Goal: Information Seeking & Learning: Compare options

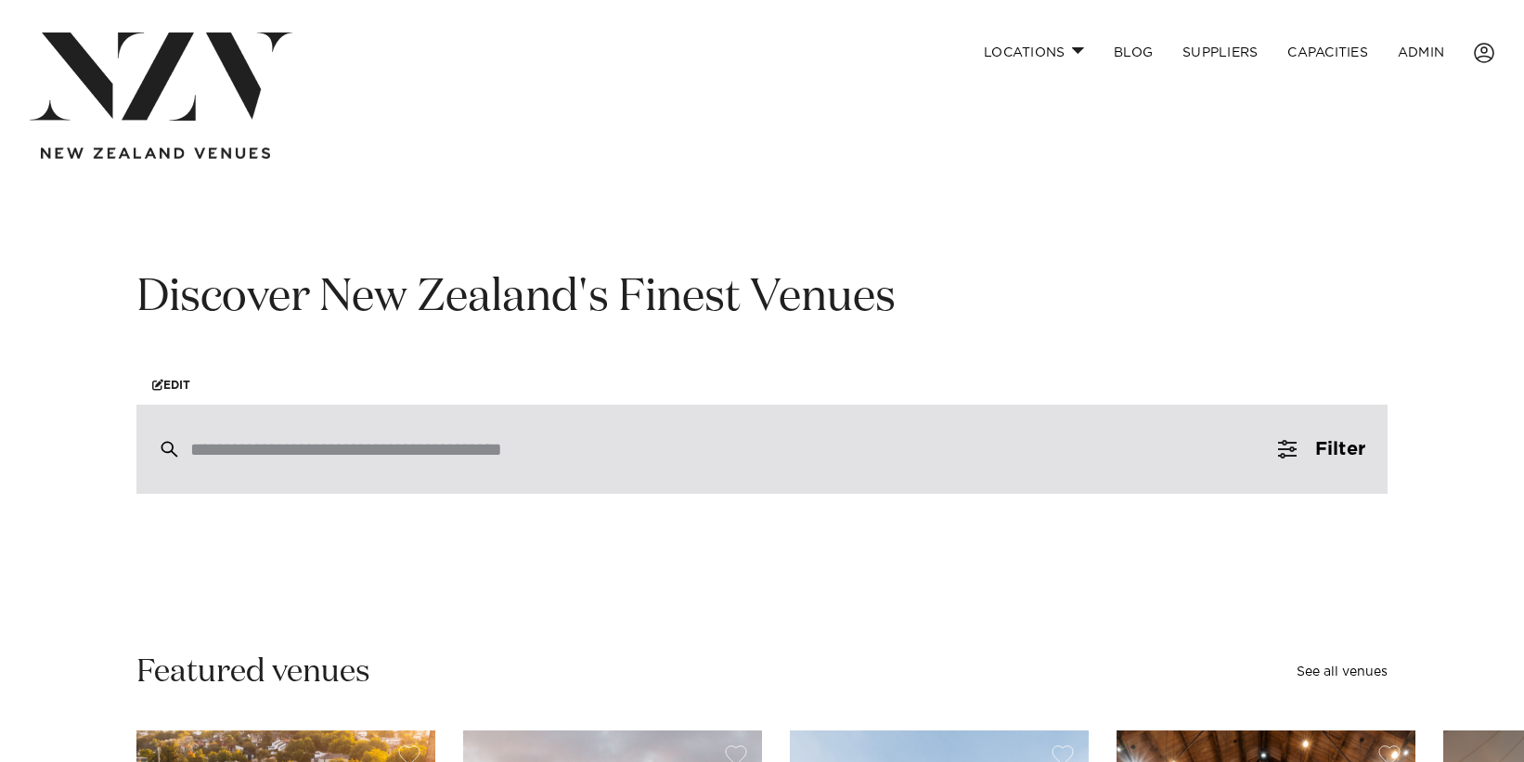
click at [442, 462] on div at bounding box center [761, 449] width 1251 height 89
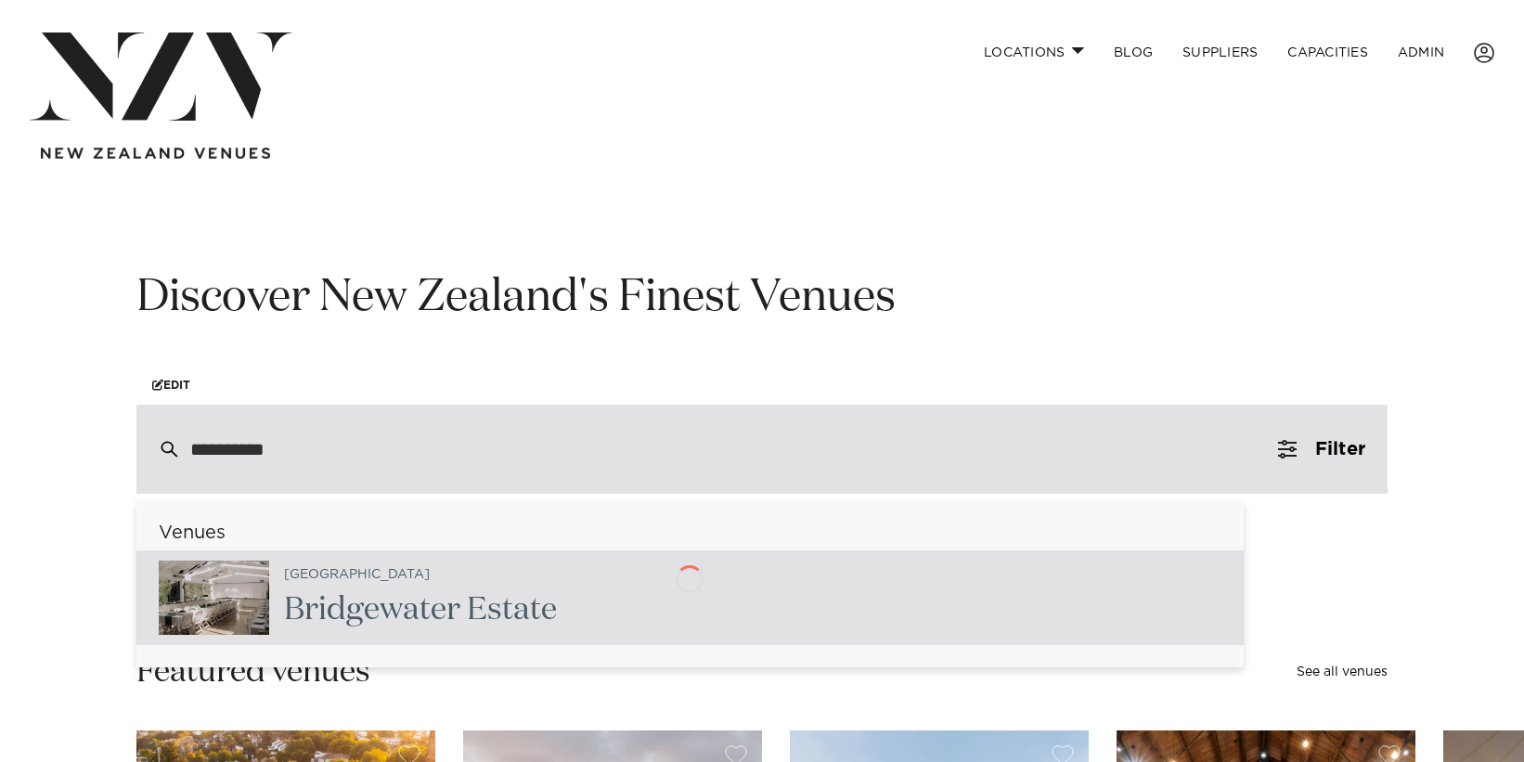
type input "**********"
click at [441, 596] on span "Bridgewater" at bounding box center [372, 610] width 176 height 32
type input "**********"
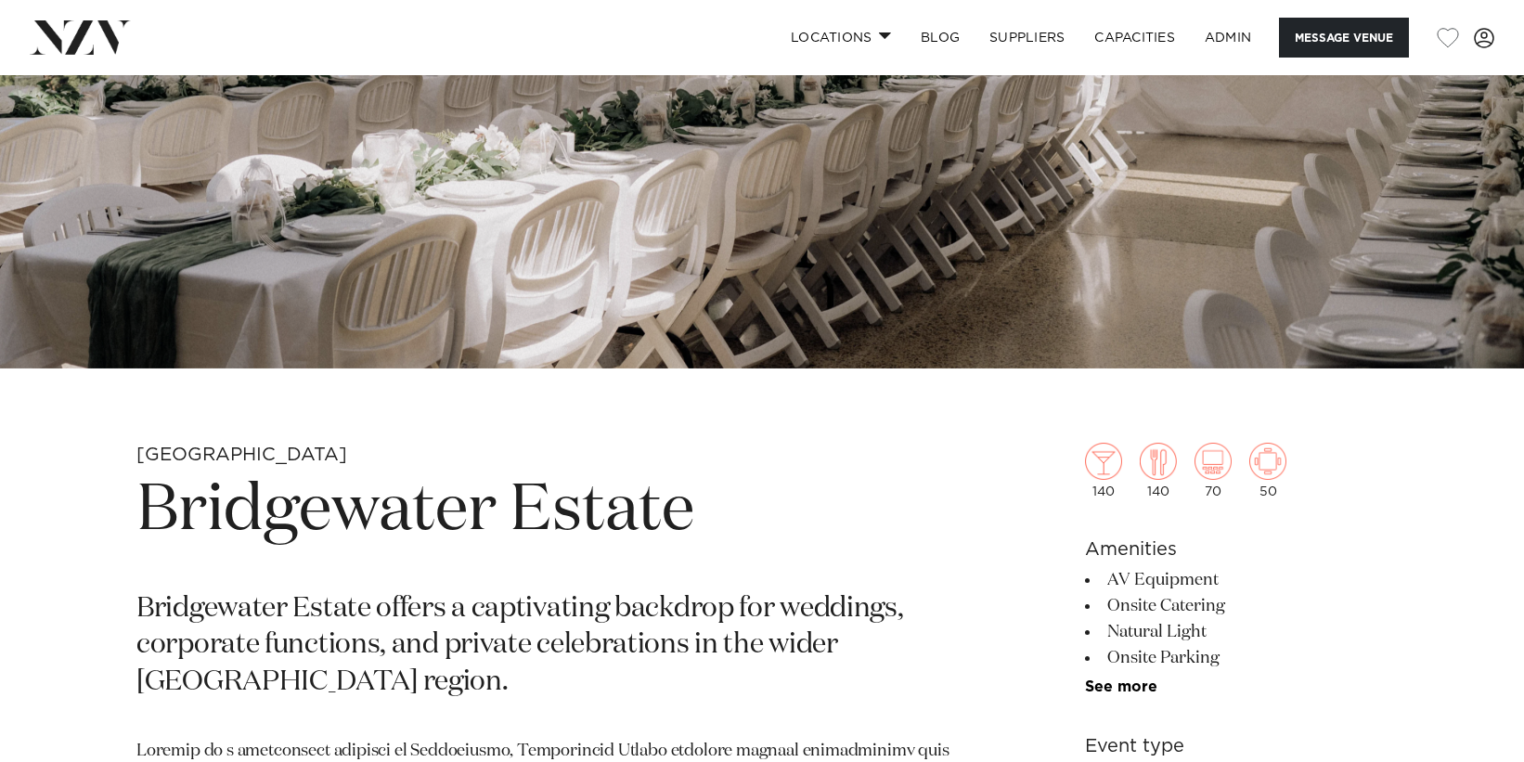
scroll to position [395, 0]
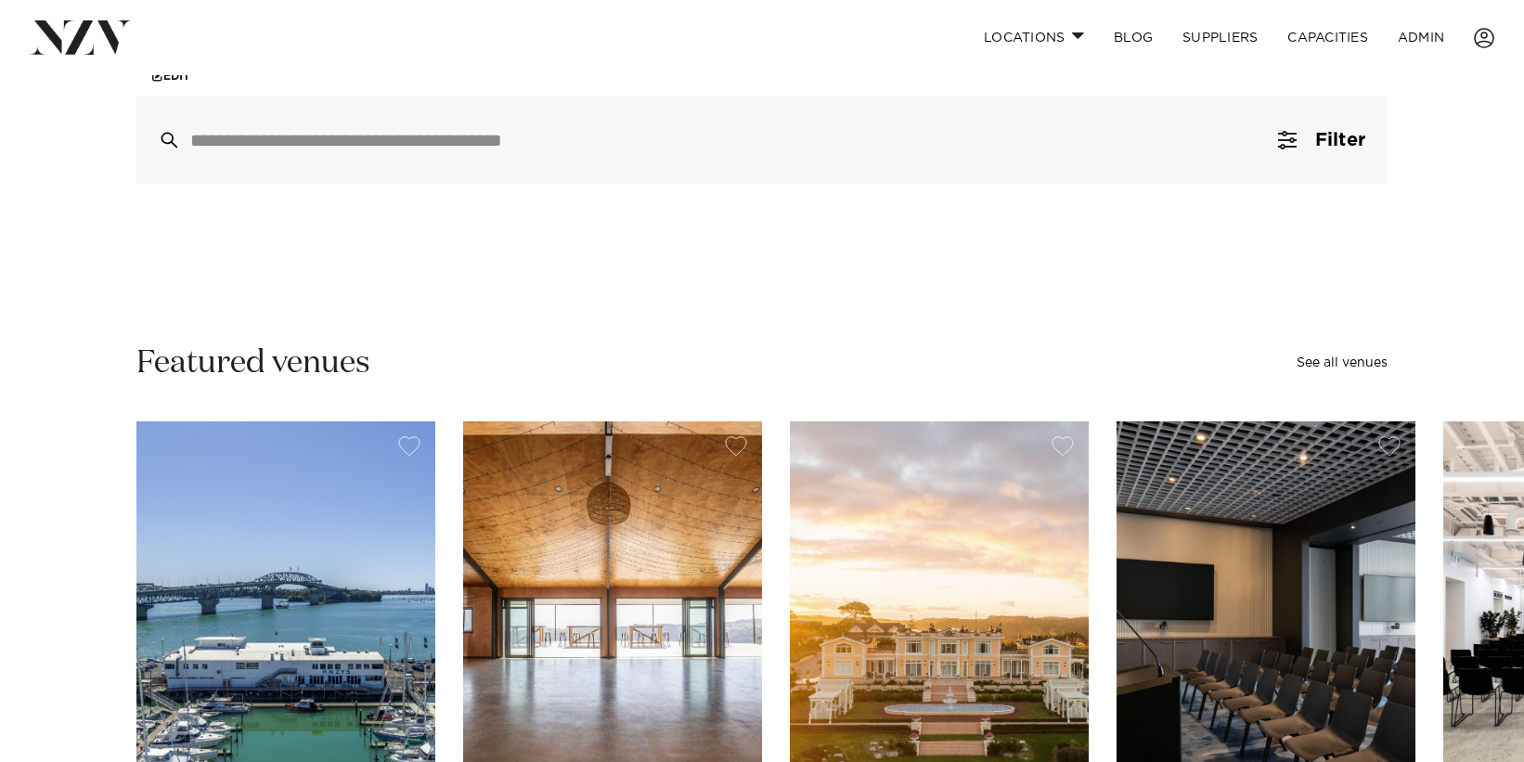
scroll to position [274, 0]
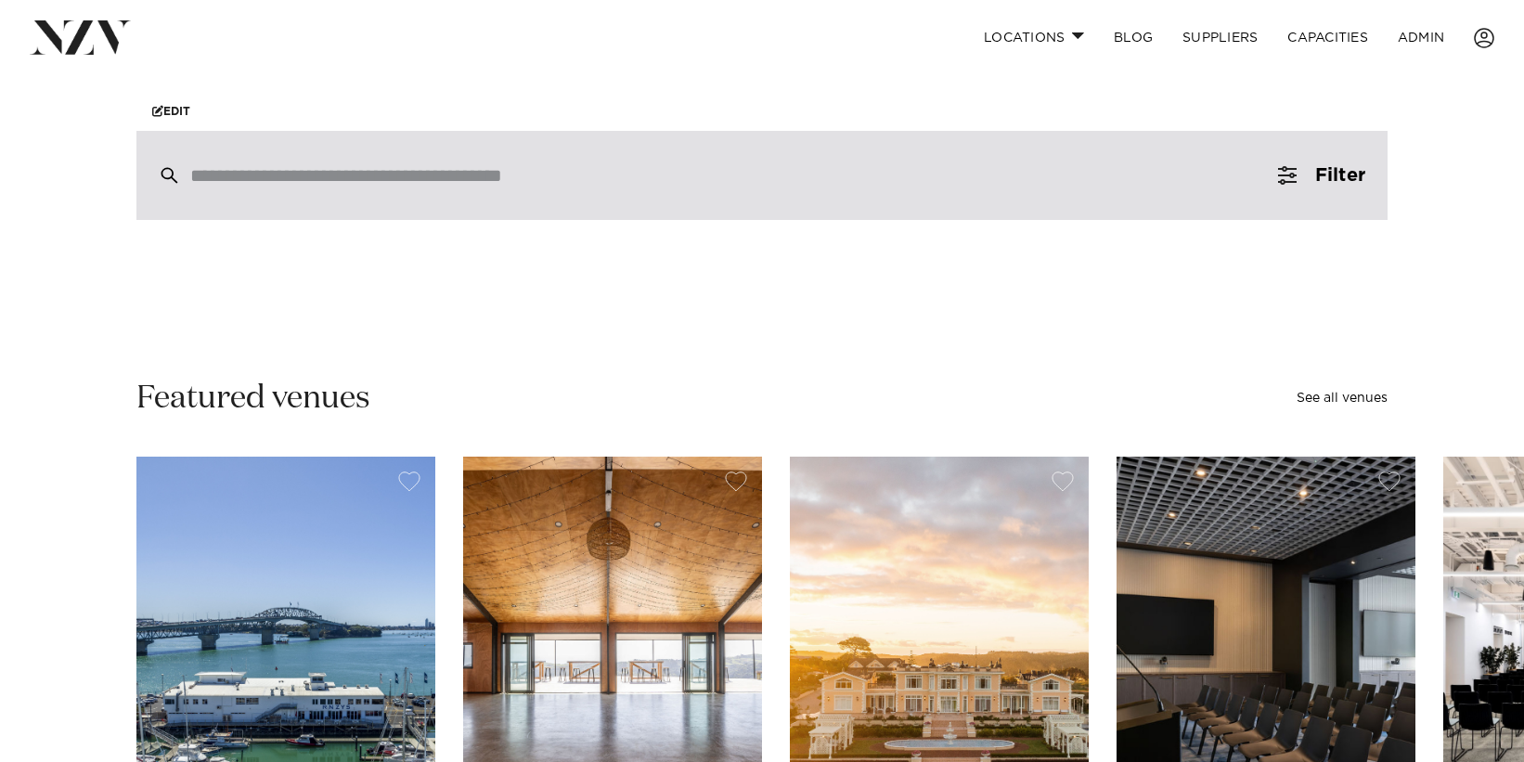
click at [653, 196] on div at bounding box center [761, 175] width 1251 height 89
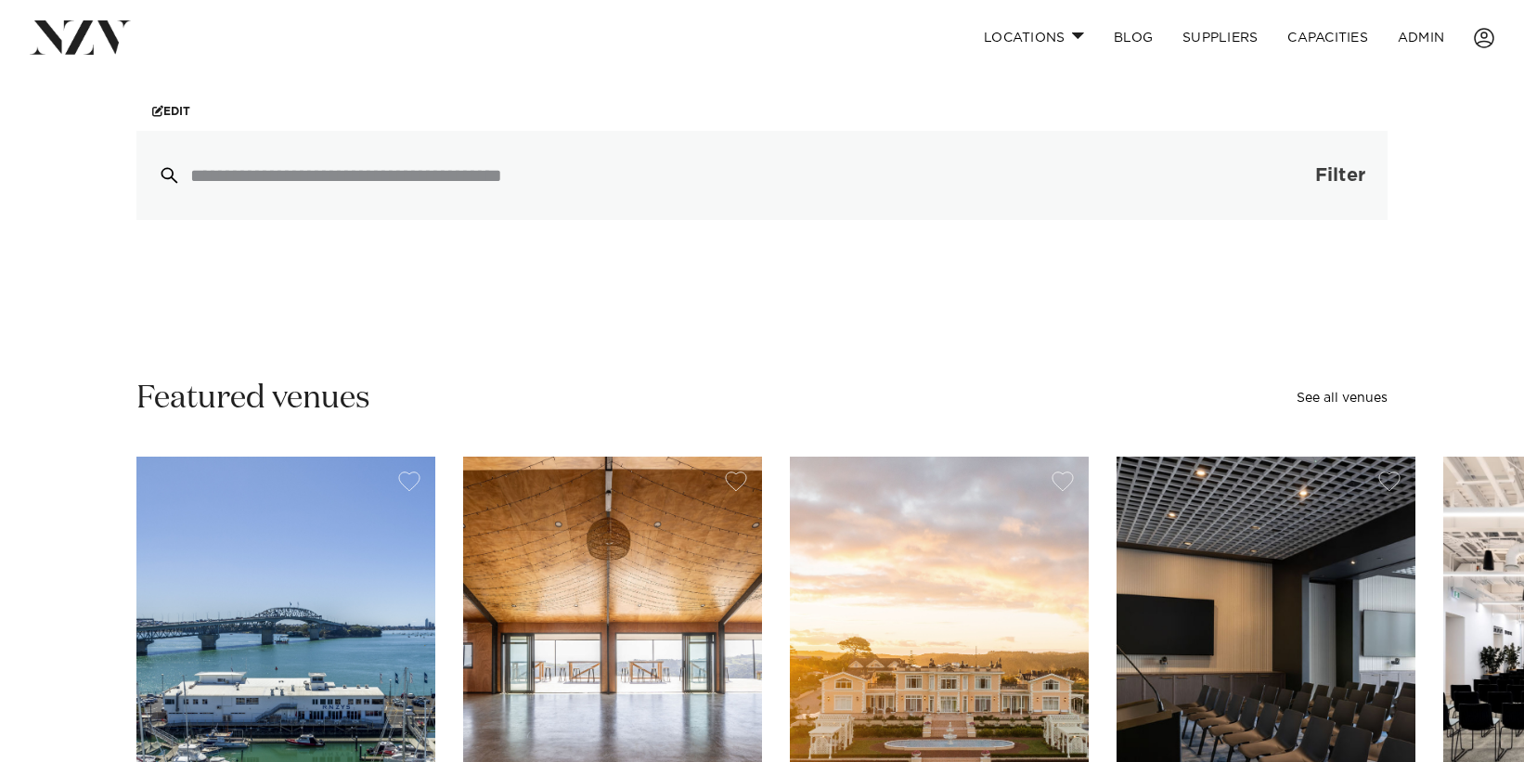
click at [1290, 178] on span "button" at bounding box center [1287, 175] width 19 height 19
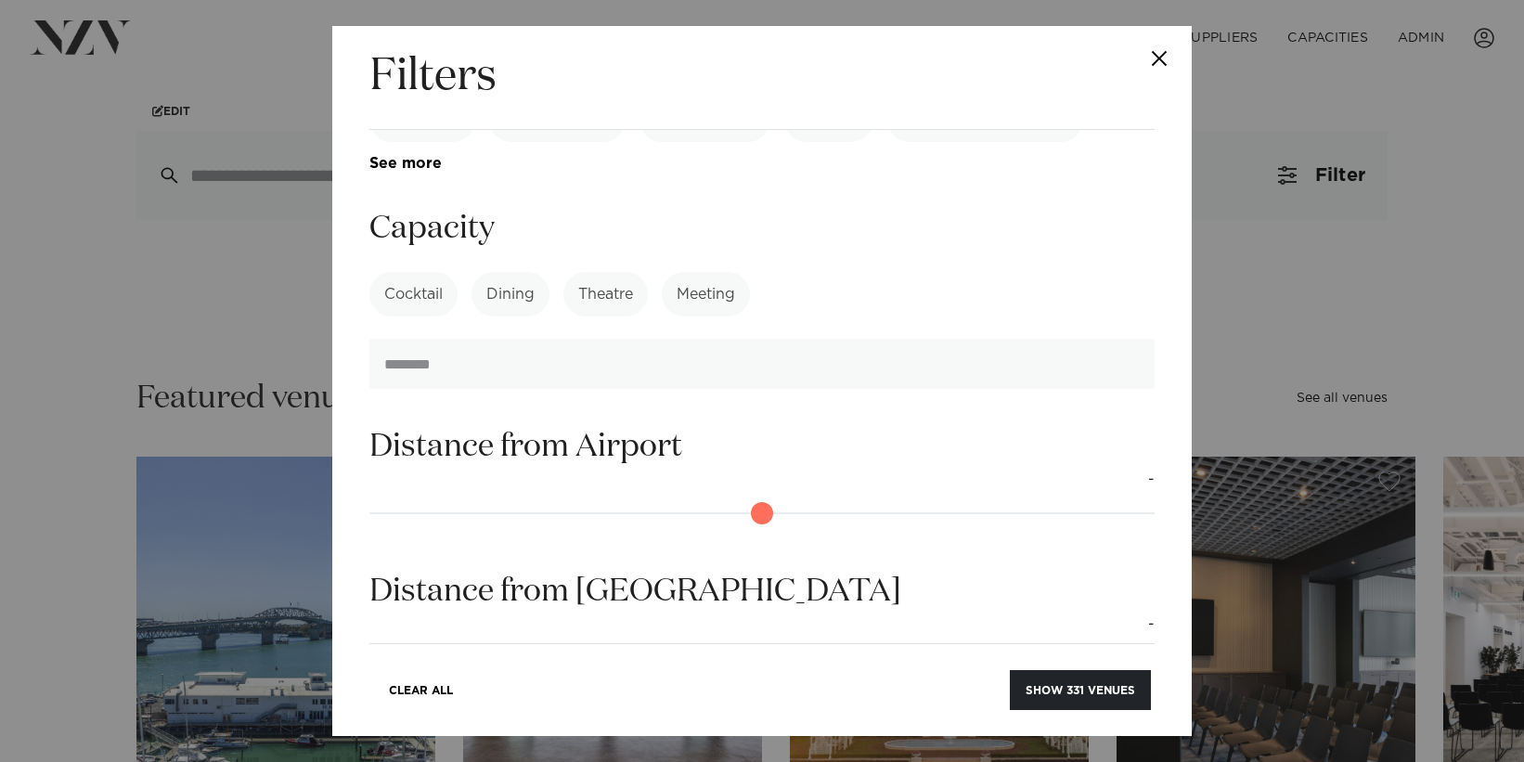
scroll to position [832, 0]
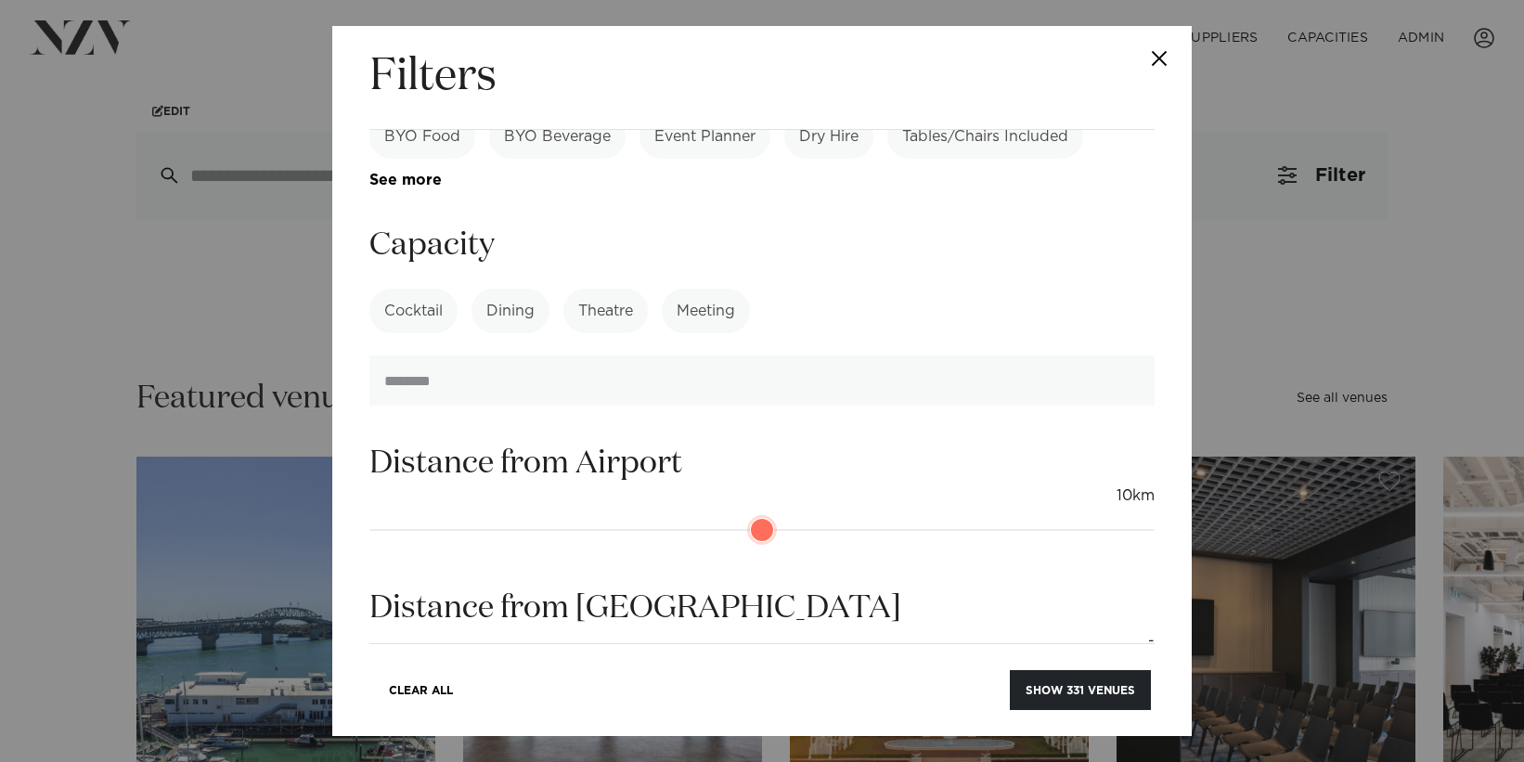
drag, startPoint x: 378, startPoint y: 476, endPoint x: 644, endPoint y: 559, distance: 278.9
click at [445, 515] on input "range" at bounding box center [761, 530] width 785 height 30
drag, startPoint x: 451, startPoint y: 482, endPoint x: 426, endPoint y: 478, distance: 25.3
type input "*"
click at [426, 515] on input "range" at bounding box center [761, 530] width 785 height 30
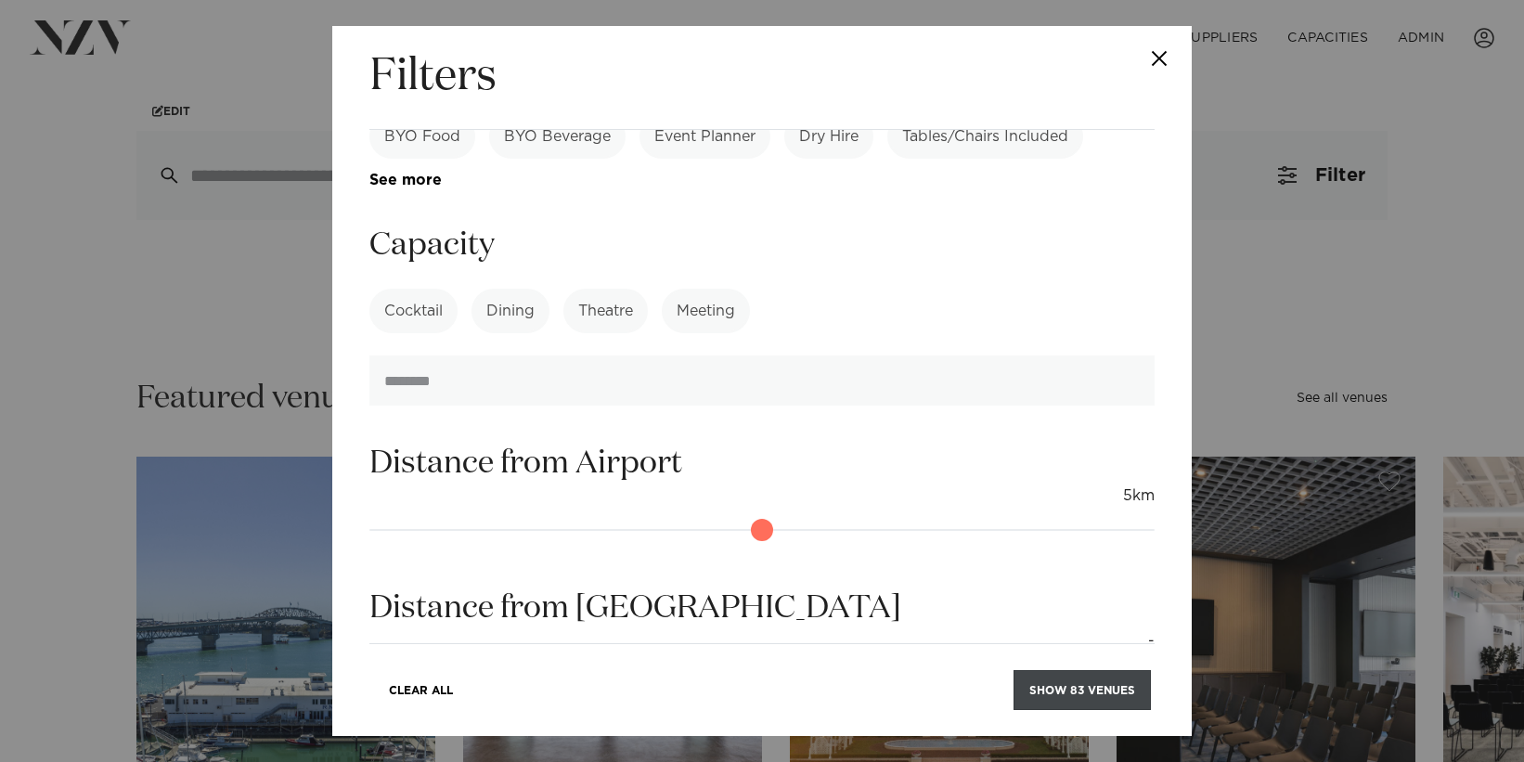
click at [1067, 693] on button "Show 83 venues" at bounding box center [1081, 690] width 137 height 40
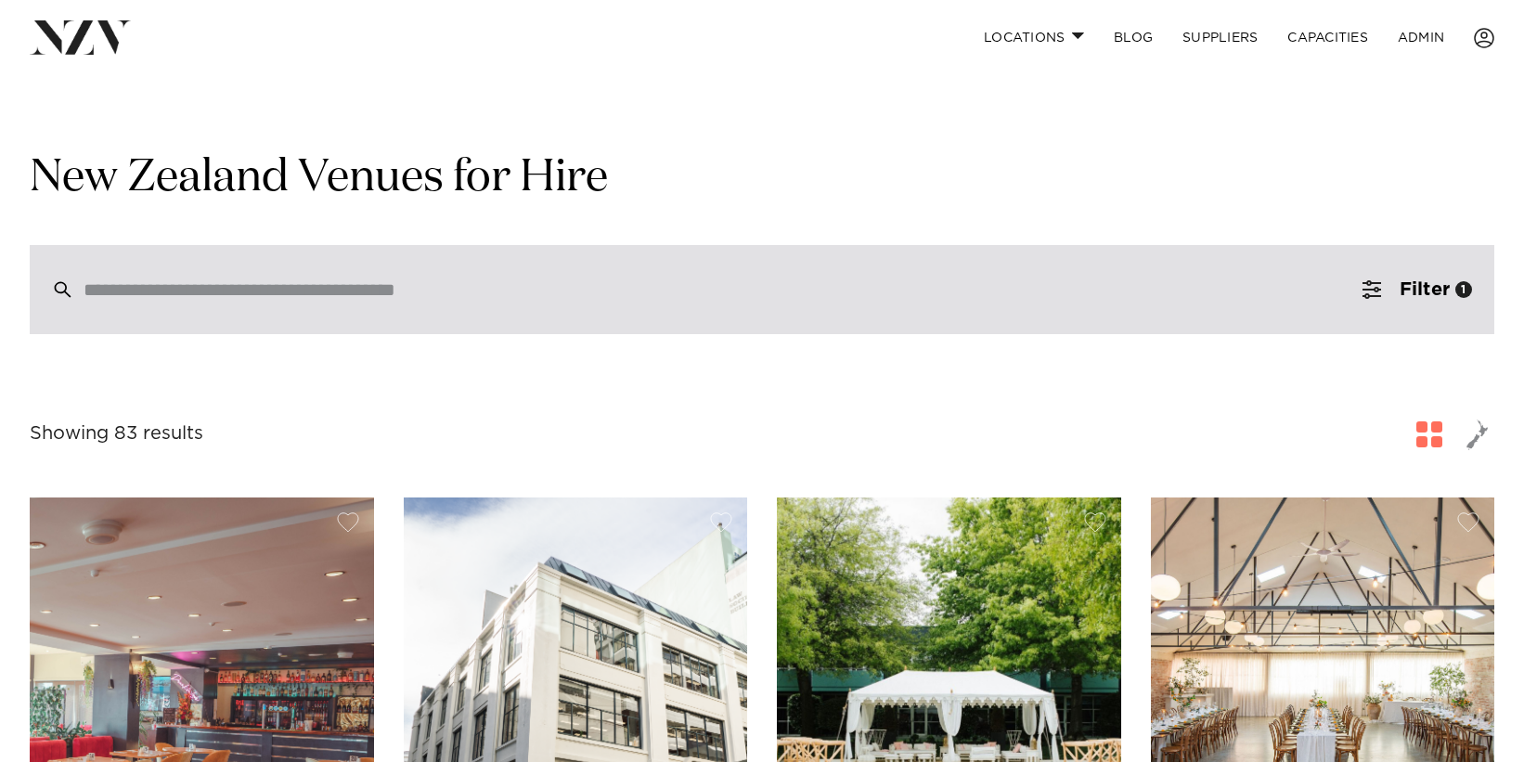
click at [591, 309] on div at bounding box center [762, 289] width 1464 height 89
click at [893, 308] on div at bounding box center [762, 289] width 1464 height 89
click at [820, 300] on input "search" at bounding box center [723, 289] width 1278 height 20
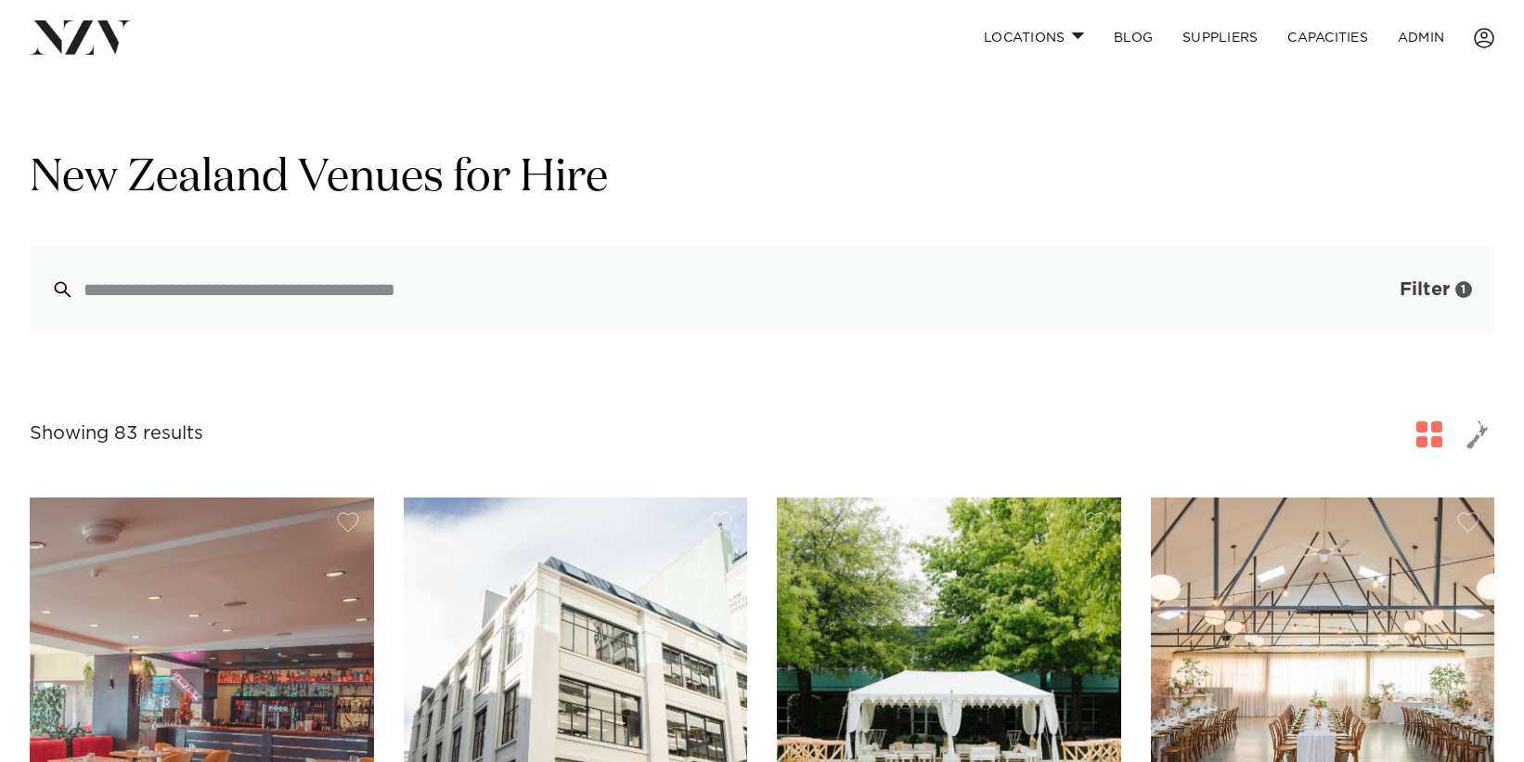
click at [1421, 292] on span "Filter" at bounding box center [1424, 289] width 50 height 19
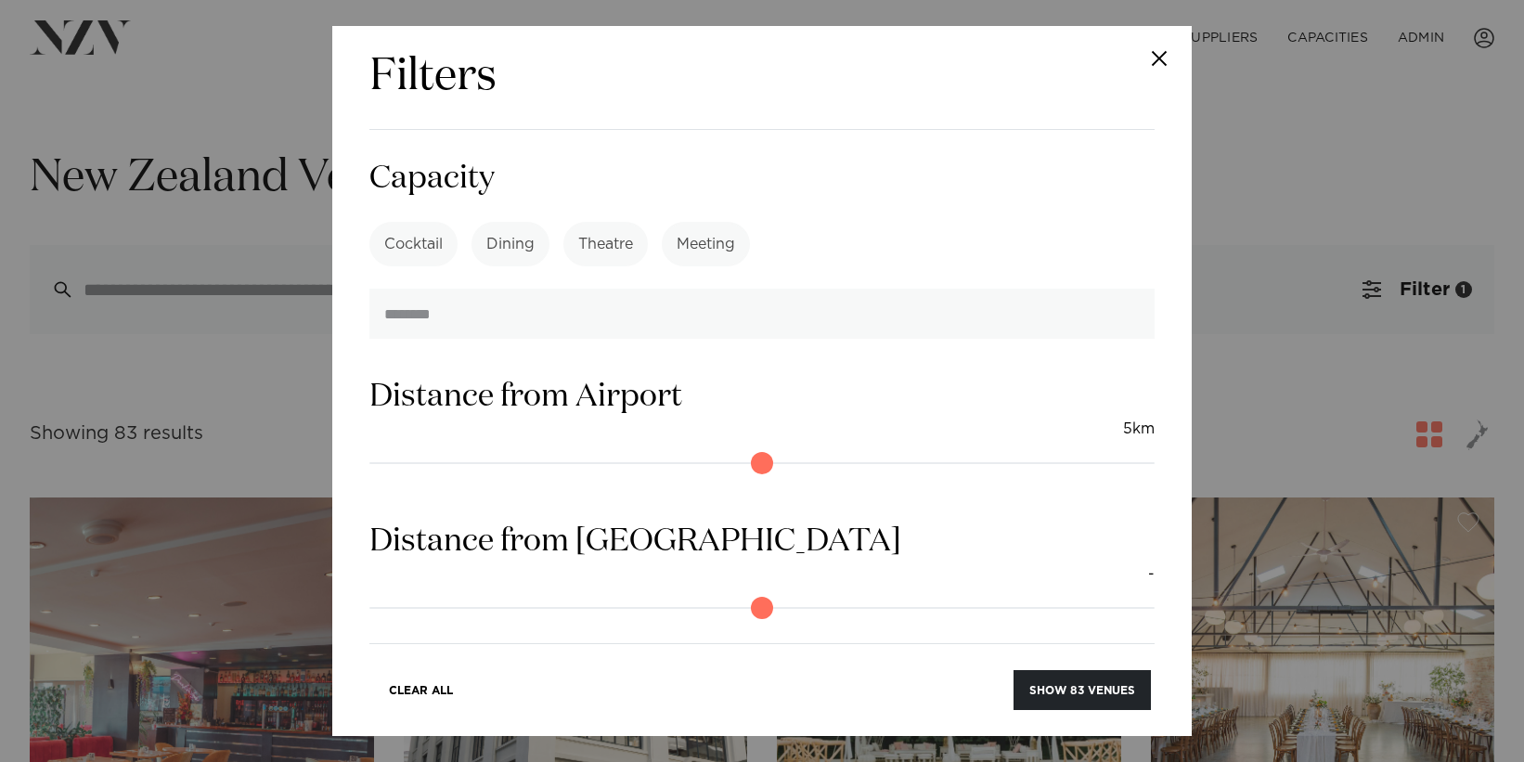
scroll to position [921, 0]
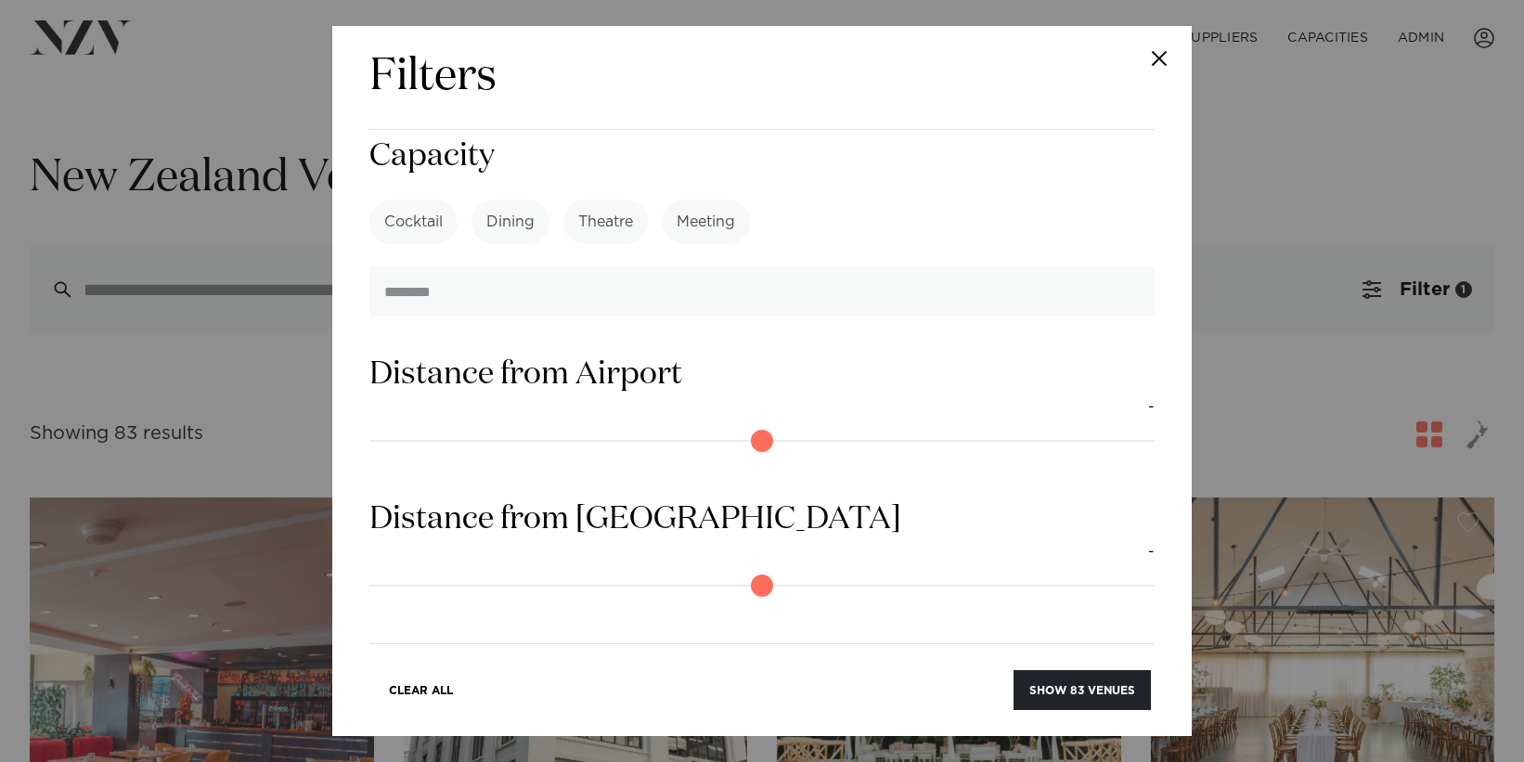
drag, startPoint x: 417, startPoint y: 381, endPoint x: 370, endPoint y: 387, distance: 46.7
click at [370, 426] on input "range" at bounding box center [761, 441] width 785 height 30
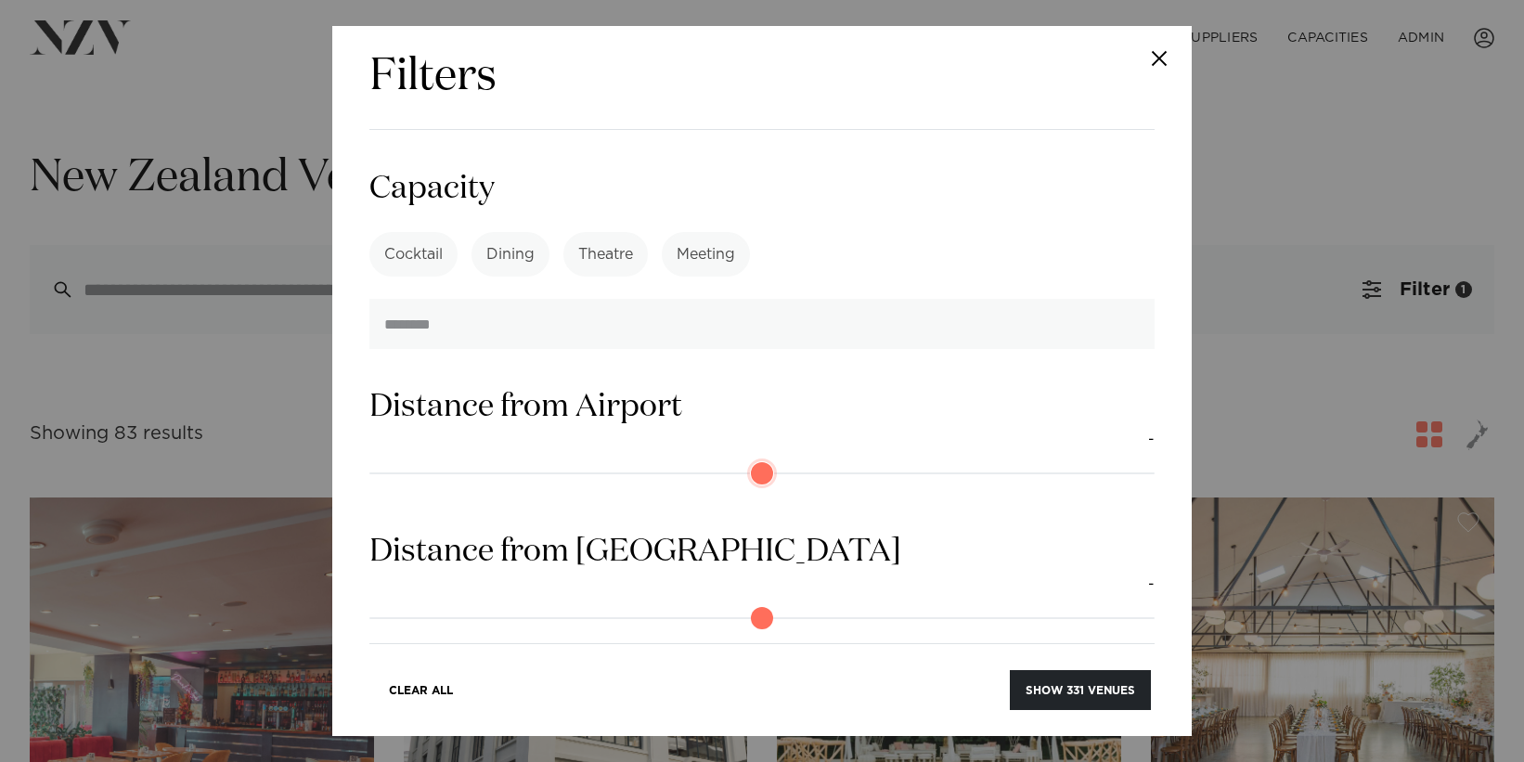
scroll to position [922, 0]
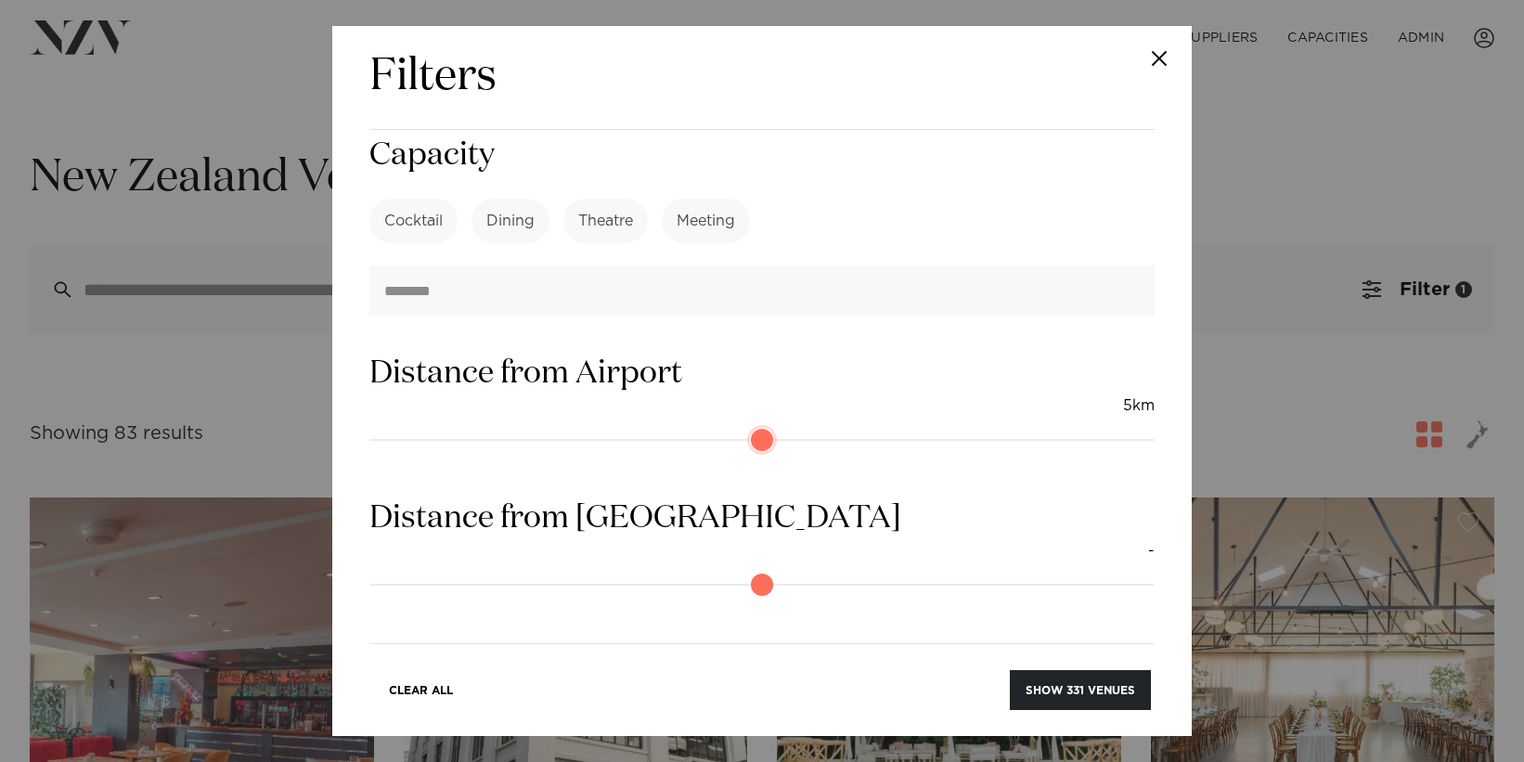
drag, startPoint x: 386, startPoint y: 380, endPoint x: 402, endPoint y: 383, distance: 16.0
click at [402, 425] on input "range" at bounding box center [761, 440] width 785 height 30
type input "*"
click at [410, 425] on input "range" at bounding box center [761, 440] width 785 height 30
drag, startPoint x: 1004, startPoint y: 682, endPoint x: 1049, endPoint y: 689, distance: 45.0
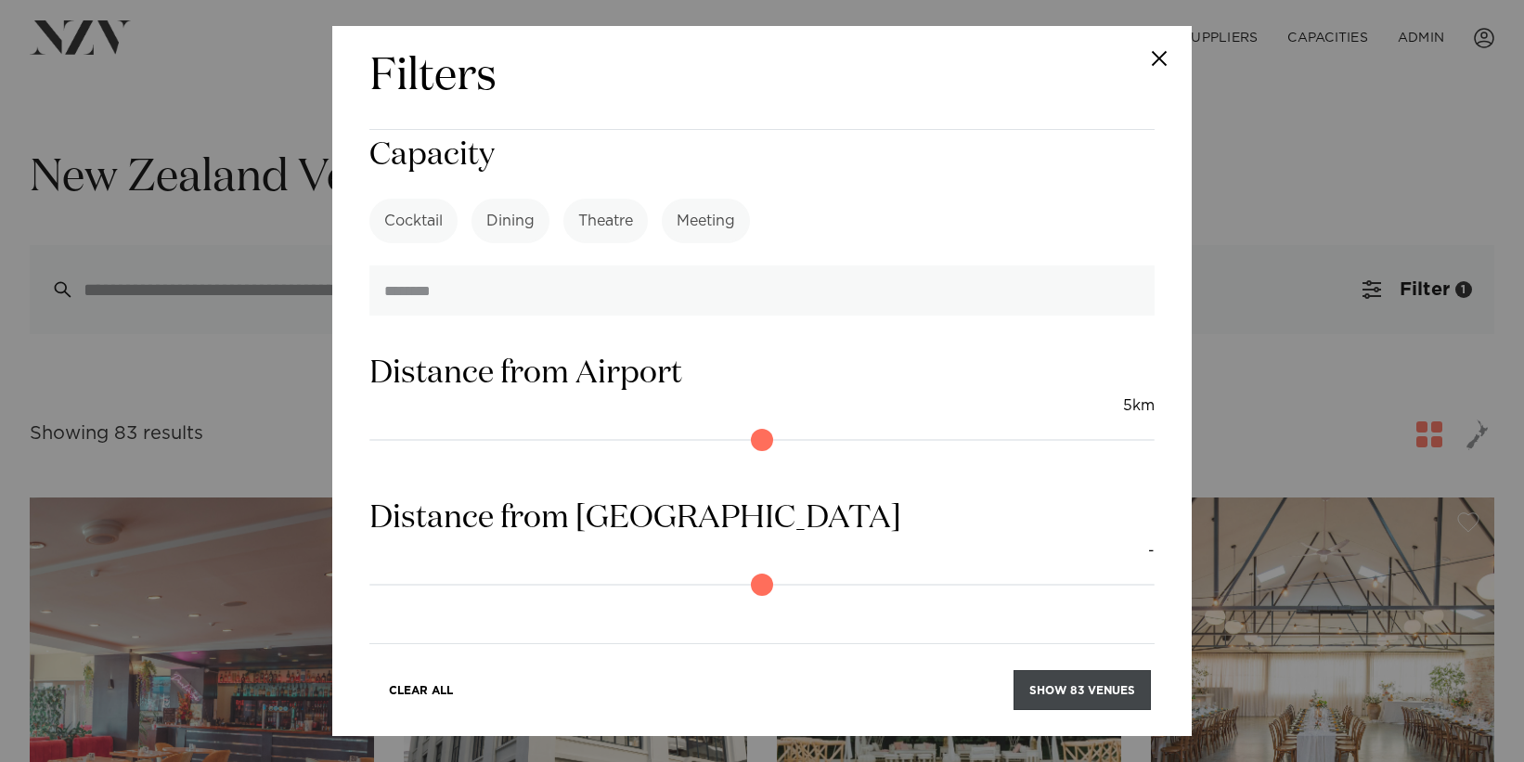
click at [1004, 682] on div "Clear All Show 83 venues" at bounding box center [761, 678] width 785 height 71
click at [1057, 689] on button "Show 83 venues" at bounding box center [1081, 690] width 137 height 40
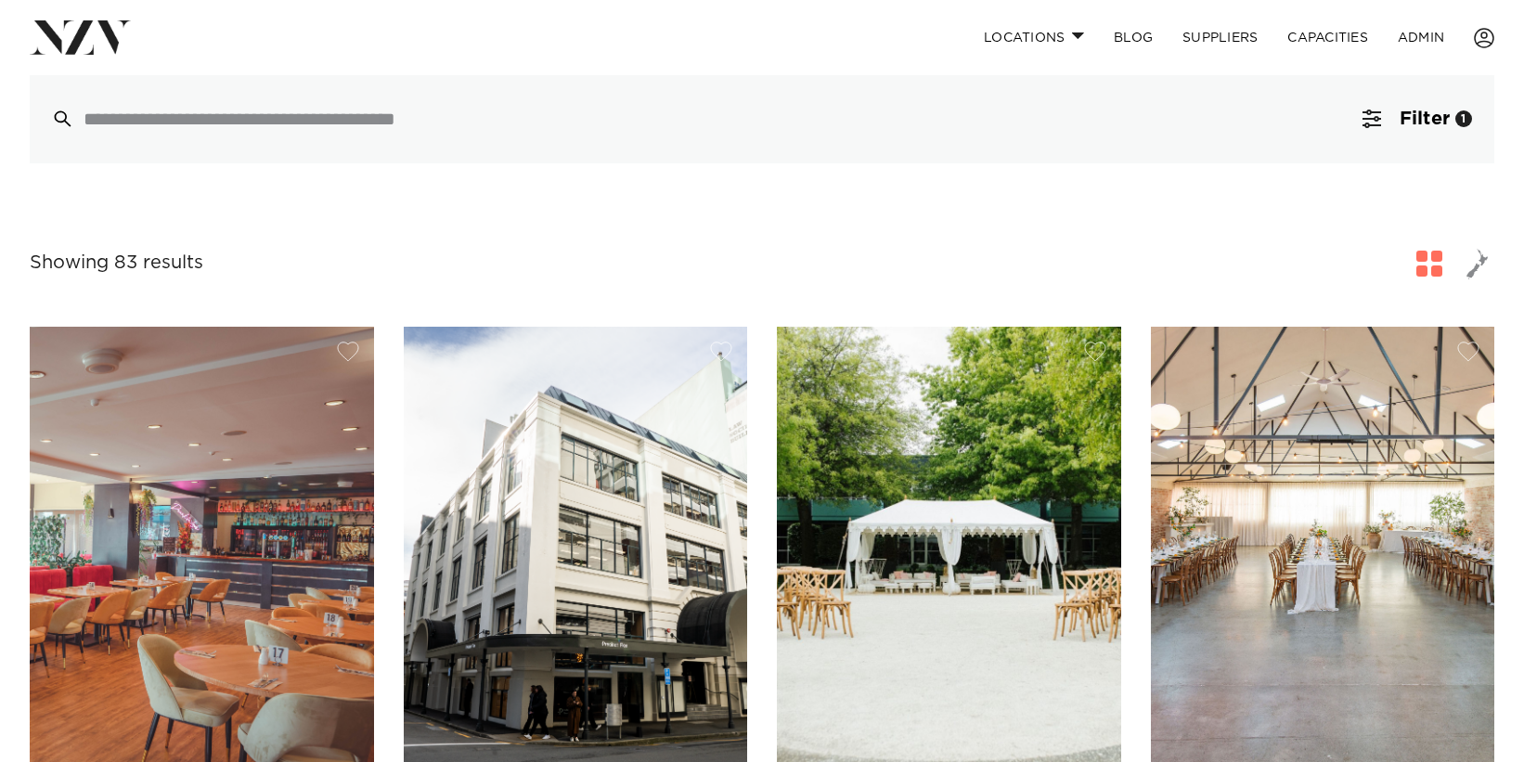
scroll to position [274, 0]
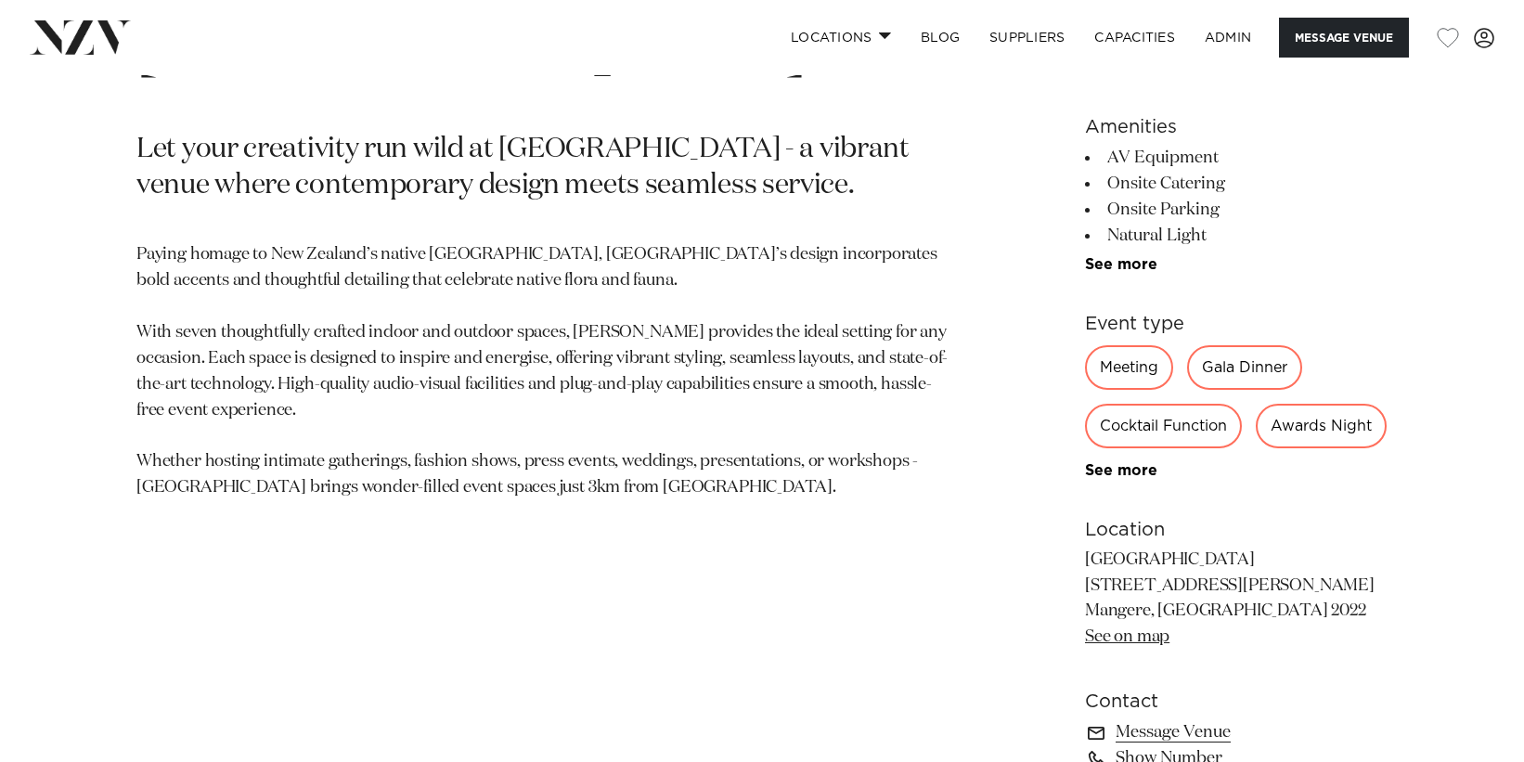
scroll to position [882, 0]
click at [1139, 273] on div "150 120 150 70 Amenities AV Equipment Onsite Catering Onsite Parking Natural Li…" at bounding box center [1236, 436] width 303 height 984
click at [1138, 265] on link "See more" at bounding box center [1157, 263] width 145 height 15
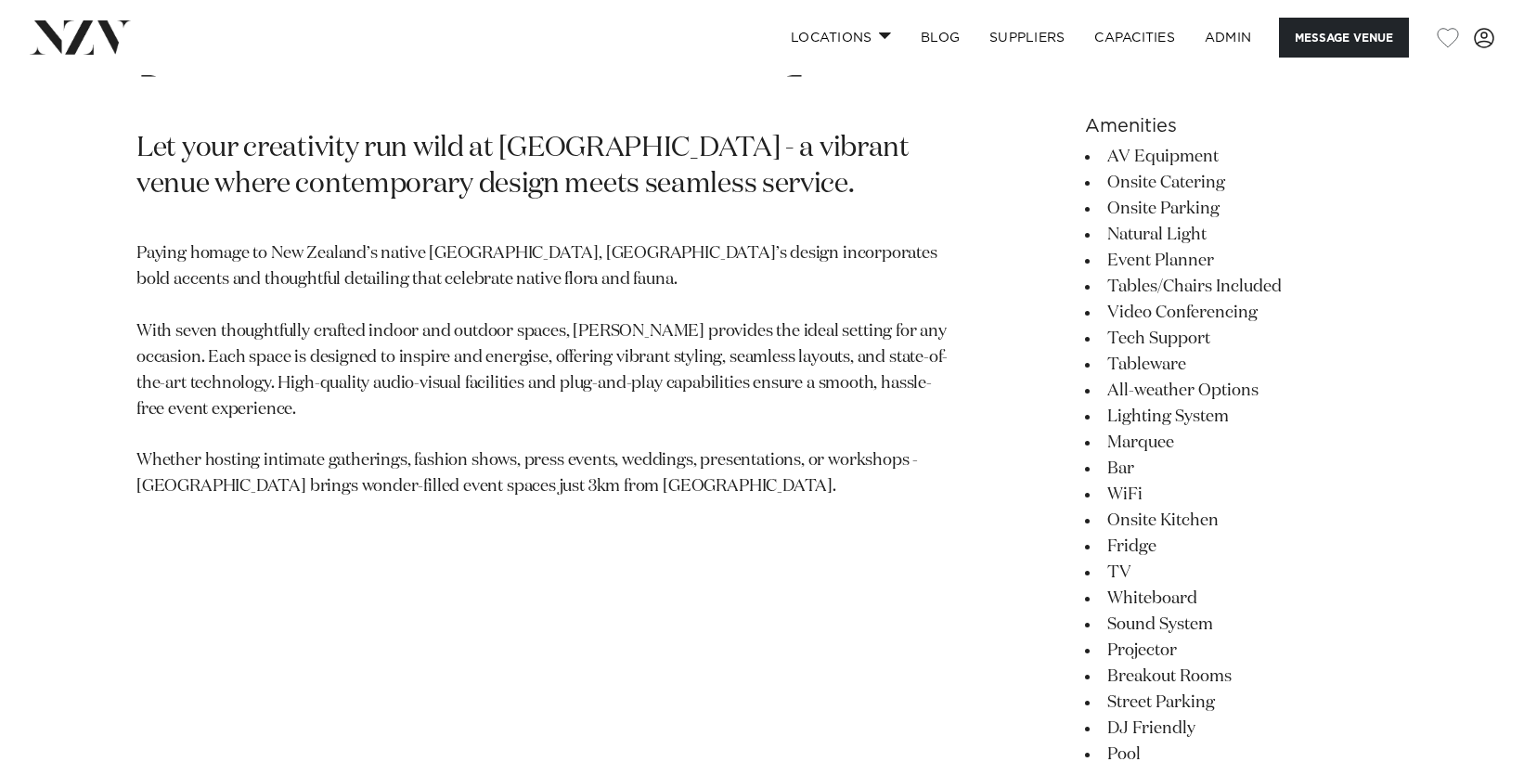
click at [1138, 265] on li "Event Planner" at bounding box center [1236, 261] width 303 height 26
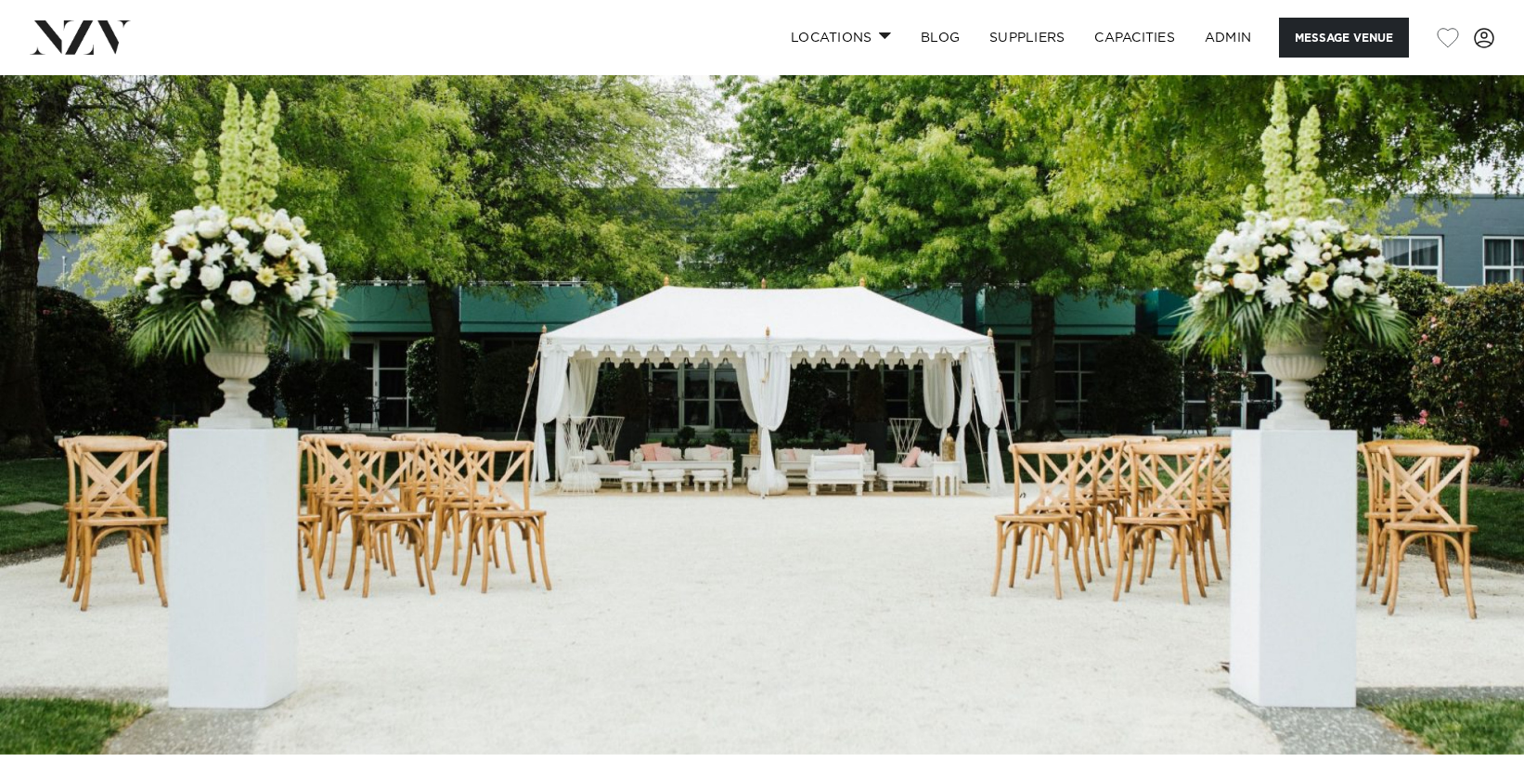
scroll to position [0, 0]
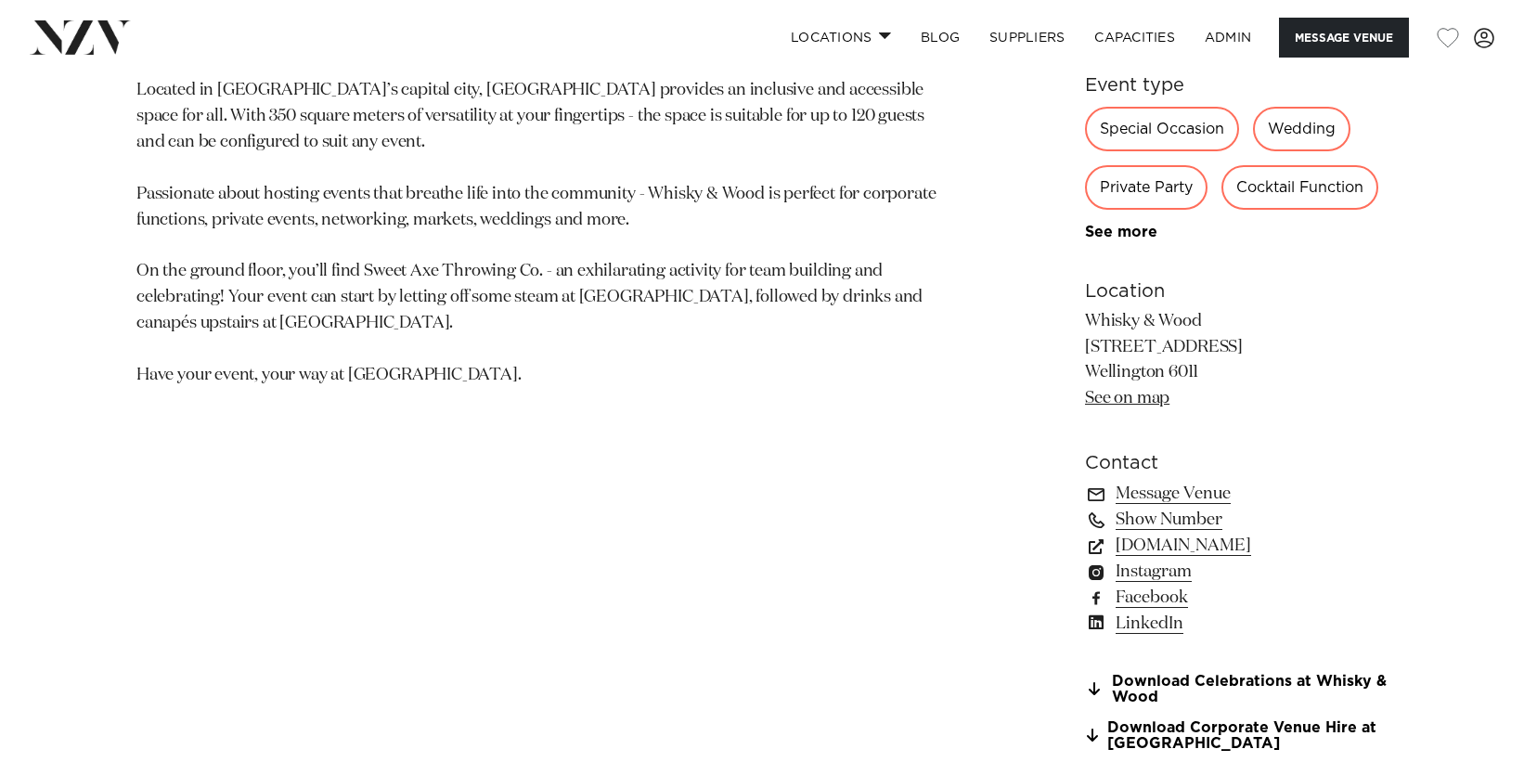
scroll to position [1121, 0]
click at [814, 218] on p "Located in [GEOGRAPHIC_DATA]’s capital city, [GEOGRAPHIC_DATA] provides an incl…" at bounding box center [544, 231] width 817 height 311
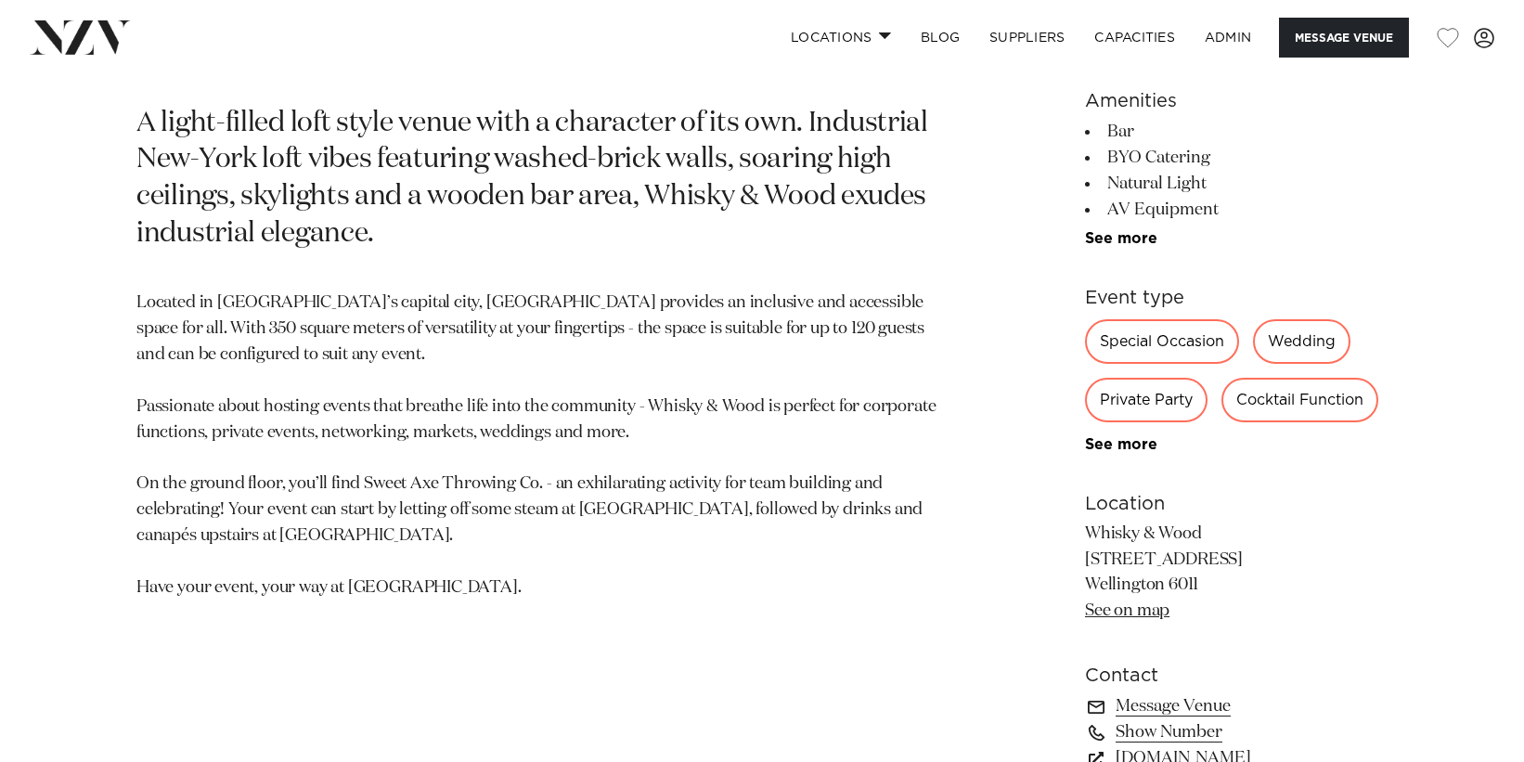
scroll to position [907, 0]
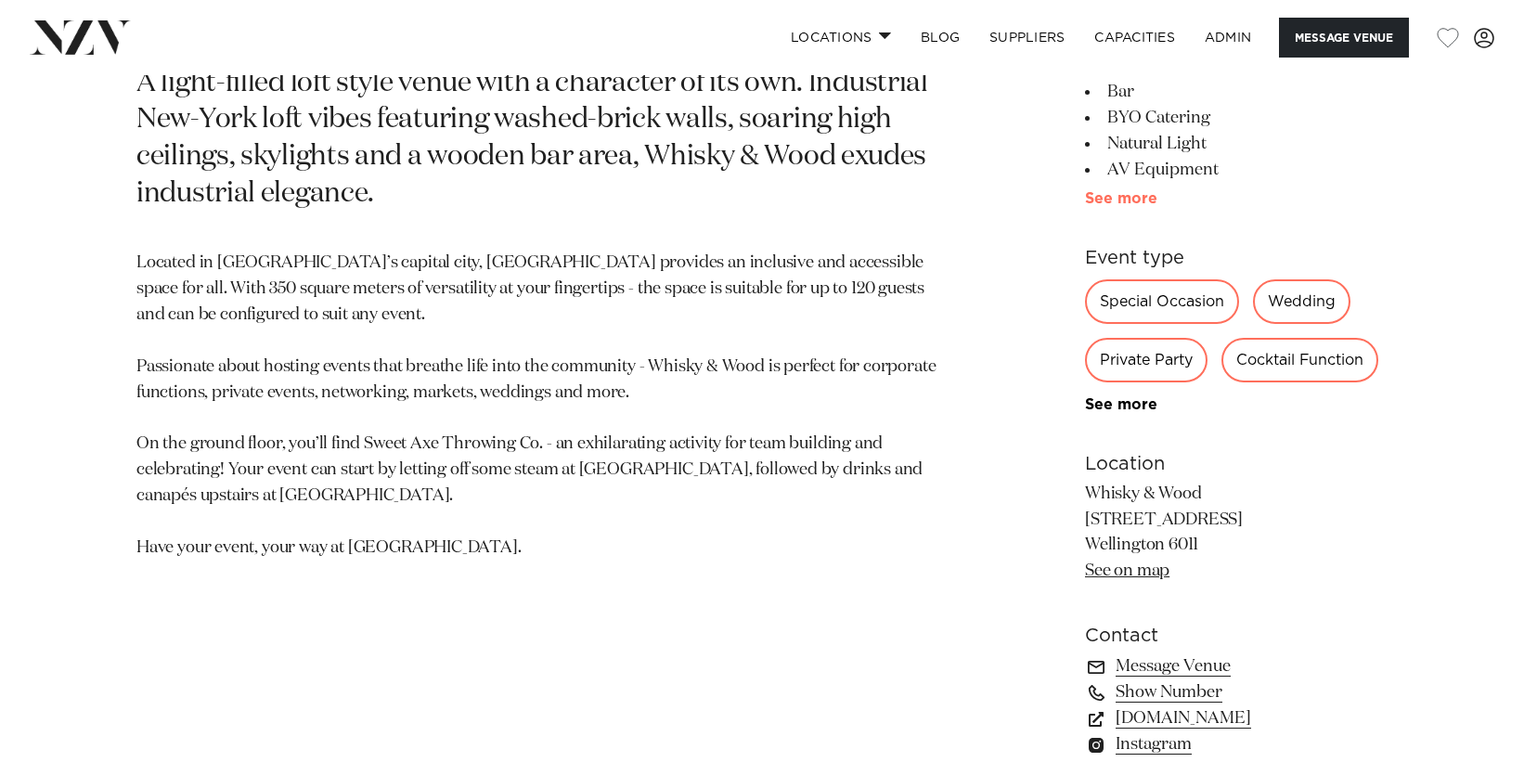
click at [1136, 200] on link "See more" at bounding box center [1157, 198] width 145 height 15
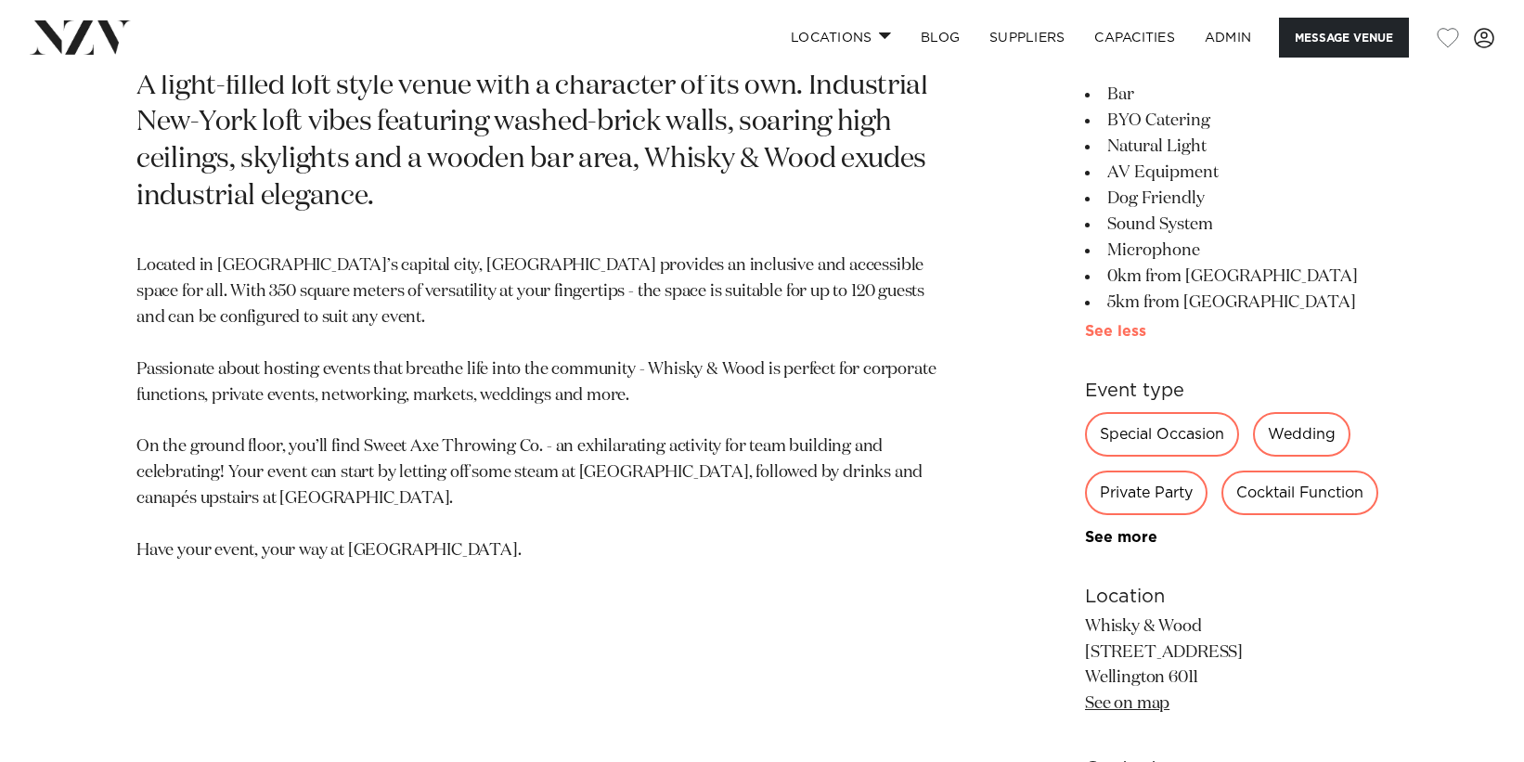
click at [1122, 333] on link "See more" at bounding box center [1152, 331] width 134 height 15
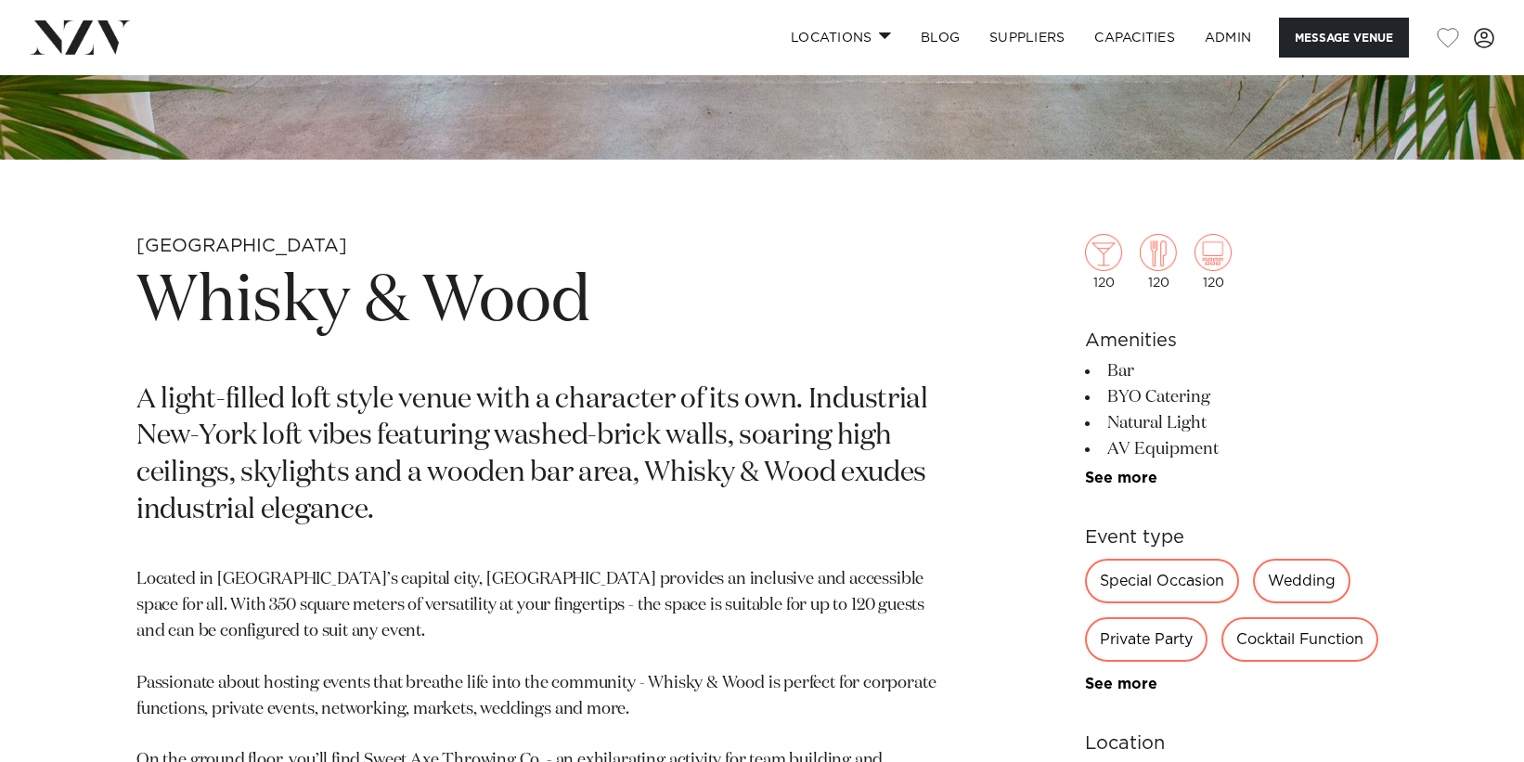
scroll to position [632, 0]
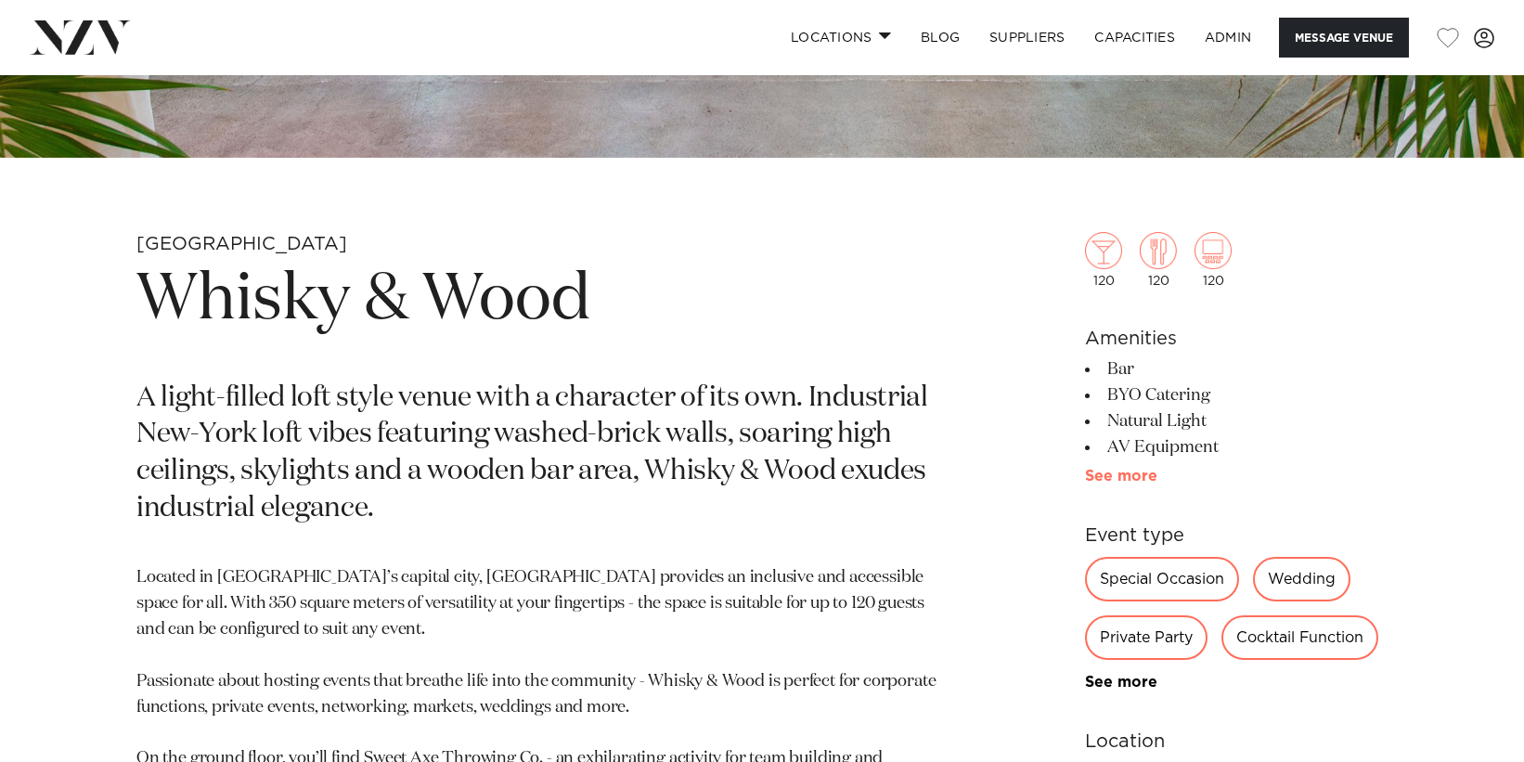
click at [1090, 474] on link "See more" at bounding box center [1157, 476] width 145 height 15
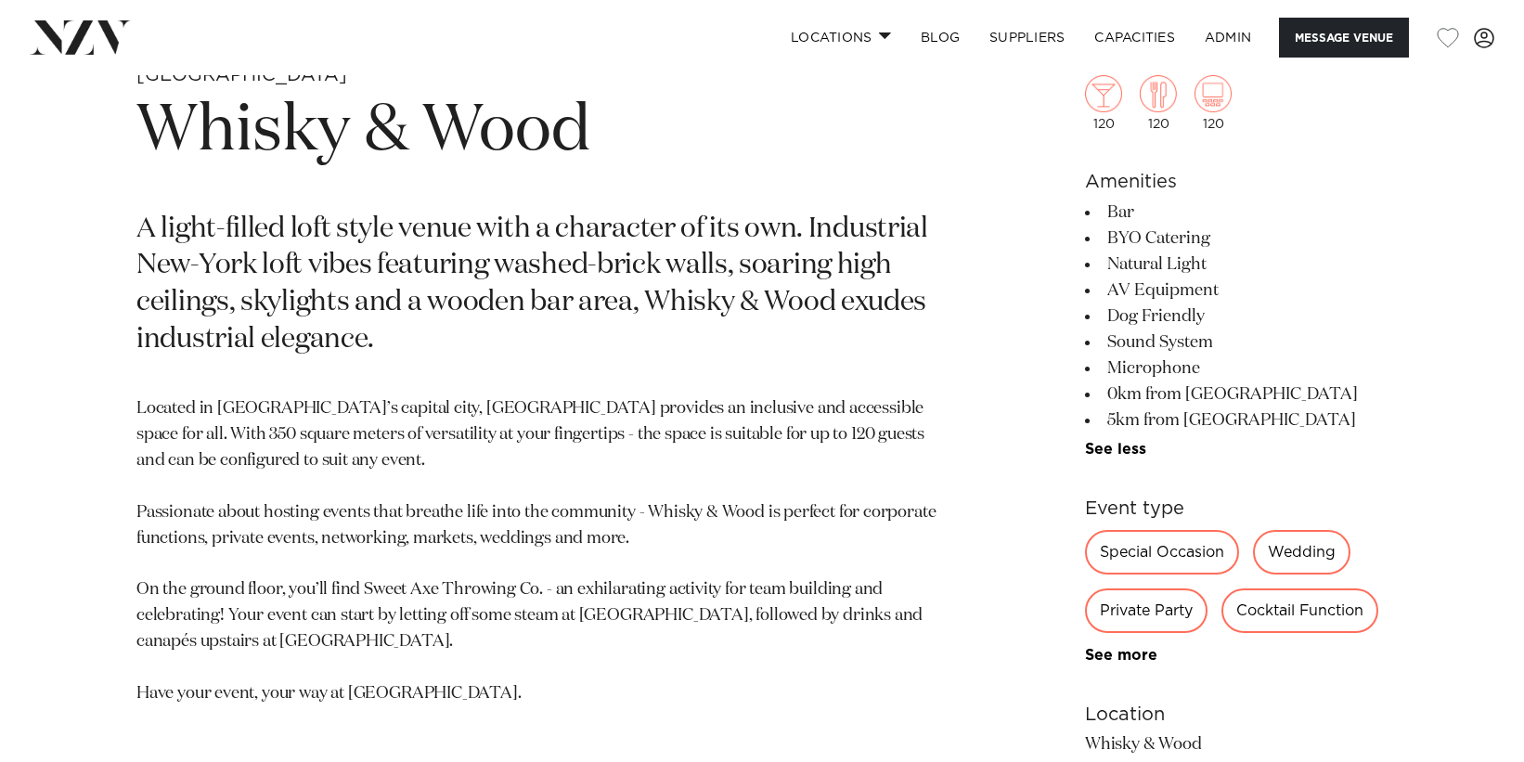
scroll to position [812, 0]
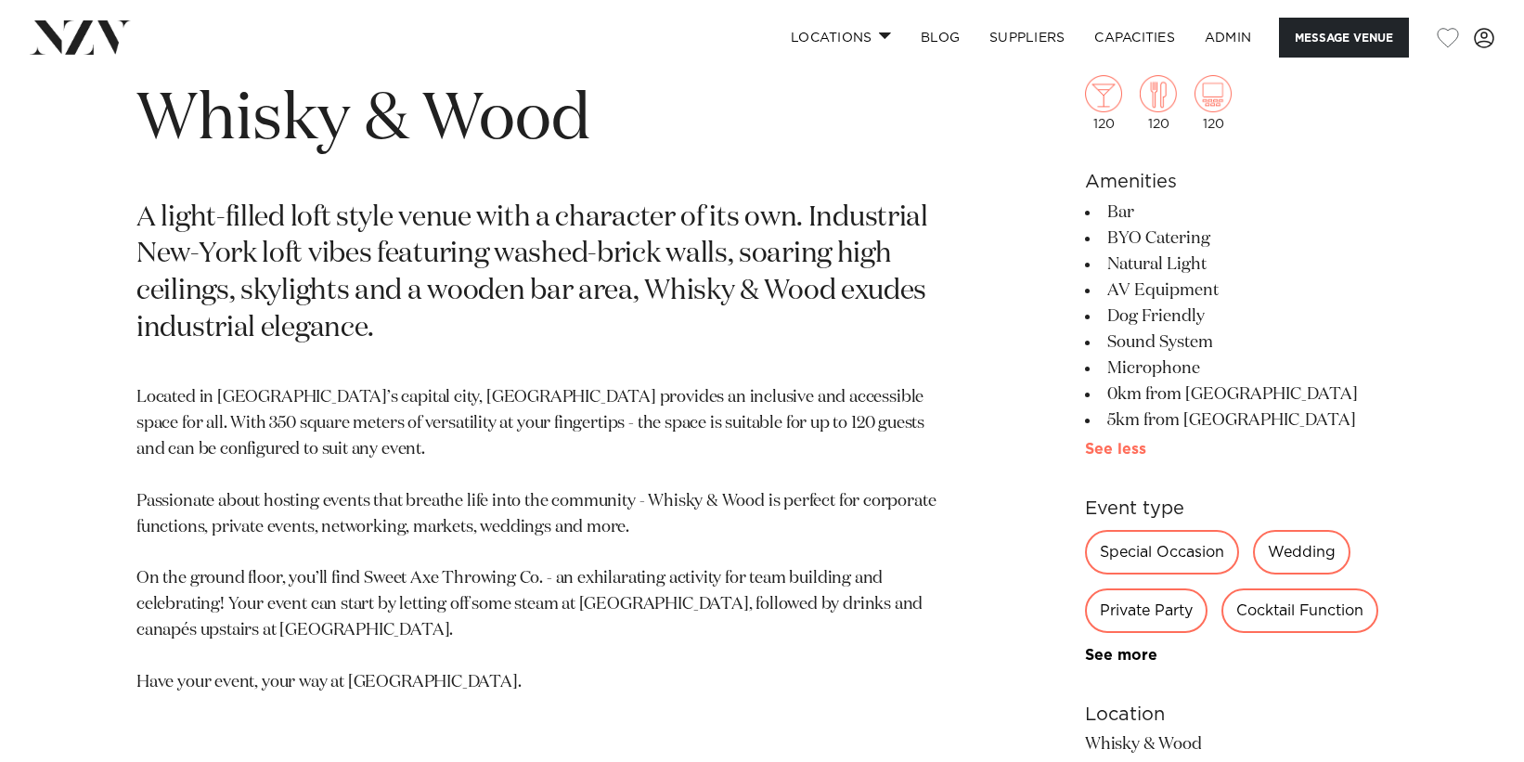
click at [1122, 454] on link "See more" at bounding box center [1152, 449] width 134 height 15
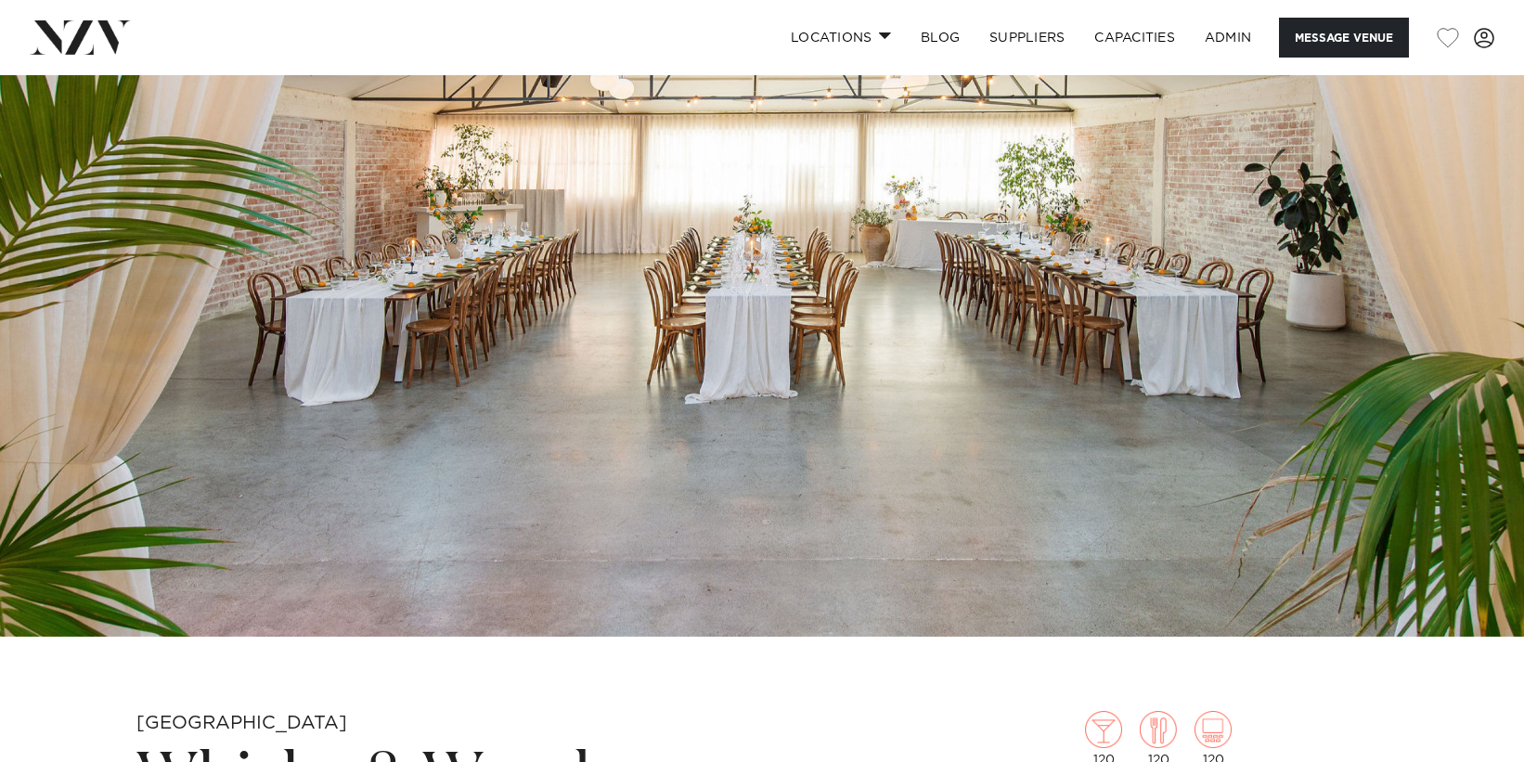
scroll to position [0, 0]
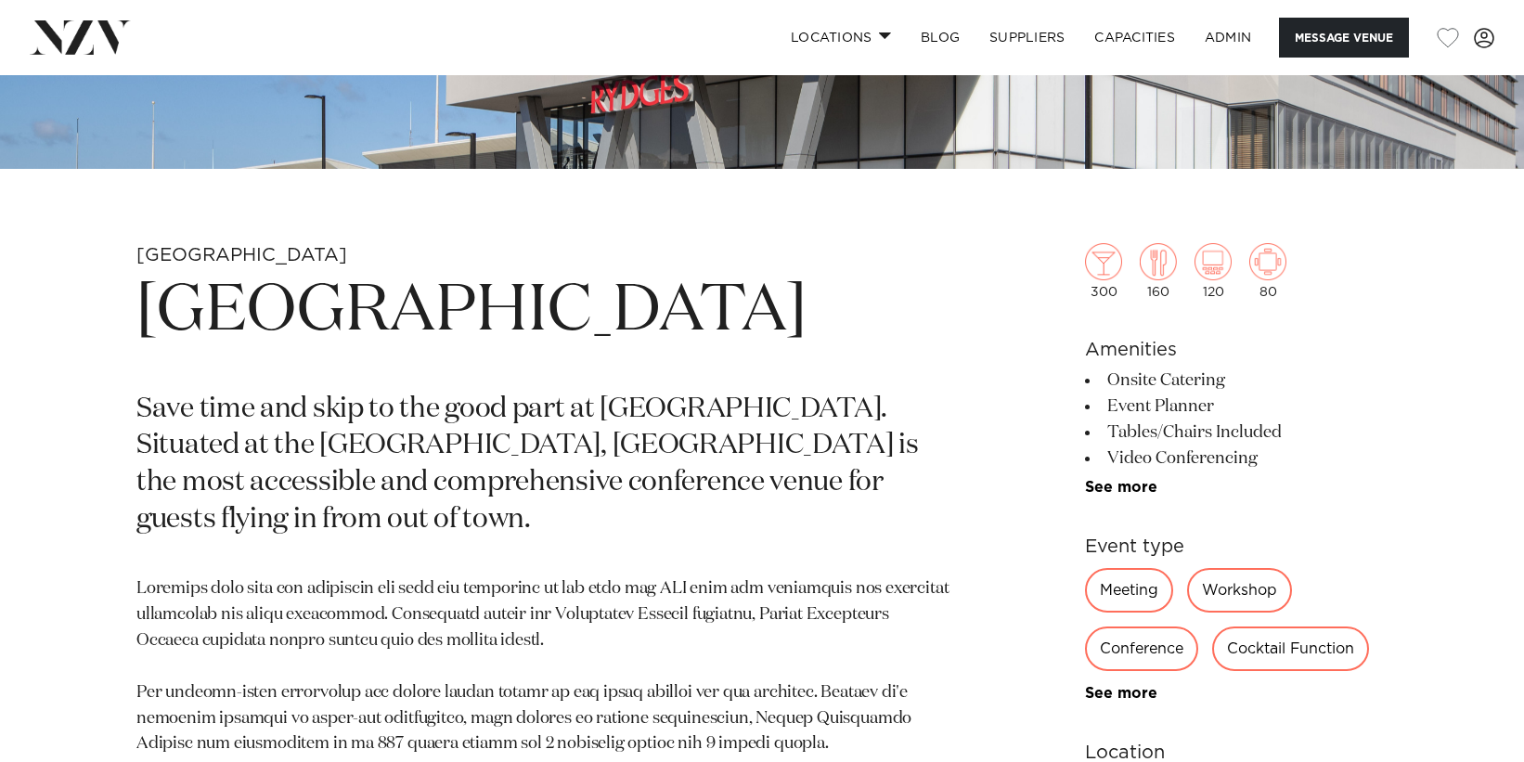
scroll to position [676, 0]
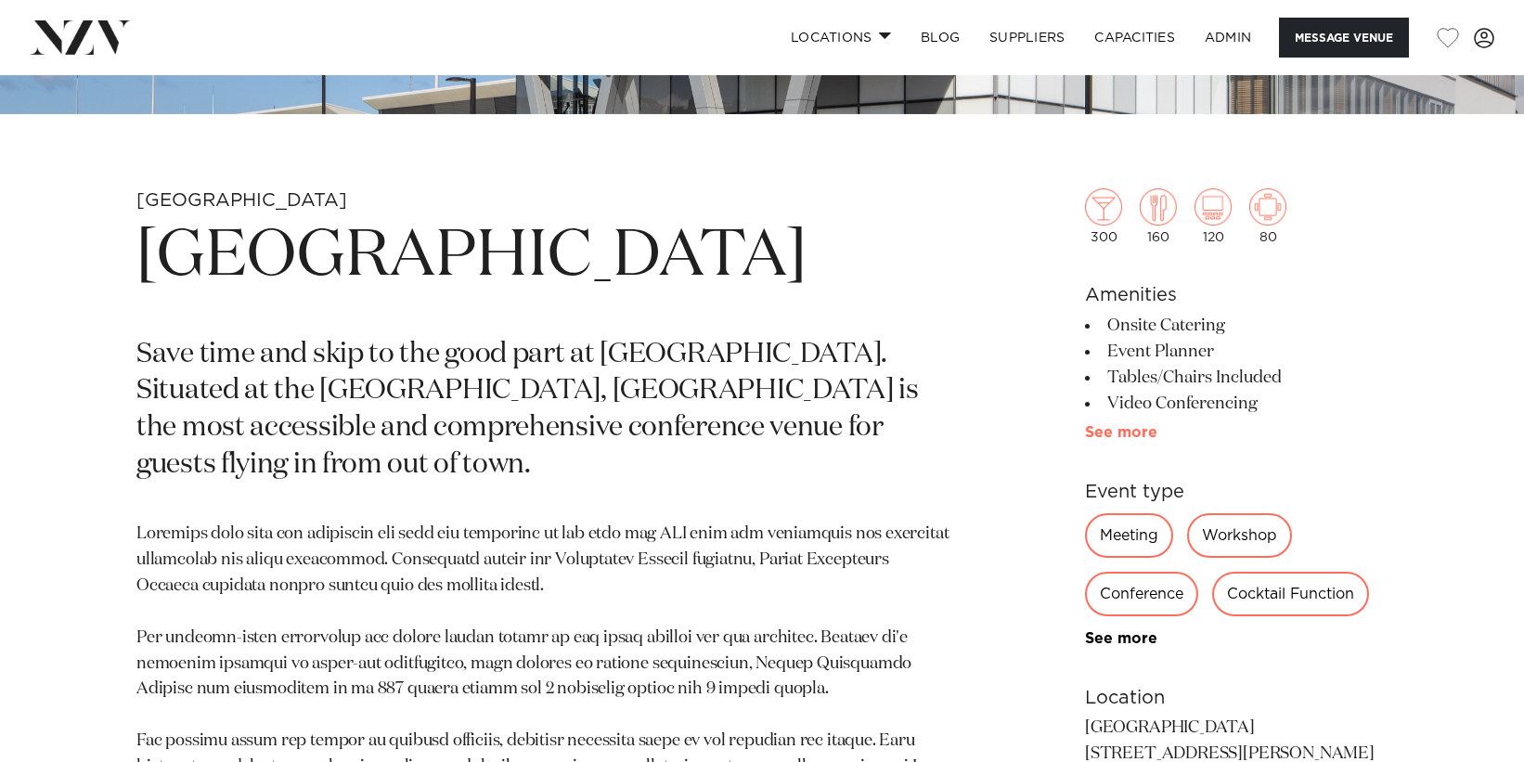
click at [1119, 434] on link "See more" at bounding box center [1157, 432] width 145 height 15
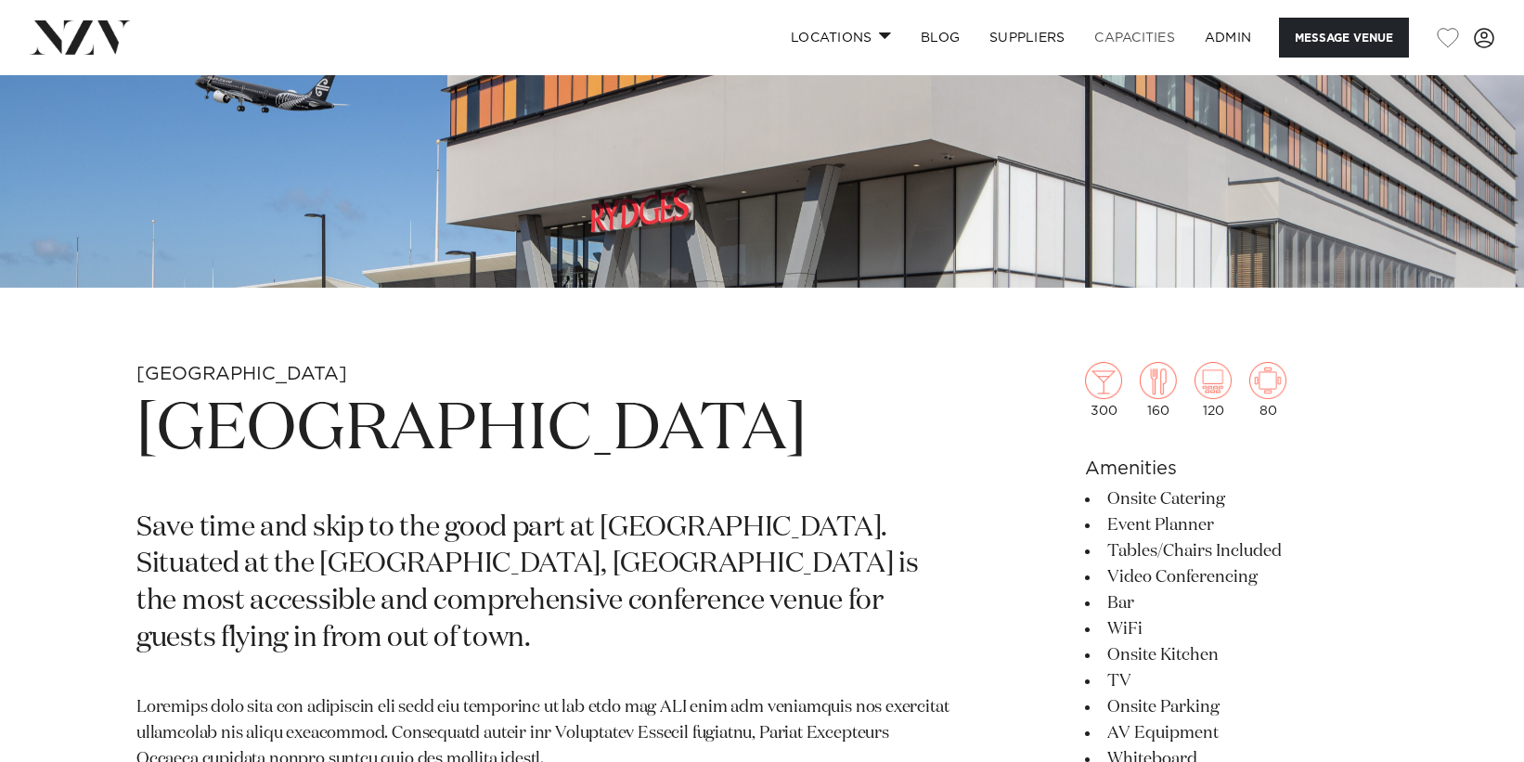
scroll to position [0, 0]
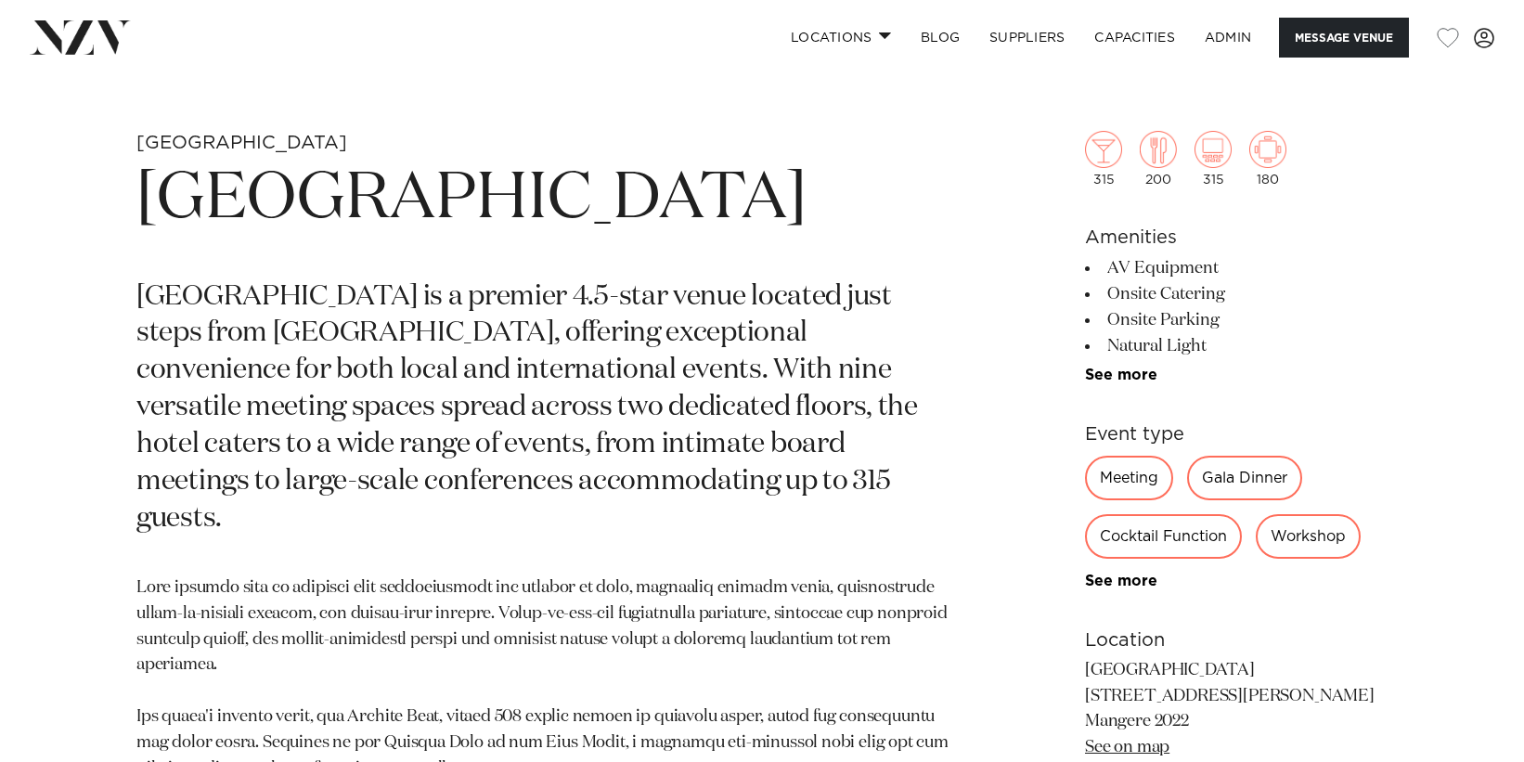
scroll to position [741, 0]
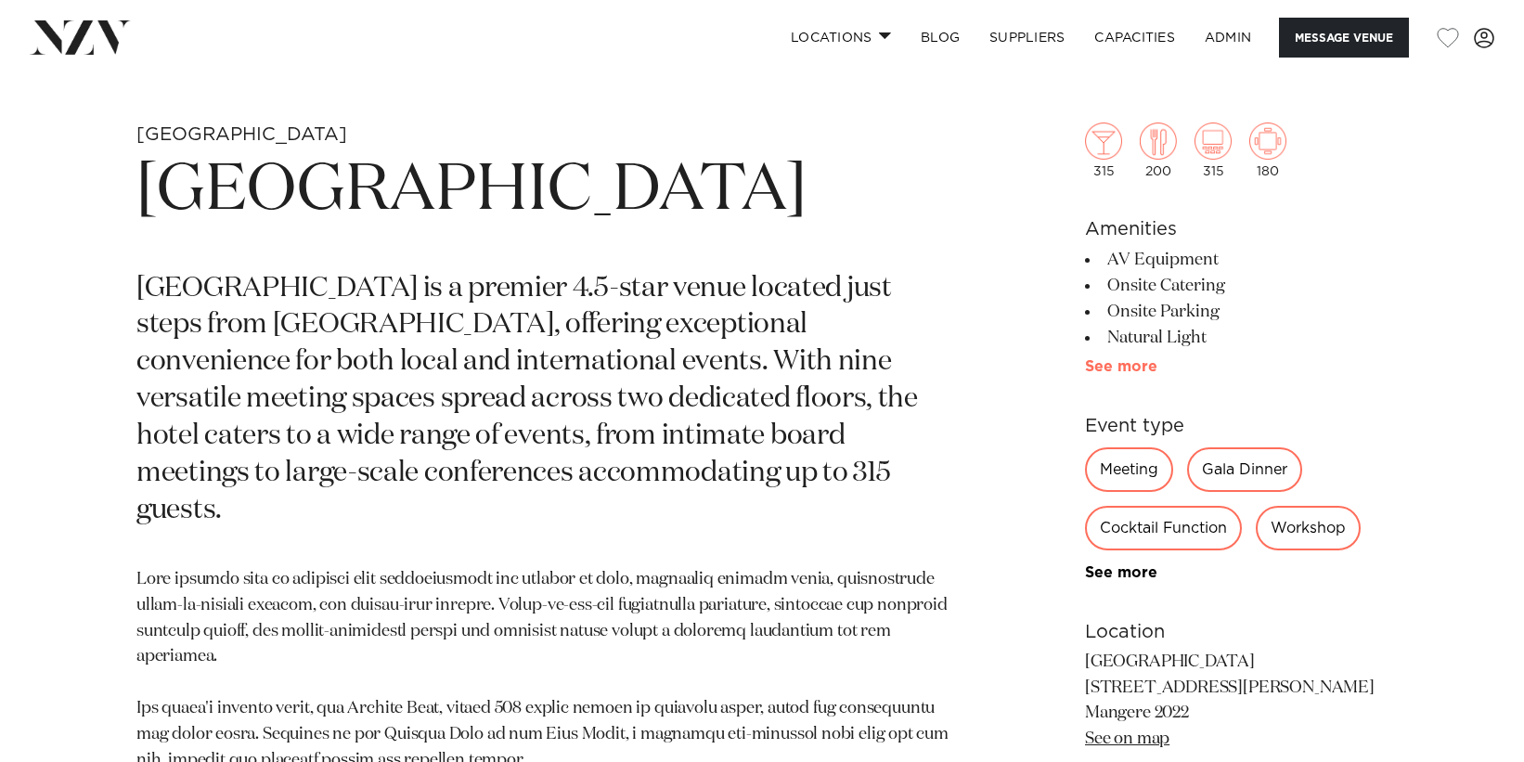
click at [1131, 374] on link "See more" at bounding box center [1157, 366] width 145 height 15
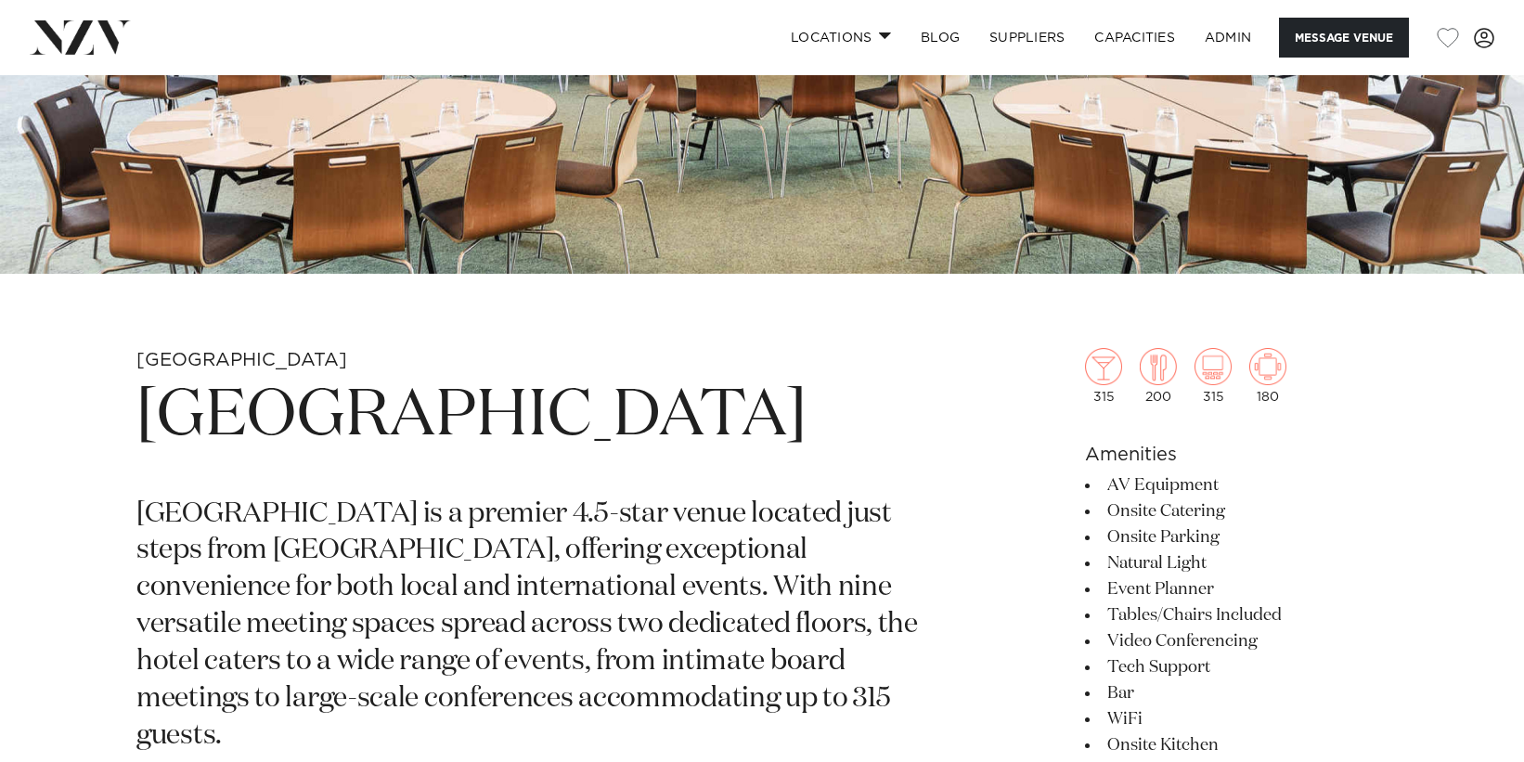
scroll to position [518, 0]
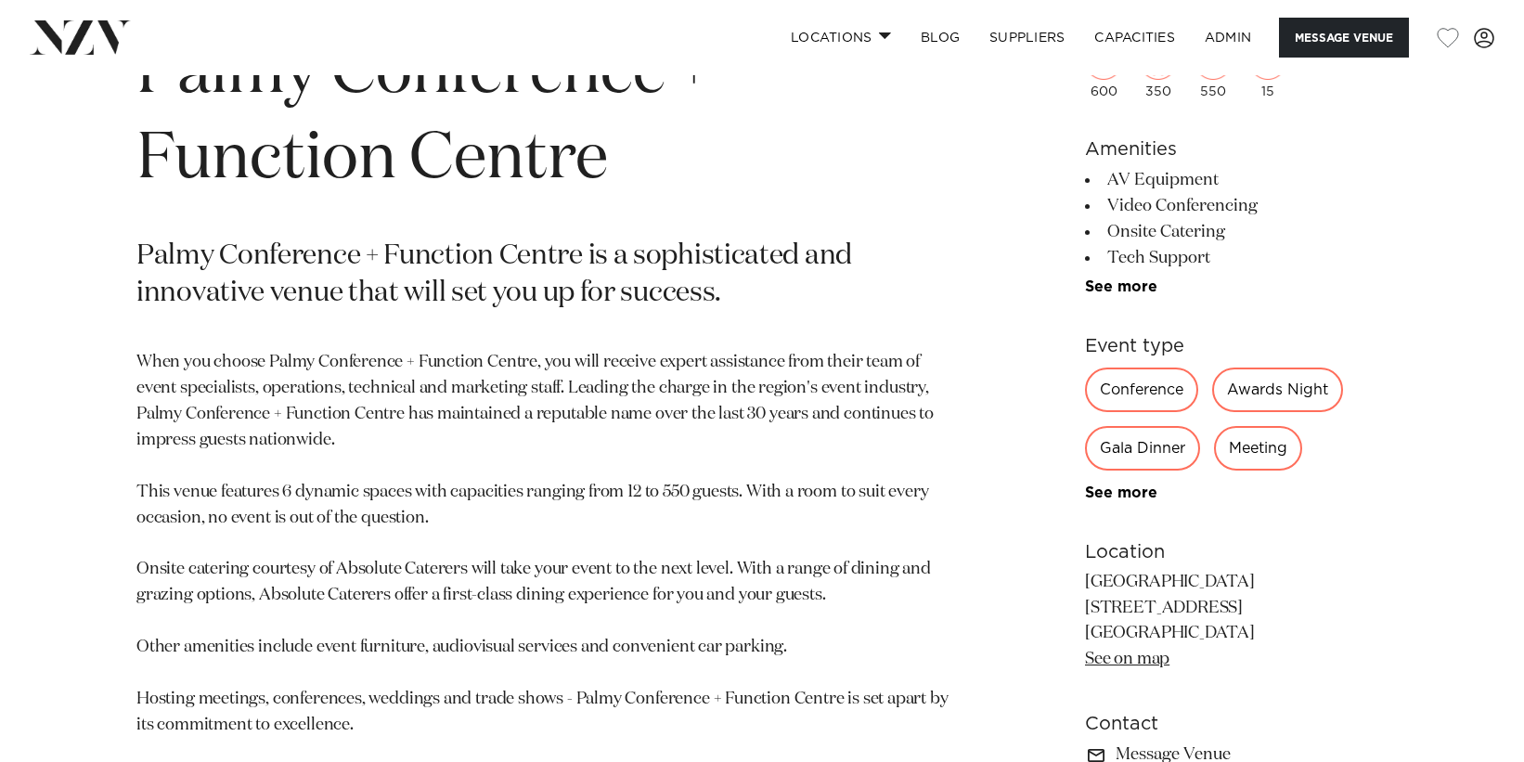
scroll to position [854, 0]
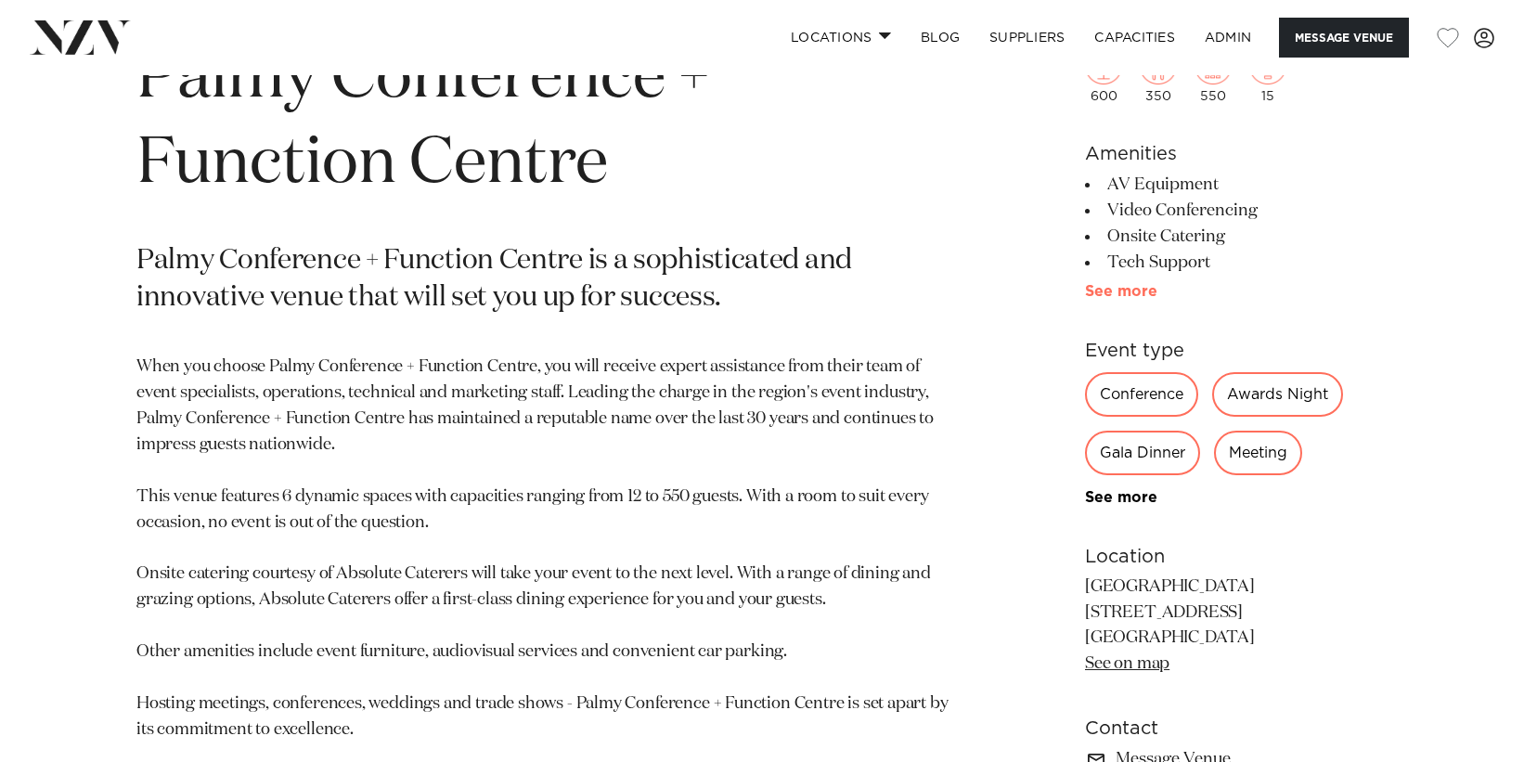
click at [1117, 294] on link "See more" at bounding box center [1157, 291] width 145 height 15
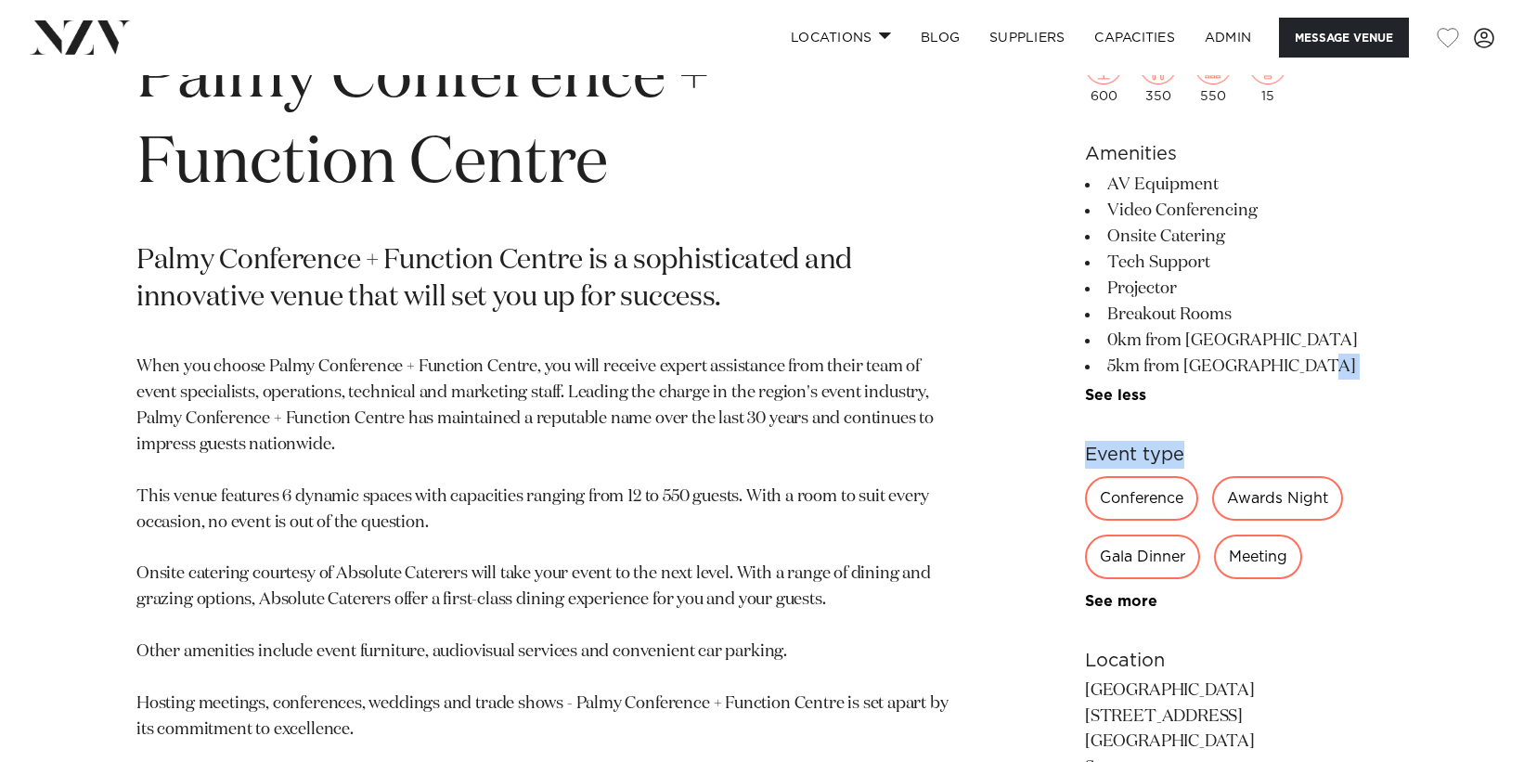
drag, startPoint x: 1168, startPoint y: 369, endPoint x: 1171, endPoint y: 384, distance: 15.1
click at [1197, 445] on div "600 350 550 15 Amenities AV Equipment Video Conferencing Onsite Catering Tech S…" at bounding box center [1236, 551] width 303 height 1158
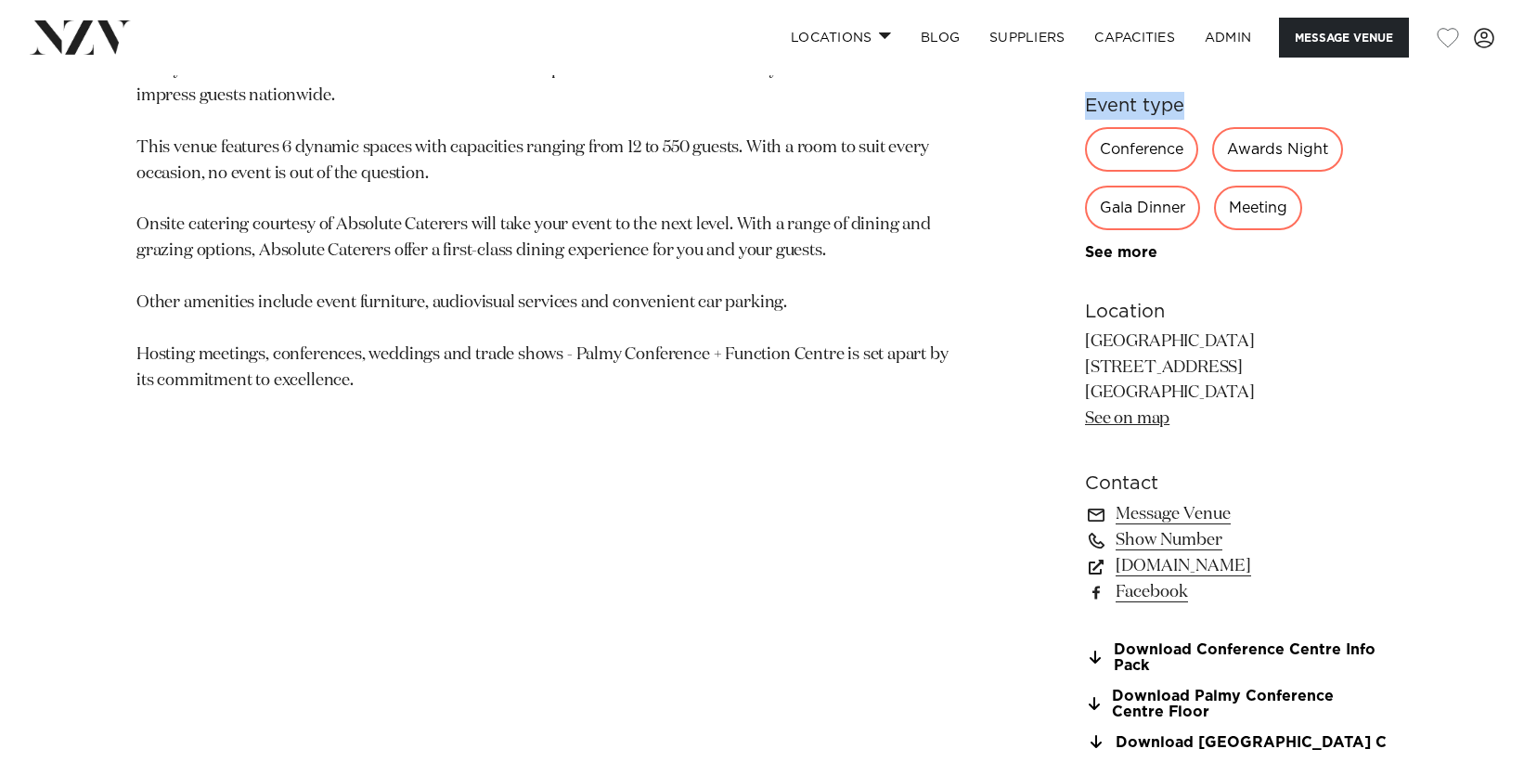
scroll to position [1237, 0]
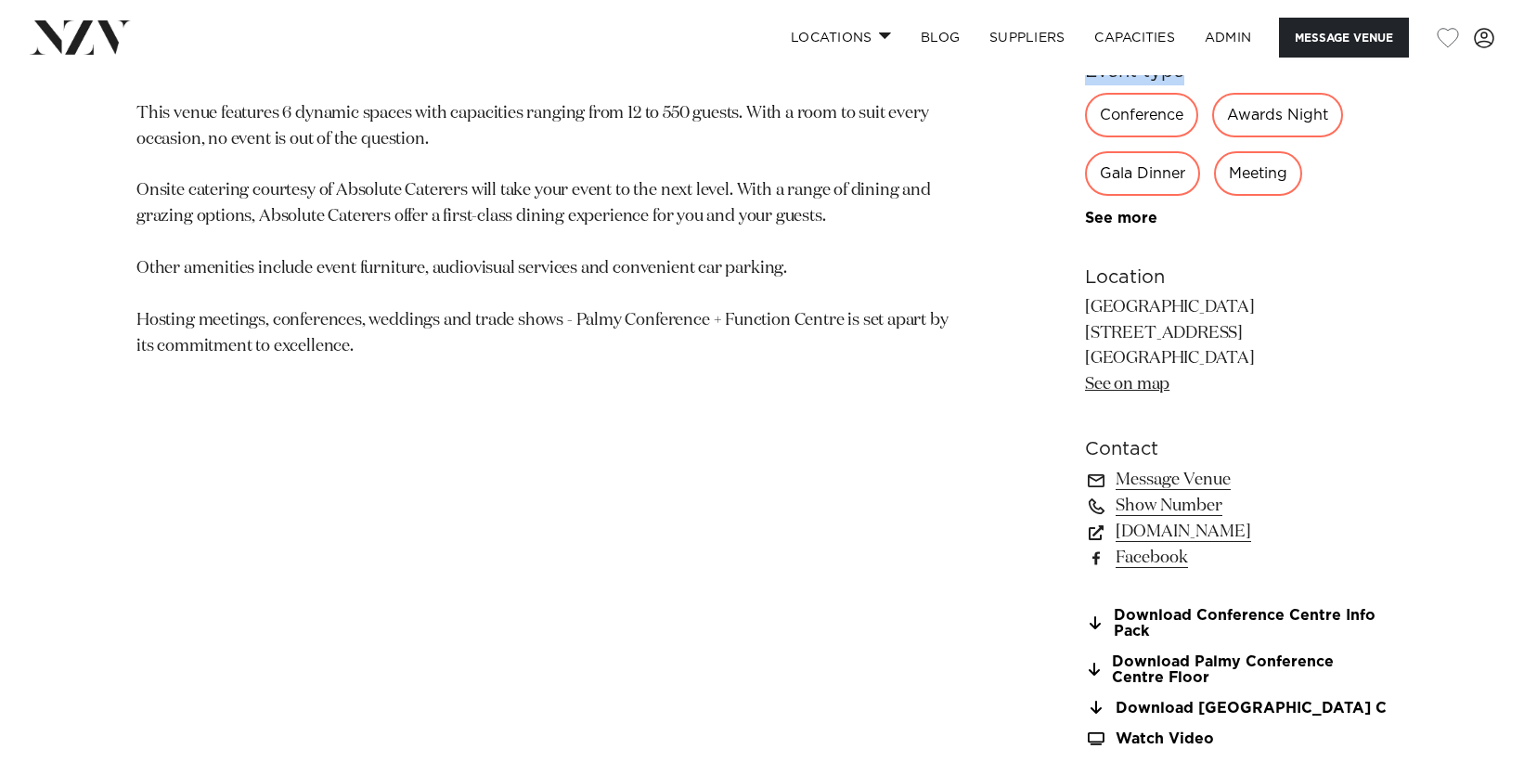
click at [1135, 393] on link "See on map" at bounding box center [1127, 384] width 84 height 17
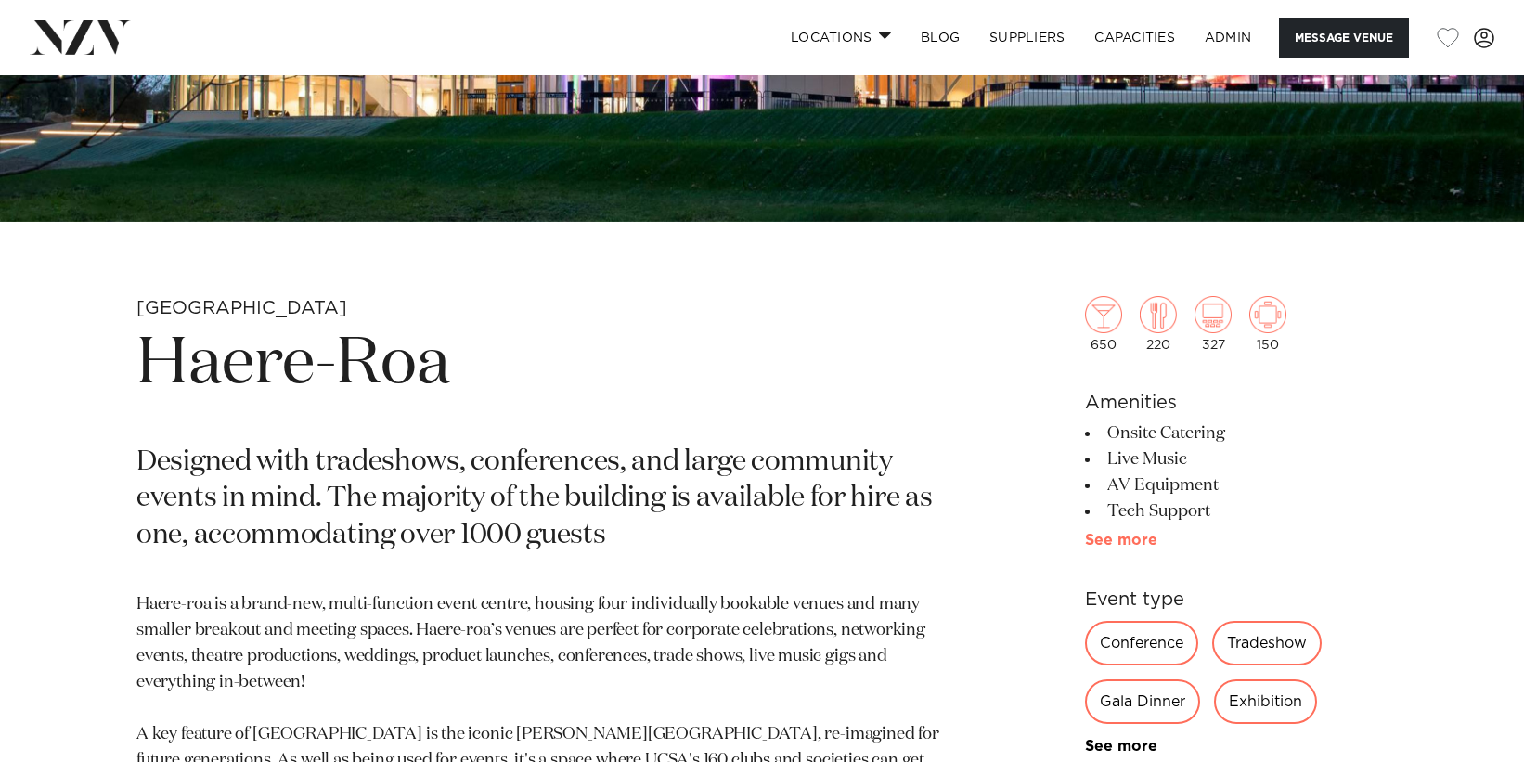
click at [1143, 542] on link "See more" at bounding box center [1157, 540] width 145 height 15
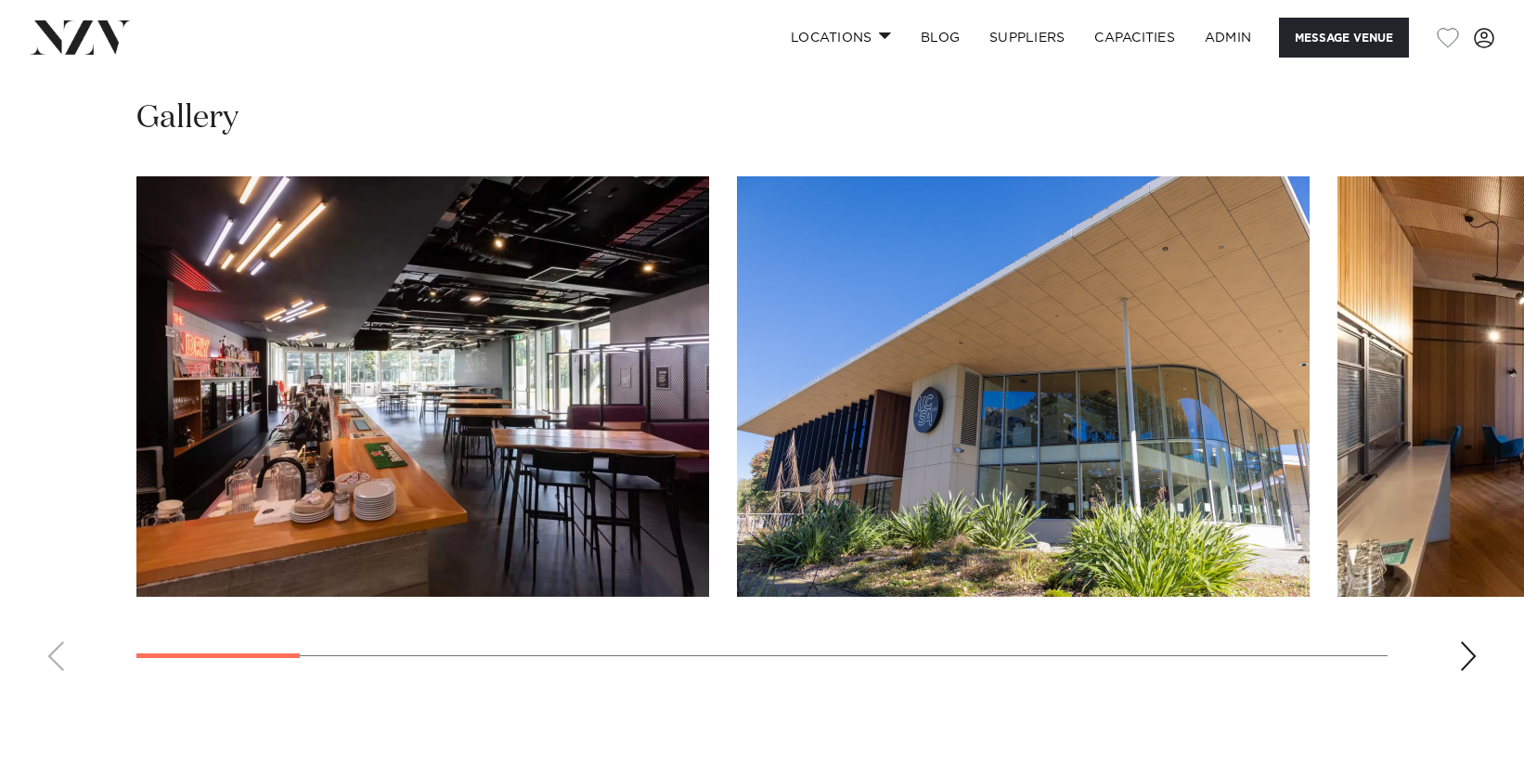
scroll to position [1787, 0]
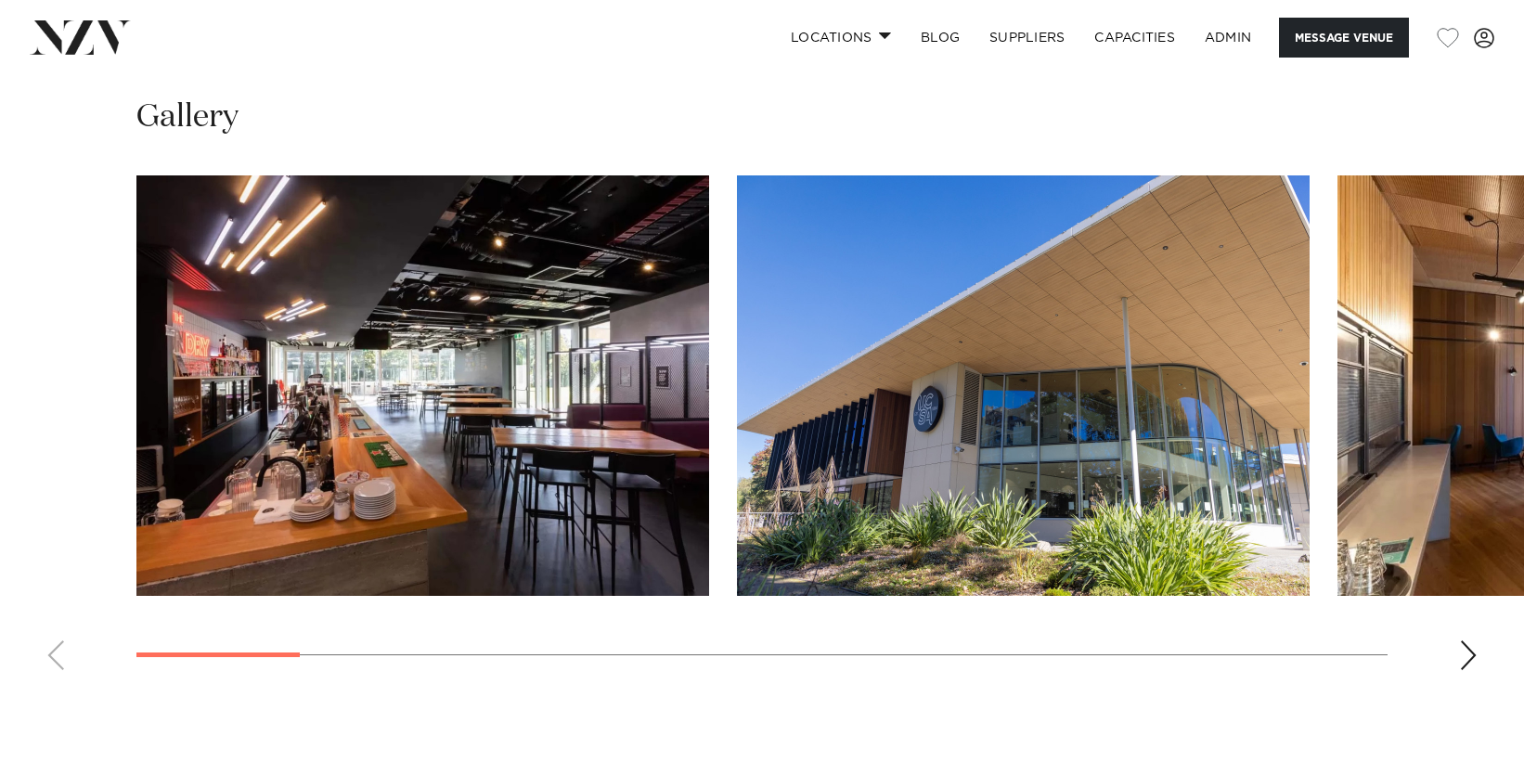
click at [1454, 652] on swiper-container at bounding box center [762, 429] width 1524 height 509
click at [1460, 653] on swiper-container at bounding box center [762, 429] width 1524 height 509
click at [1464, 654] on div "Next slide" at bounding box center [1468, 655] width 19 height 30
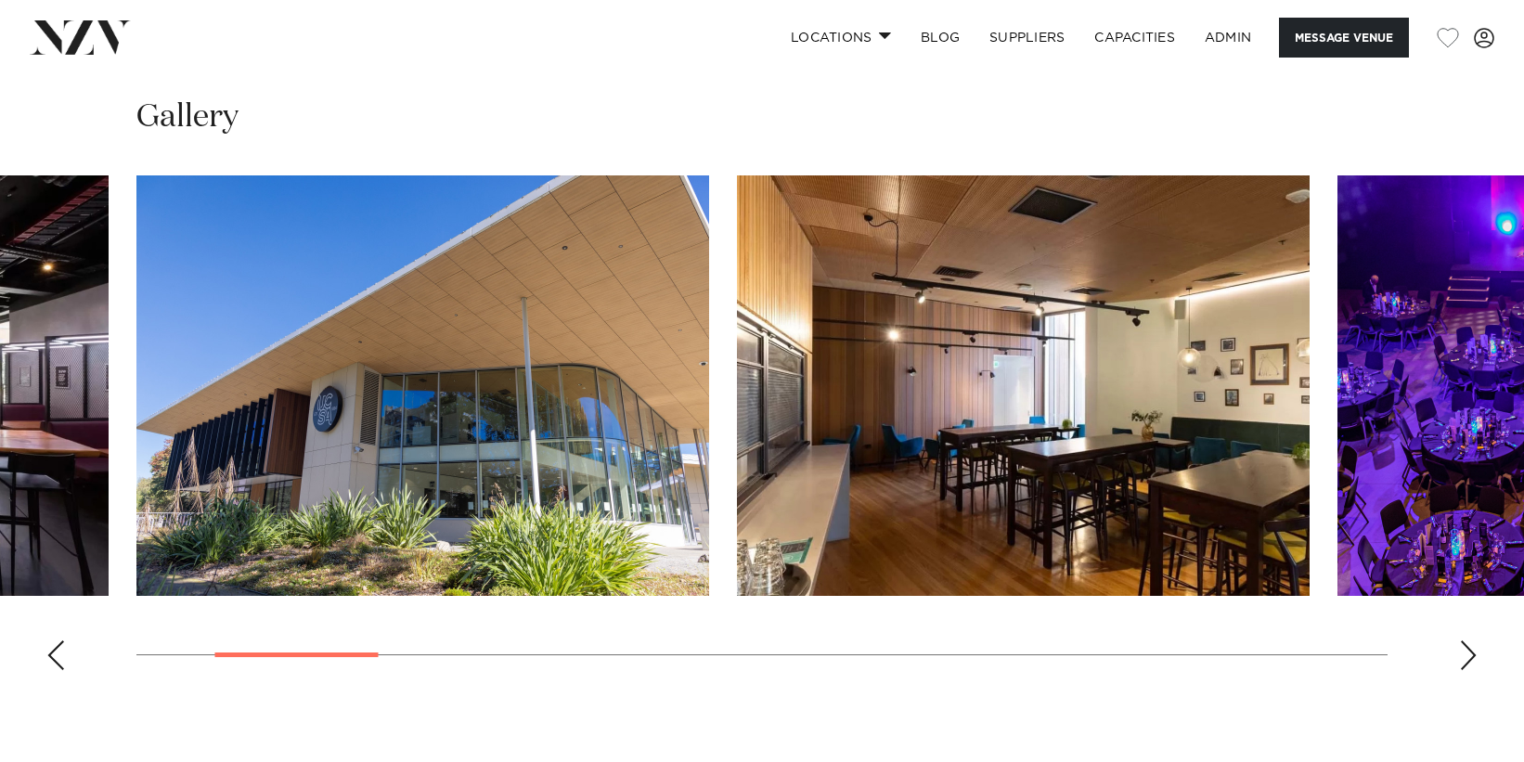
click at [1464, 654] on div "Next slide" at bounding box center [1468, 655] width 19 height 30
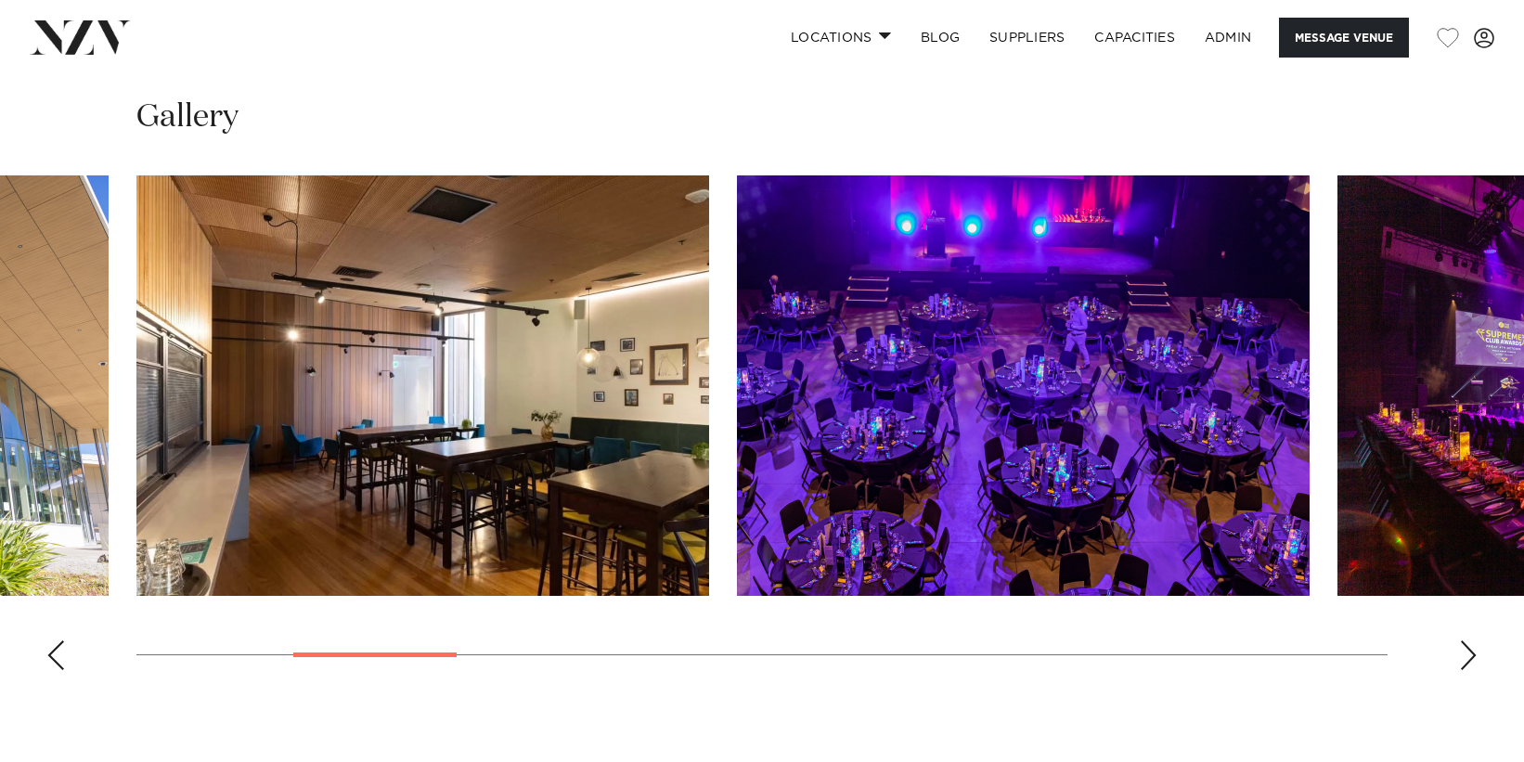
click at [1464, 655] on div "Next slide" at bounding box center [1468, 655] width 19 height 30
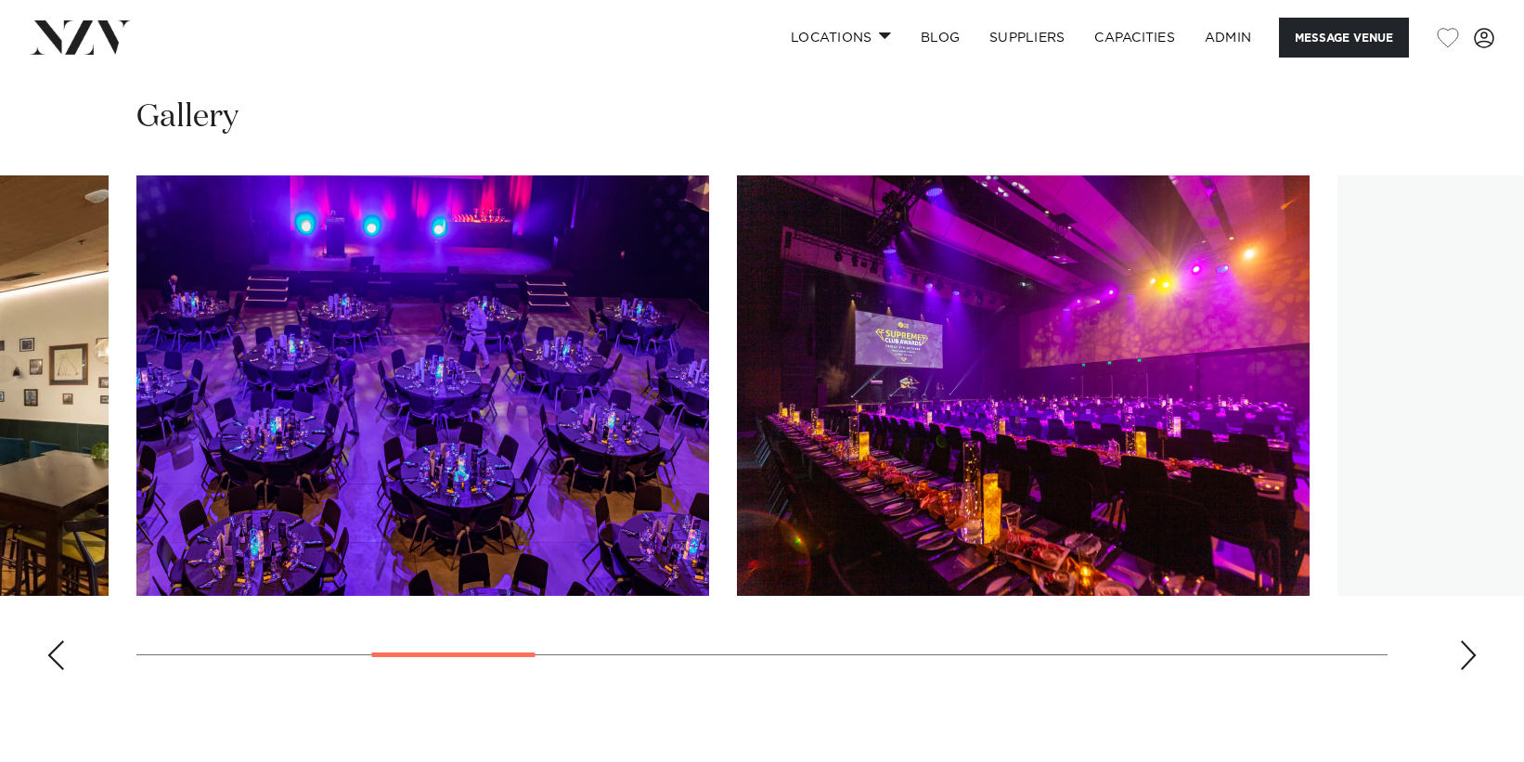
click at [1464, 655] on div "Next slide" at bounding box center [1468, 655] width 19 height 30
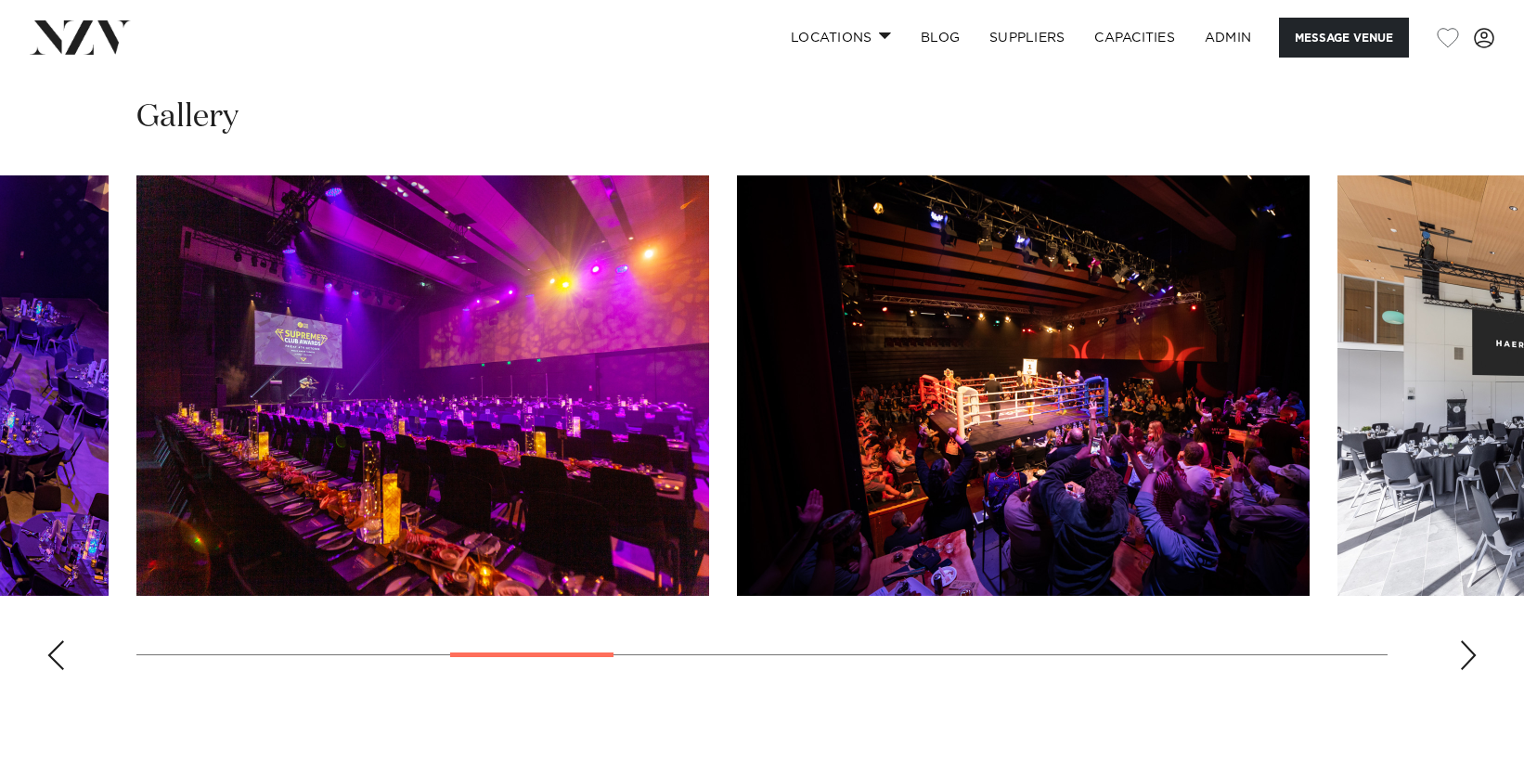
click at [1476, 652] on div "Next slide" at bounding box center [1468, 655] width 19 height 30
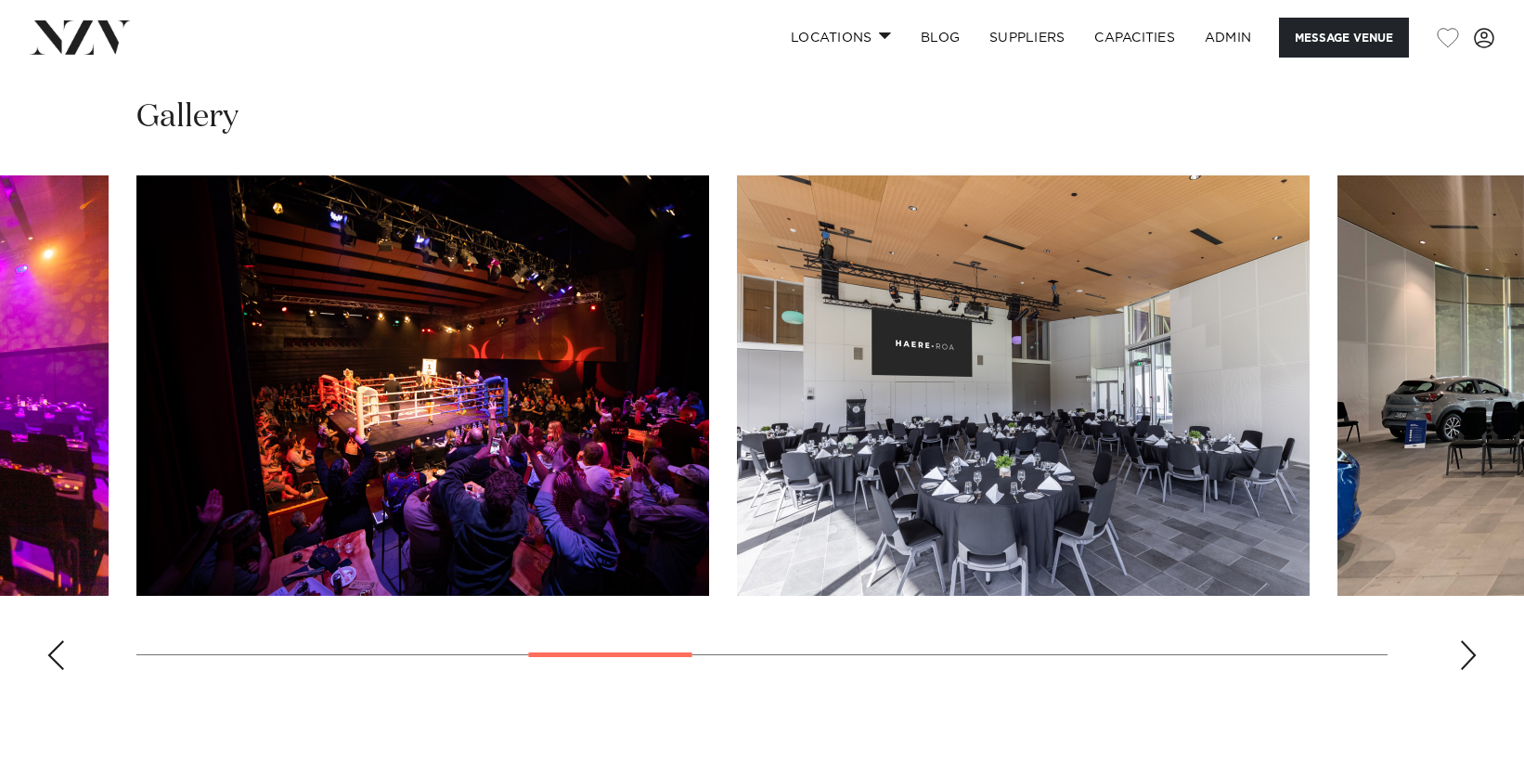
click at [1474, 652] on div "Next slide" at bounding box center [1468, 655] width 19 height 30
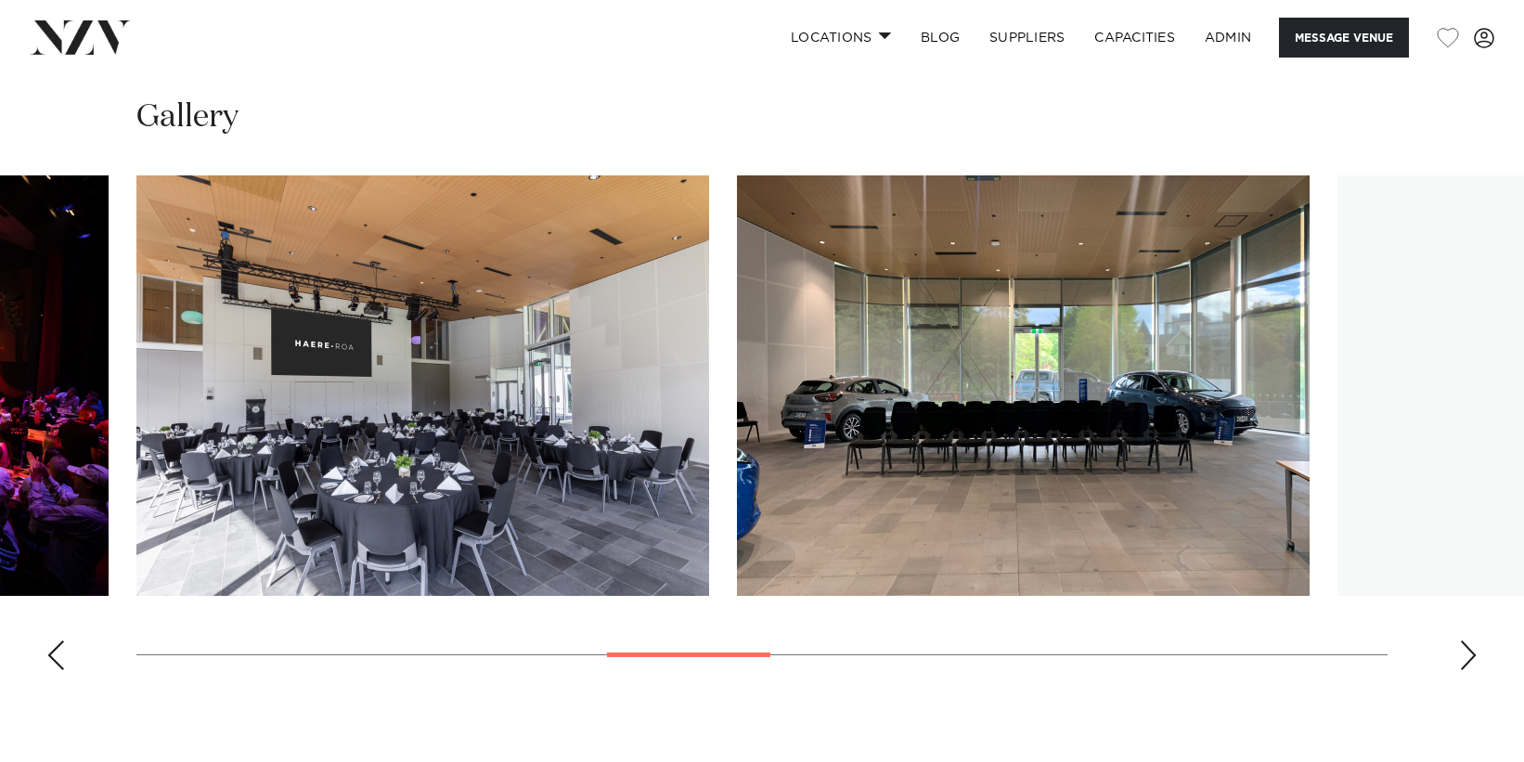
click at [1474, 652] on div "Next slide" at bounding box center [1468, 655] width 19 height 30
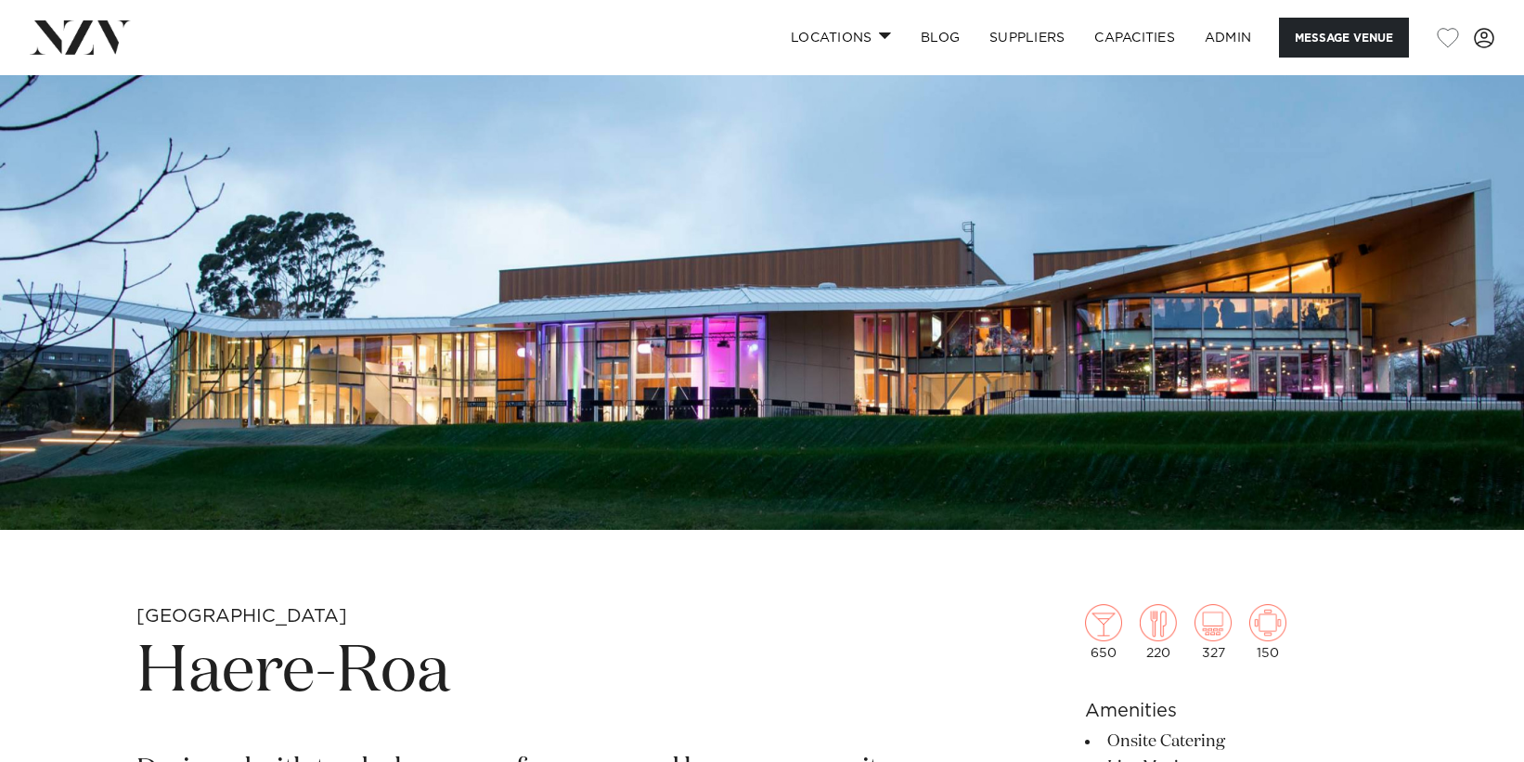
scroll to position [0, 0]
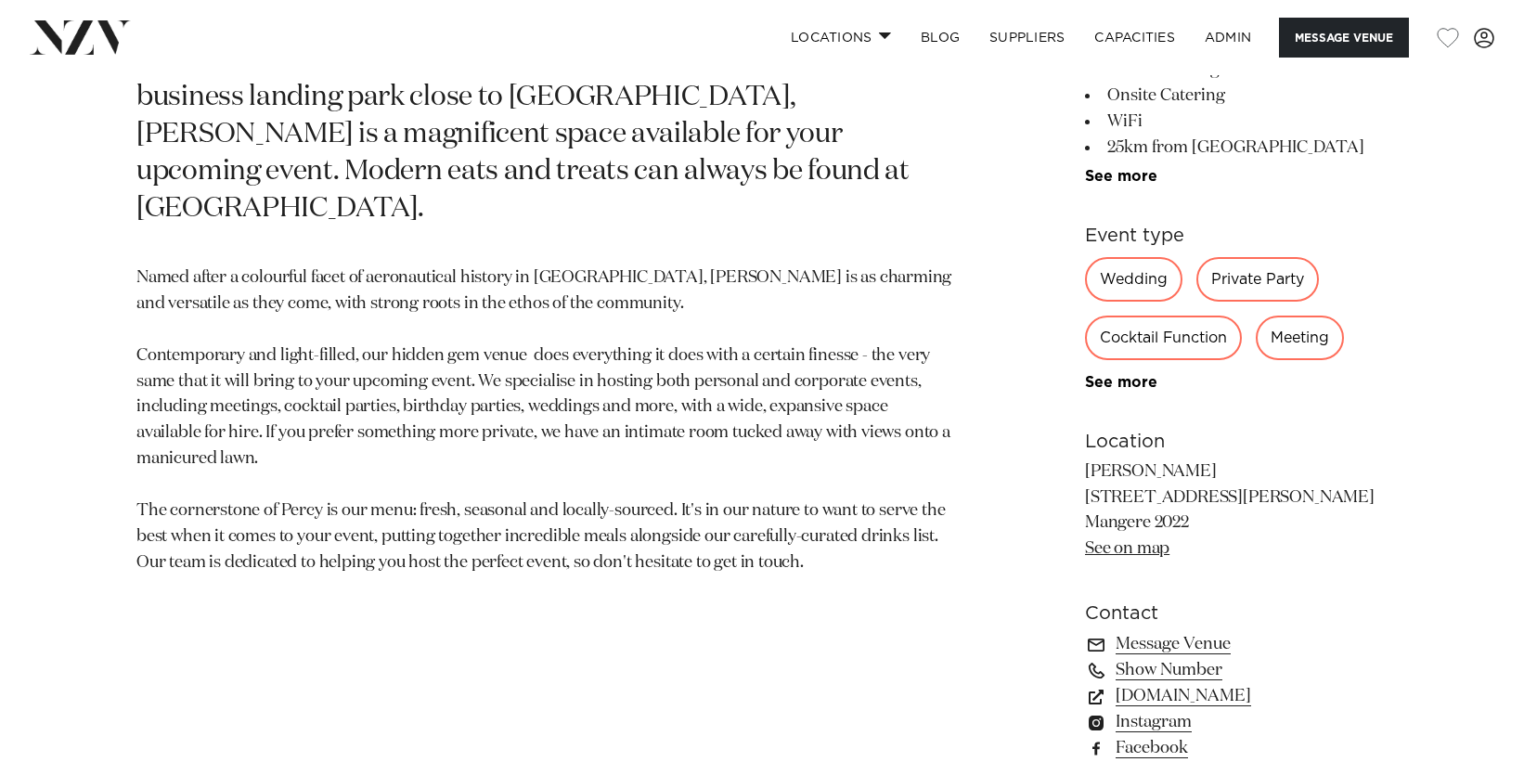
scroll to position [954, 0]
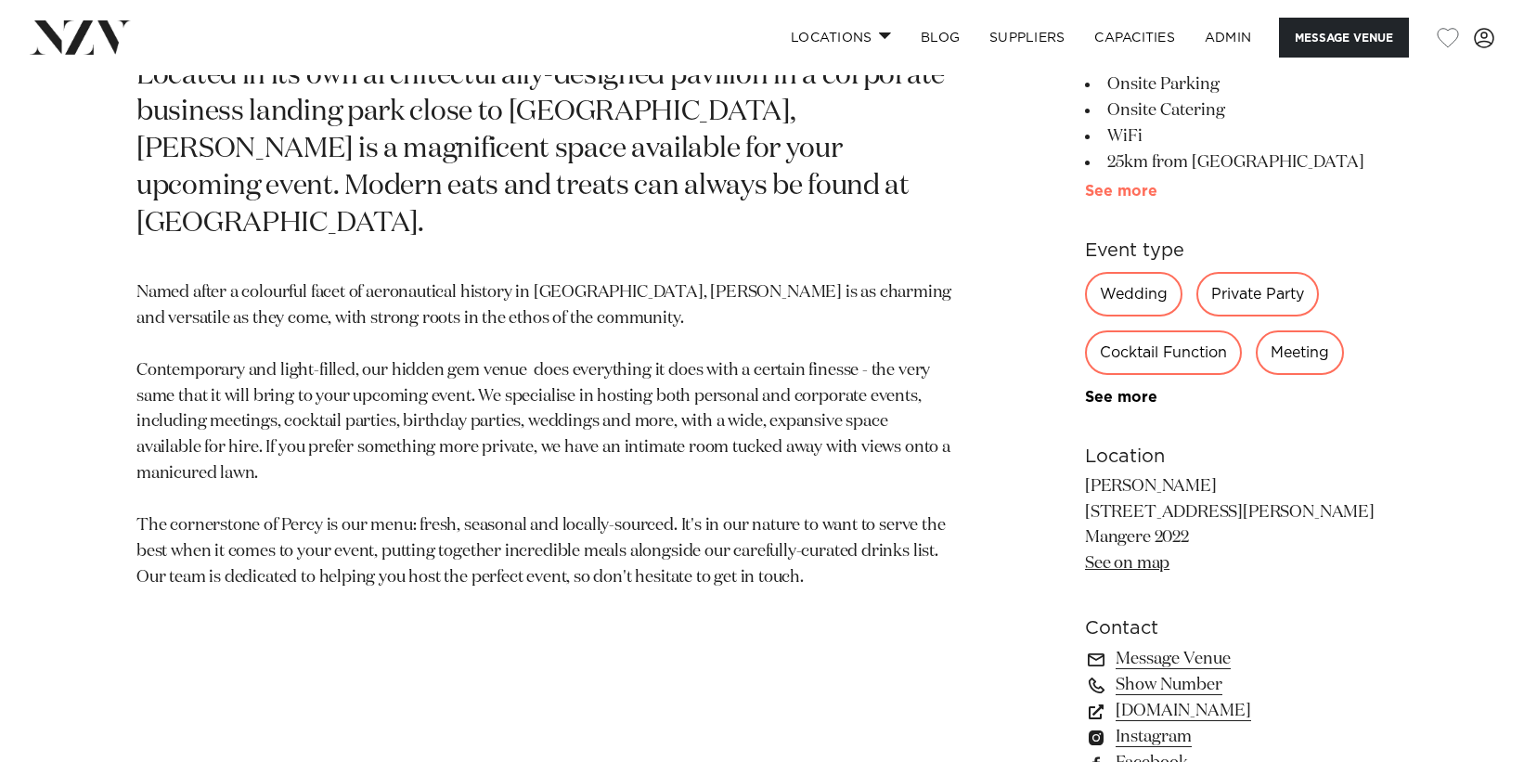
click at [1147, 191] on link "See more" at bounding box center [1157, 191] width 145 height 15
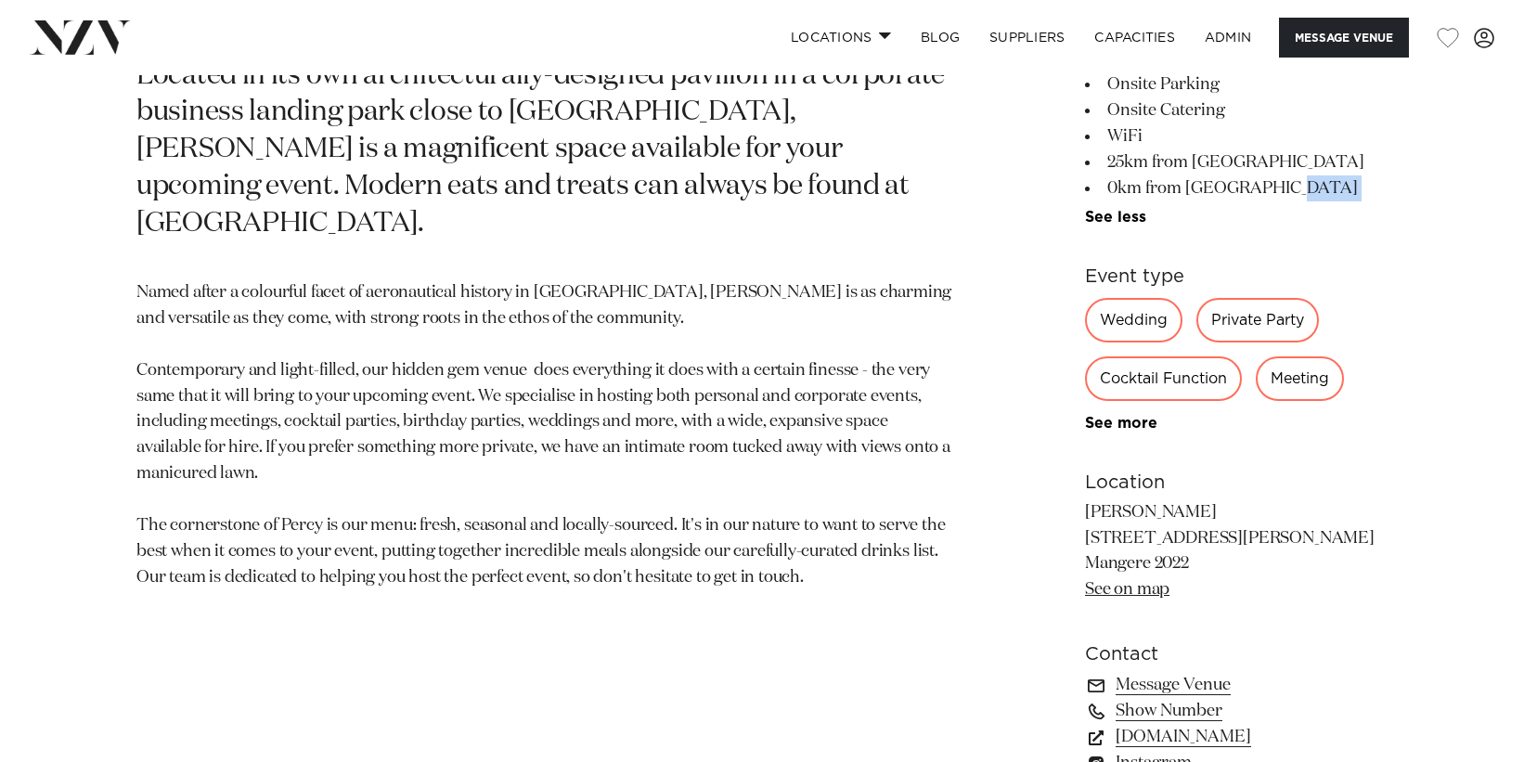
drag, startPoint x: 1147, startPoint y: 193, endPoint x: 1190, endPoint y: 203, distance: 43.9
click at [1190, 203] on ul "Onsite Parking Onsite Catering WiFi 25km from CBD 0km from Airport See more" at bounding box center [1236, 148] width 303 height 154
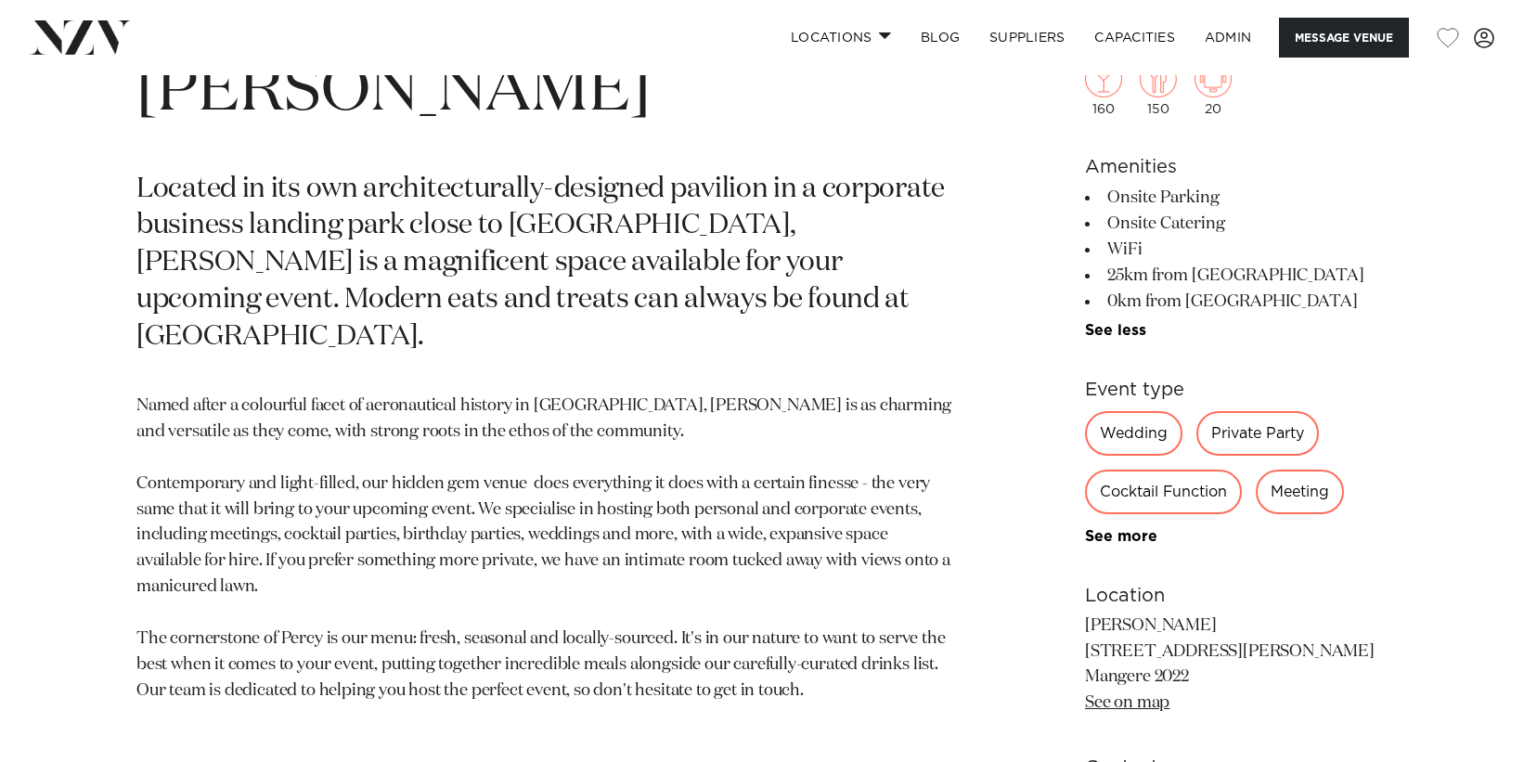
scroll to position [916, 0]
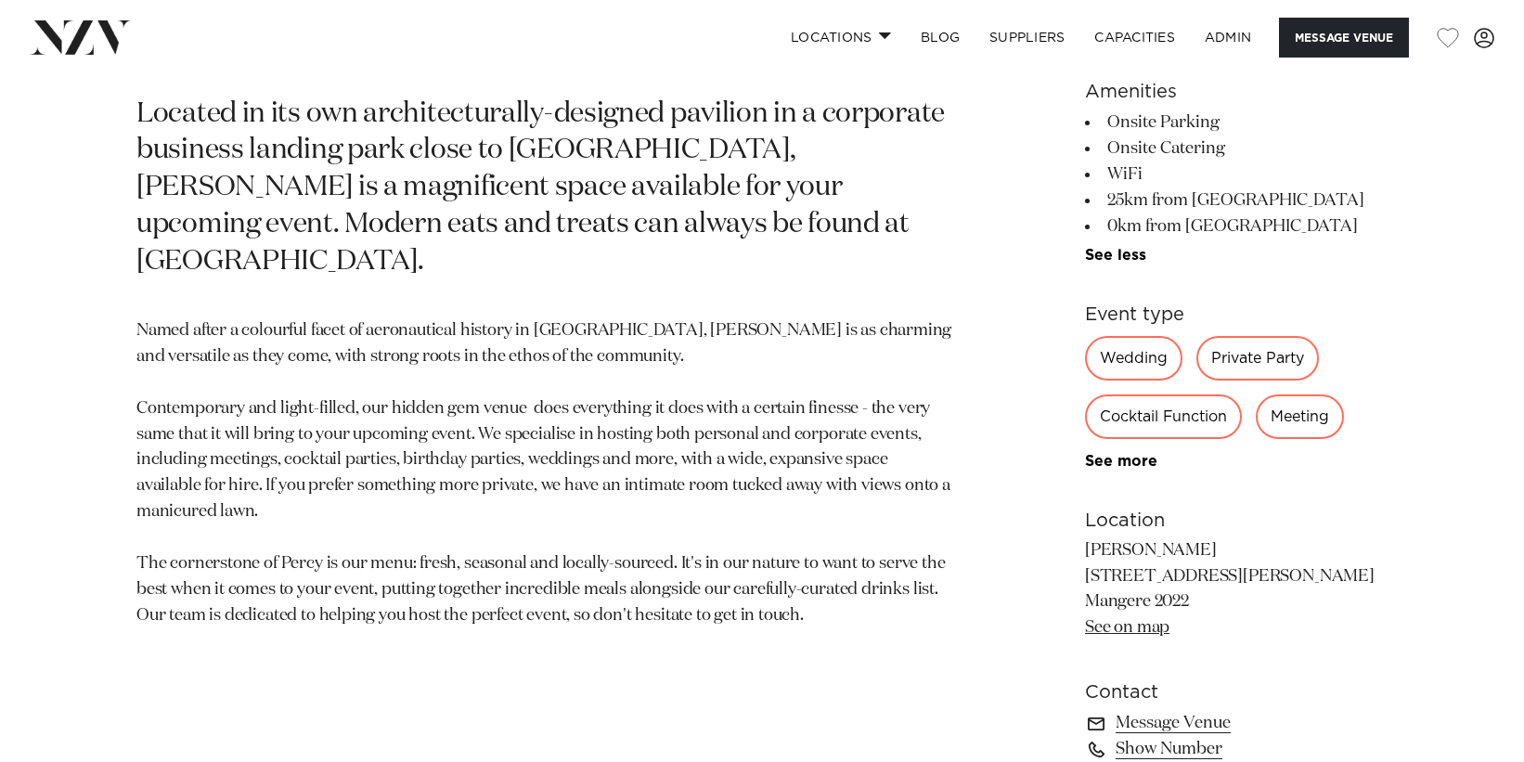
click at [1152, 643] on div "160 150 20 Amenities Onsite Parking Onsite Catering WiFi 25km from CBD 0km from…" at bounding box center [1236, 375] width 303 height 931
click at [1143, 635] on link "See on map" at bounding box center [1127, 627] width 84 height 17
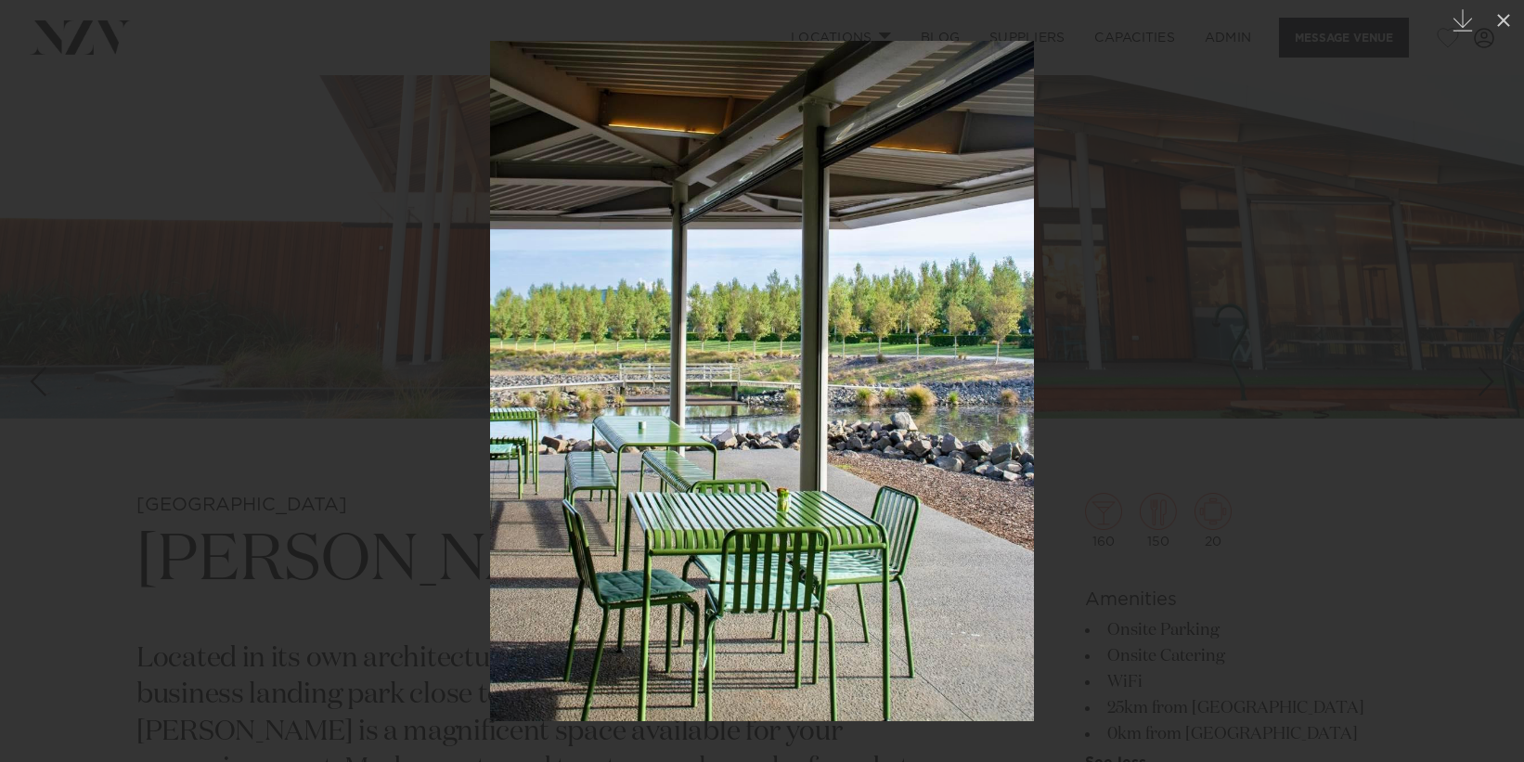
click at [1337, 250] on div at bounding box center [762, 381] width 1524 height 762
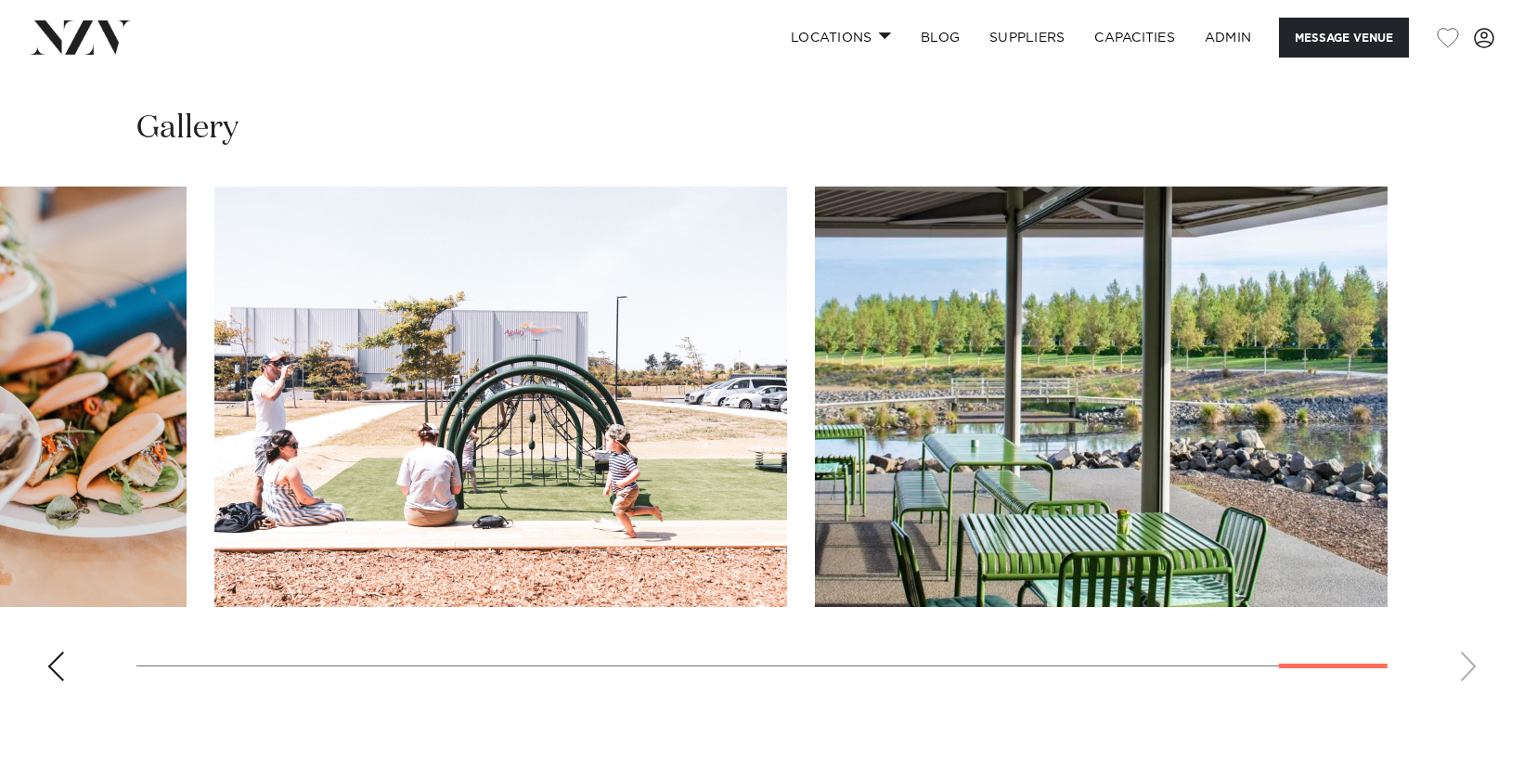
scroll to position [1699, 0]
click at [56, 664] on div "Previous slide" at bounding box center [55, 666] width 19 height 30
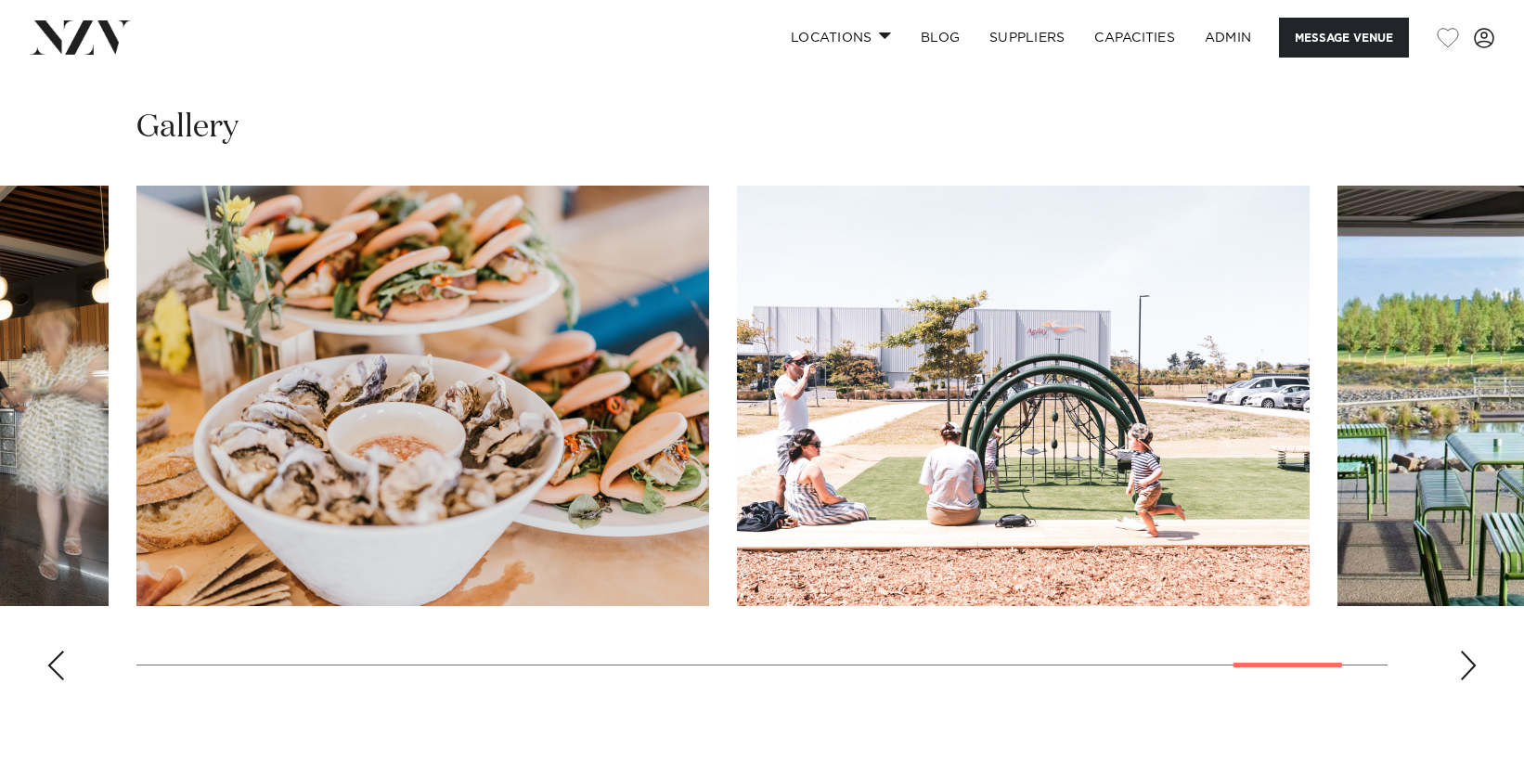
click at [54, 664] on div "Previous slide" at bounding box center [55, 666] width 19 height 30
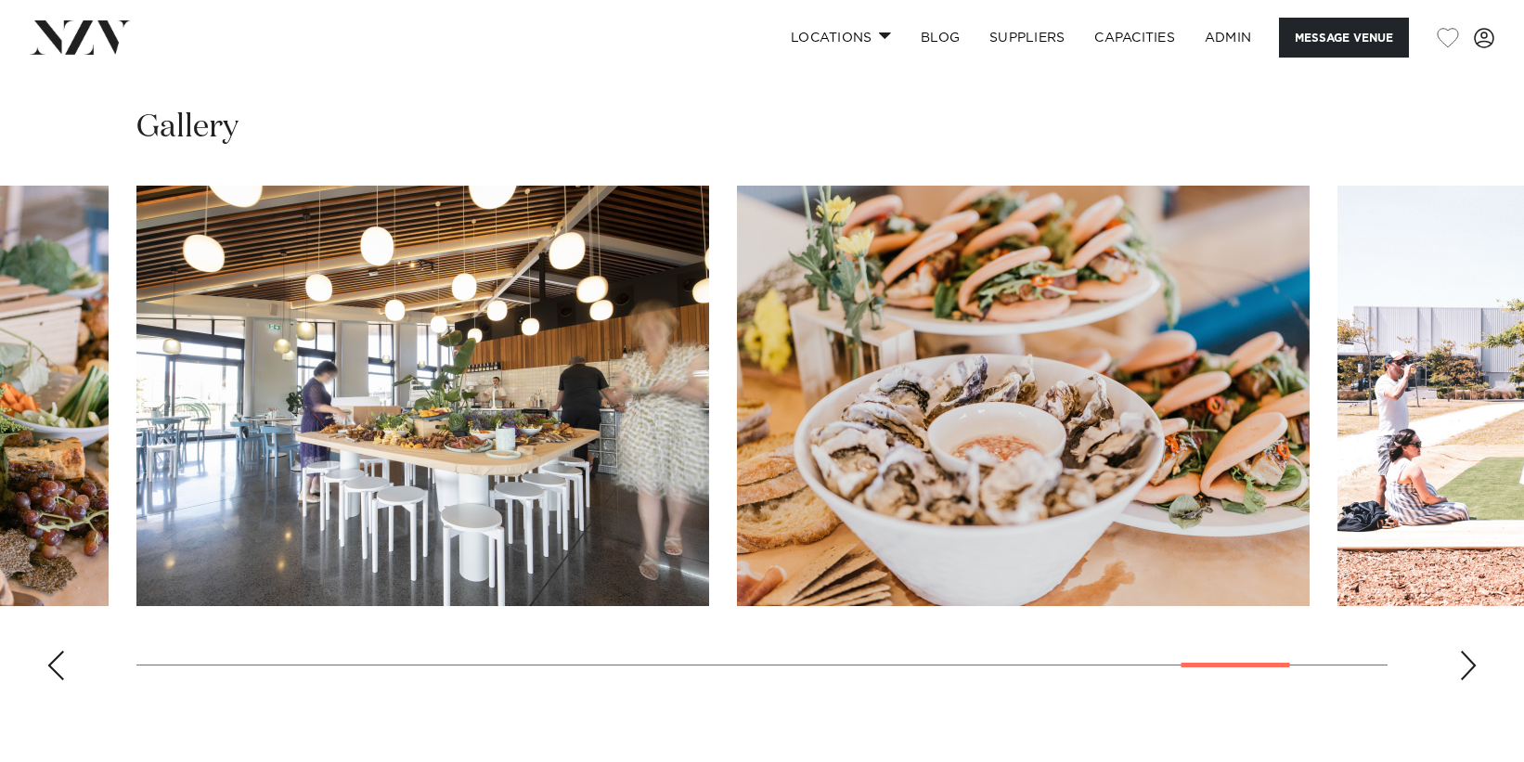
click at [55, 664] on div "Previous slide" at bounding box center [55, 666] width 19 height 30
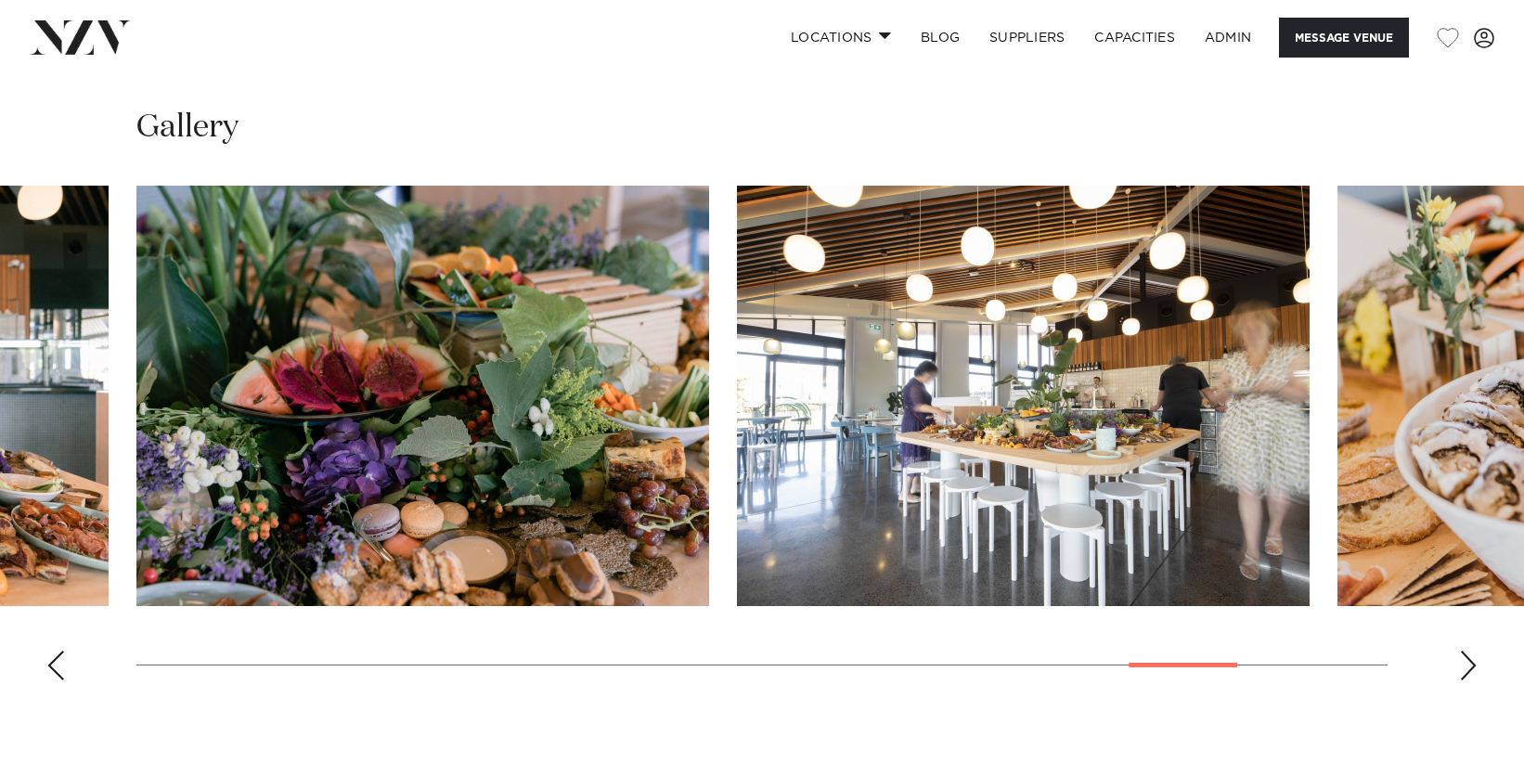
click at [55, 664] on div "Previous slide" at bounding box center [55, 666] width 19 height 30
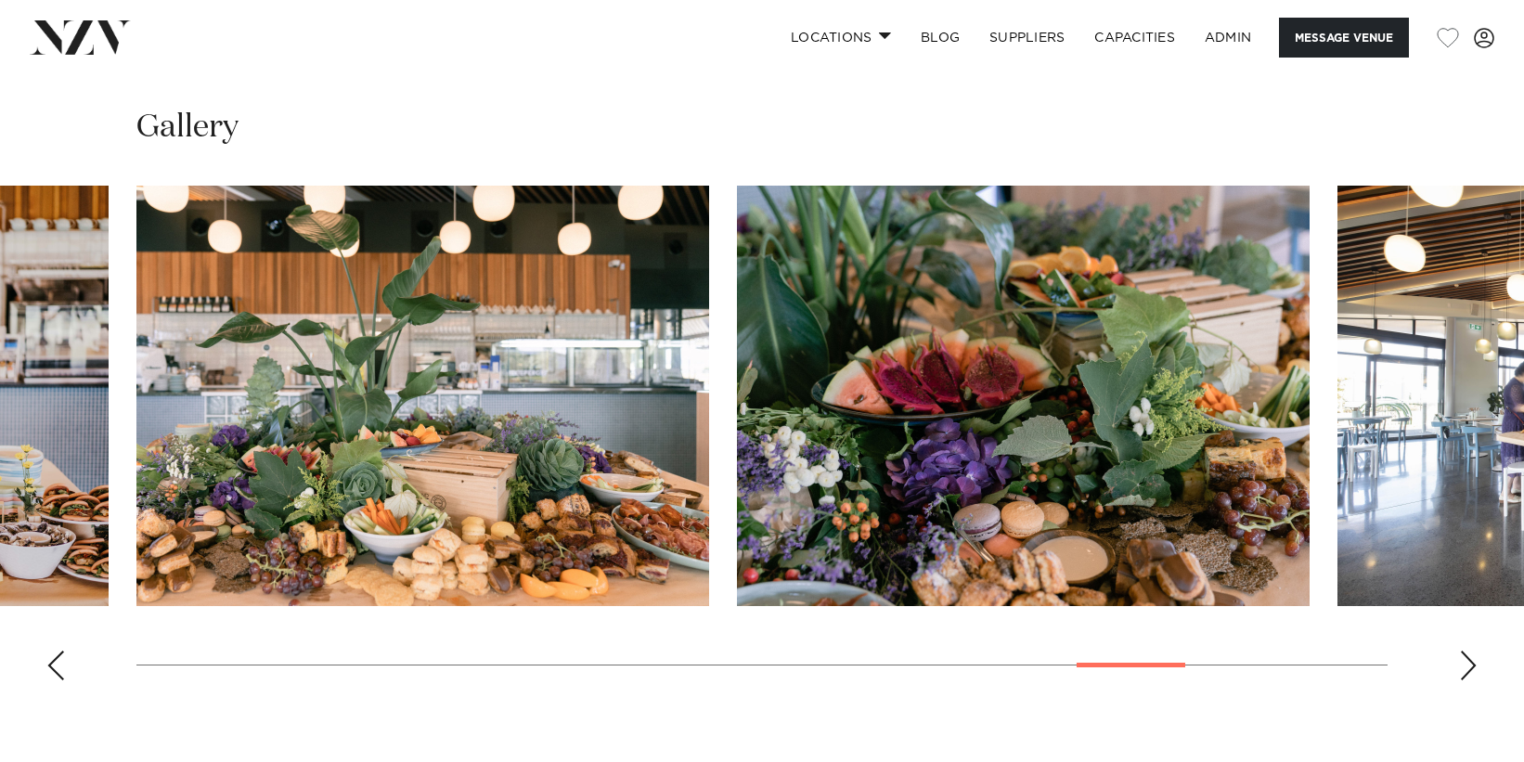
click at [55, 664] on div "Previous slide" at bounding box center [55, 666] width 19 height 30
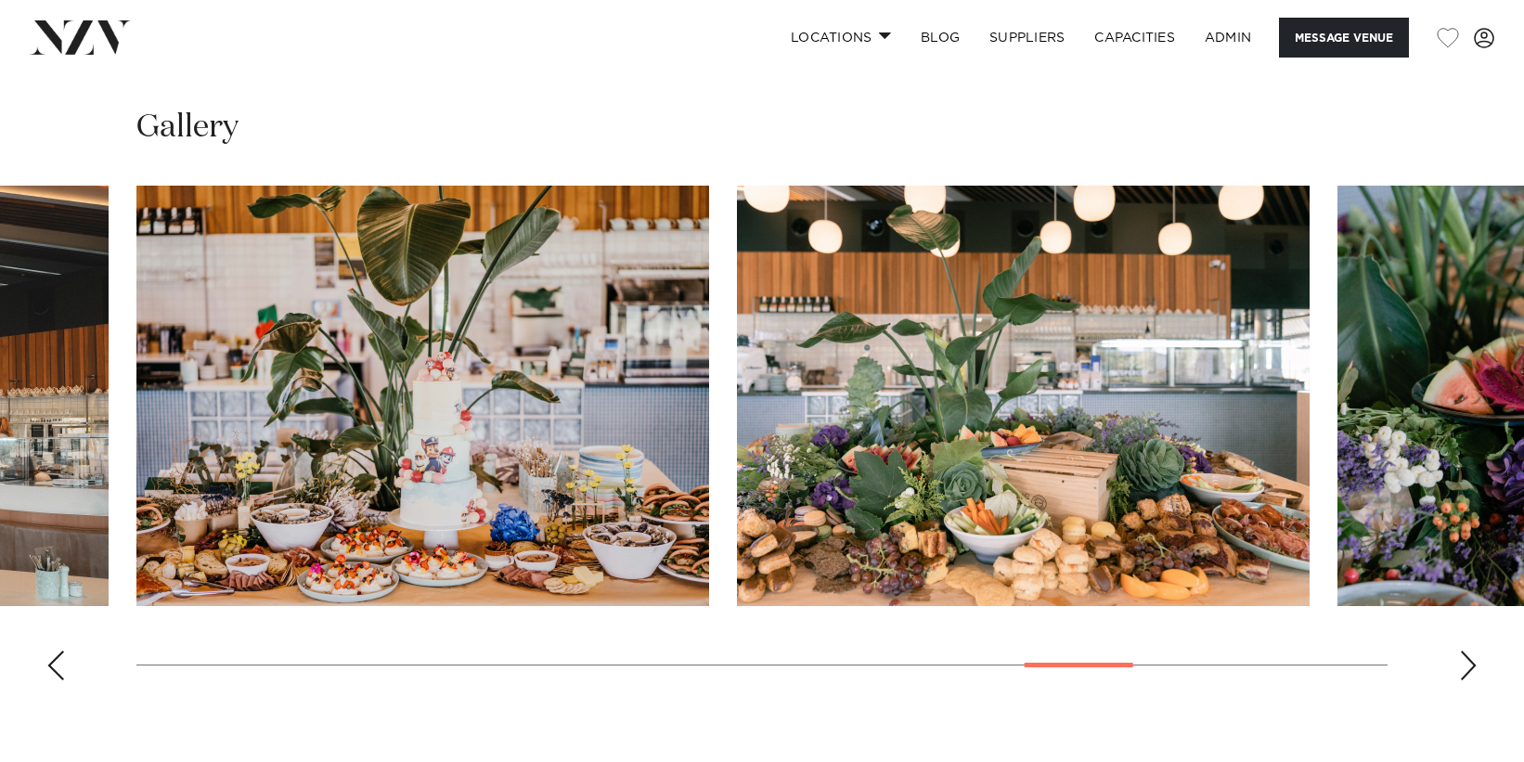
click at [55, 664] on div "Previous slide" at bounding box center [55, 666] width 19 height 30
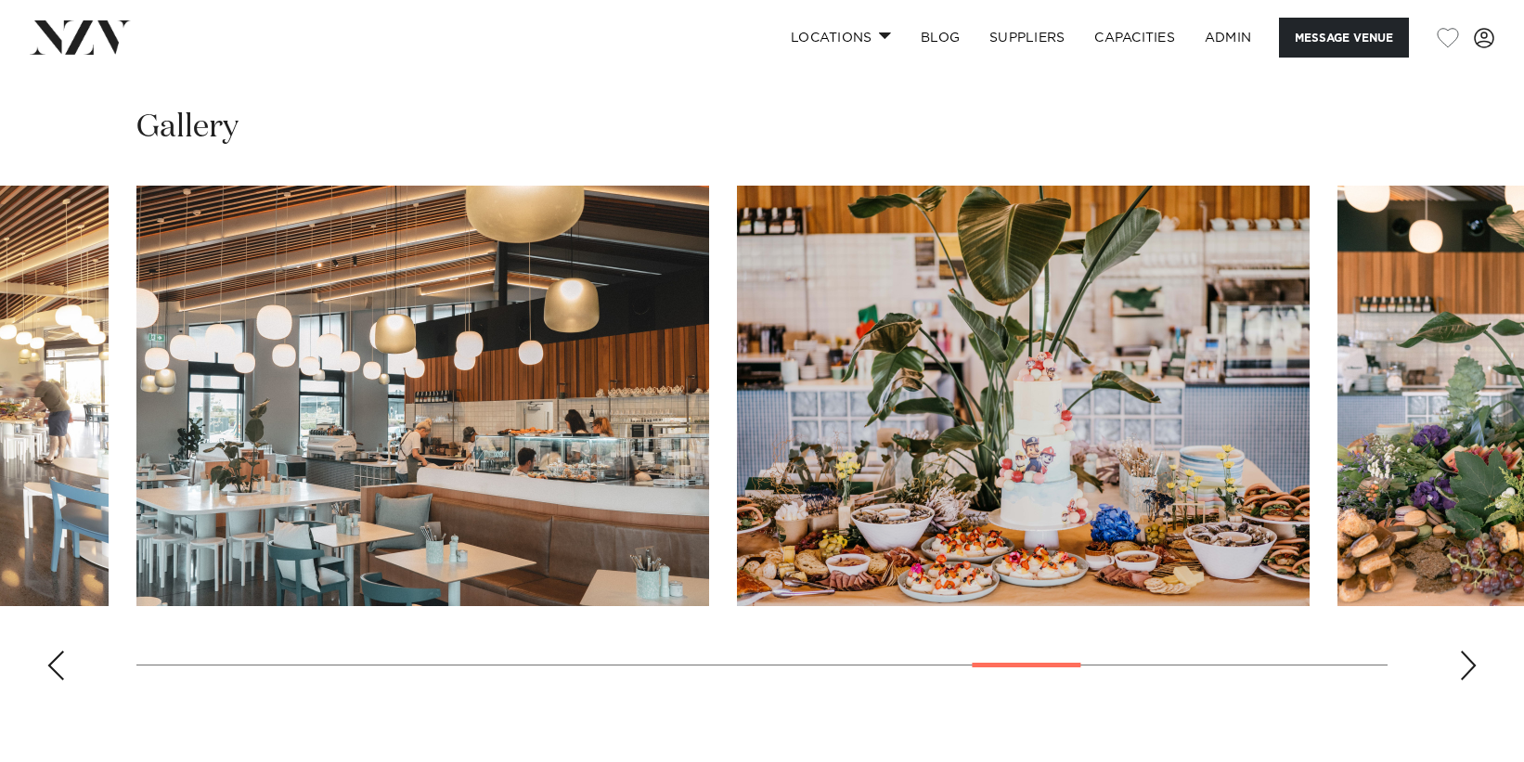
click at [55, 664] on div "Previous slide" at bounding box center [55, 666] width 19 height 30
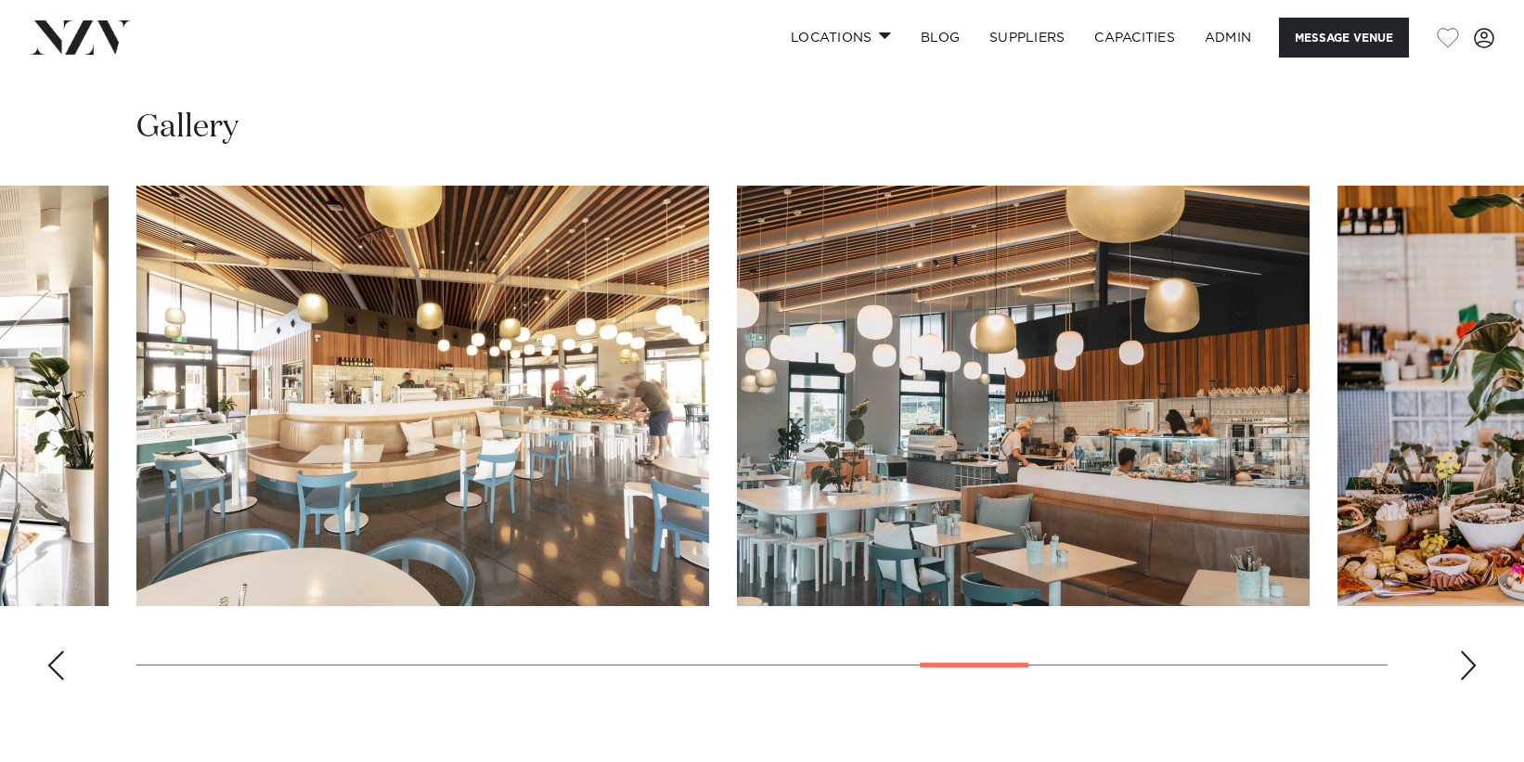
click at [55, 664] on div "Previous slide" at bounding box center [55, 666] width 19 height 30
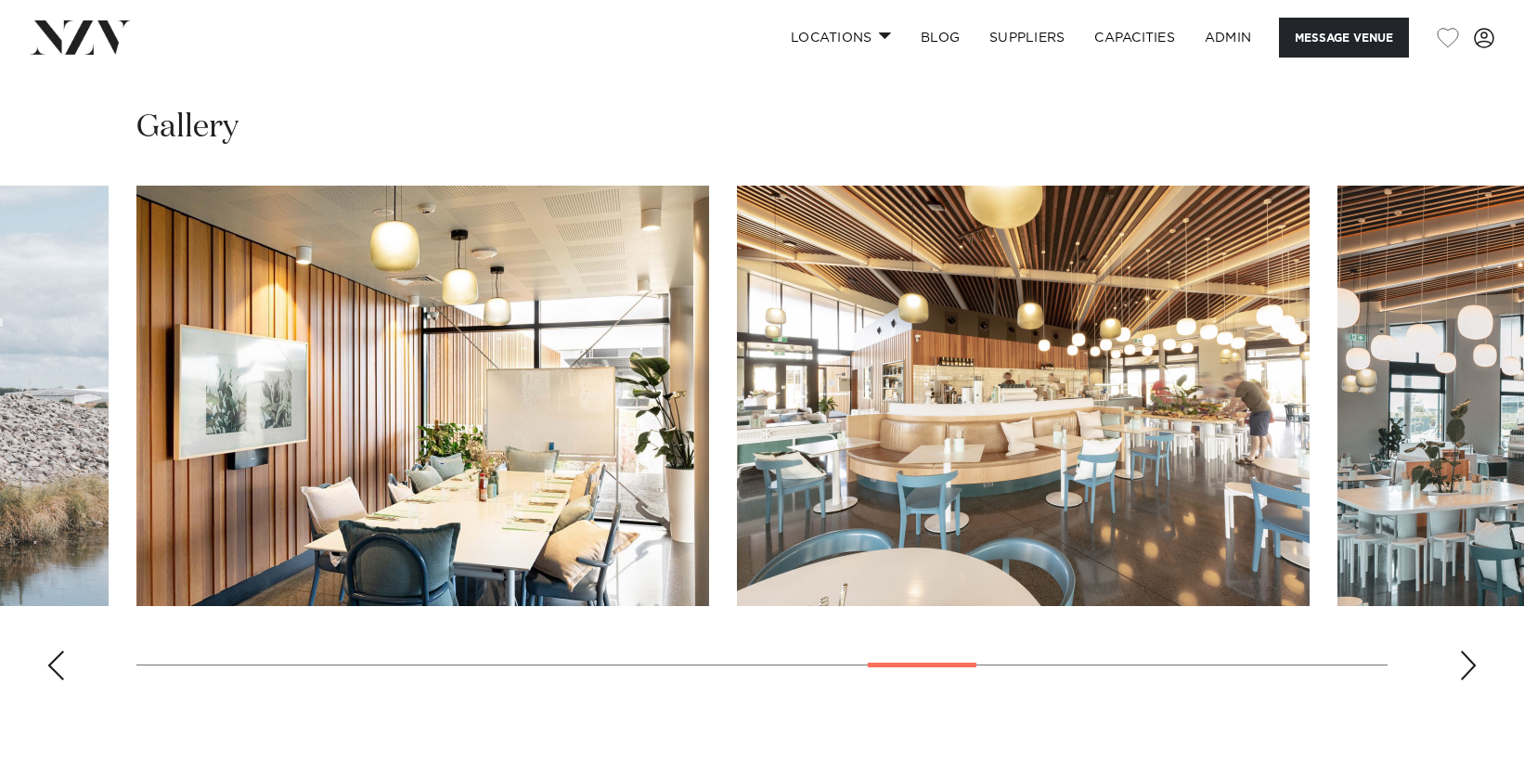
click at [55, 664] on div "Previous slide" at bounding box center [55, 666] width 19 height 30
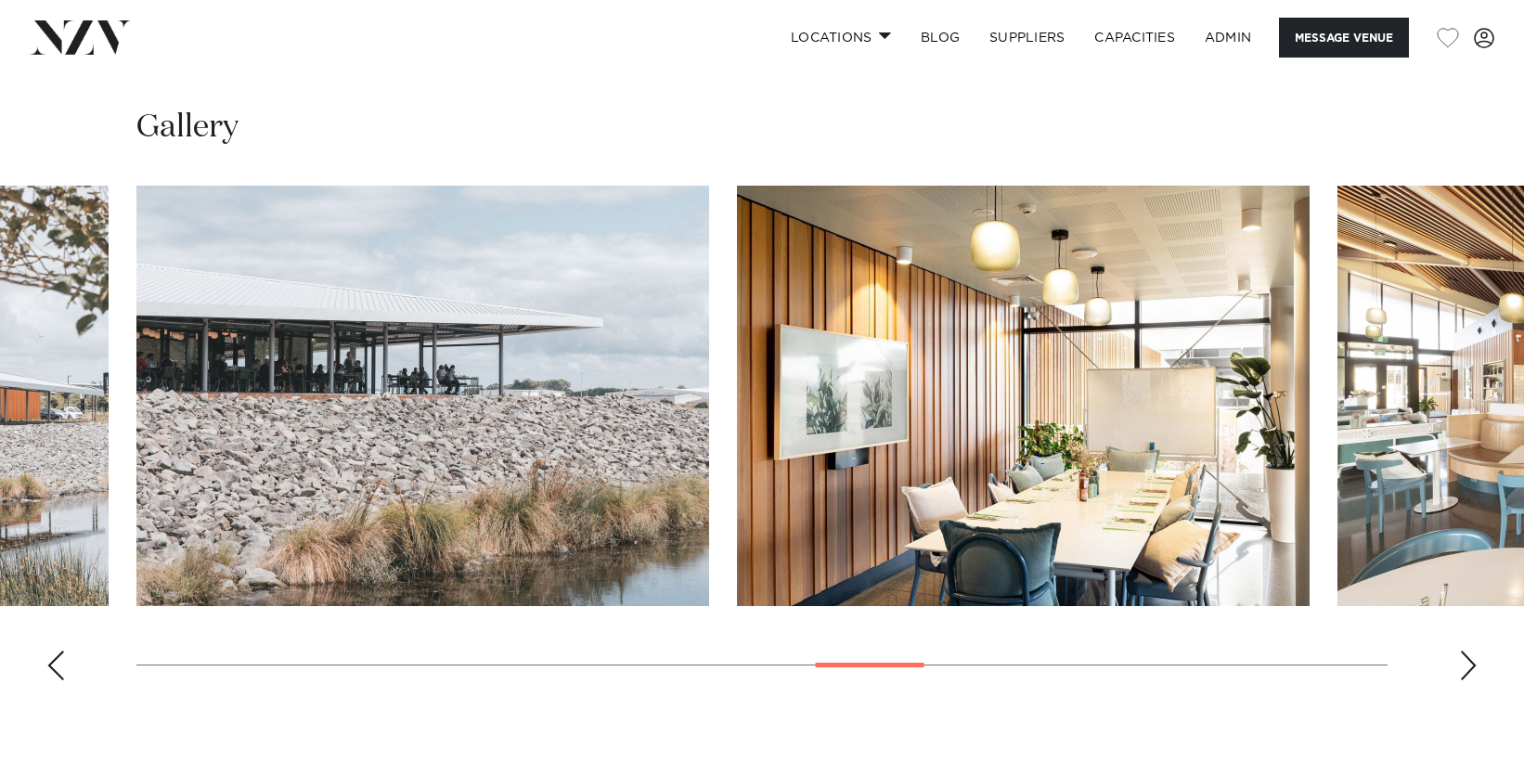
click at [55, 664] on div "Previous slide" at bounding box center [55, 666] width 19 height 30
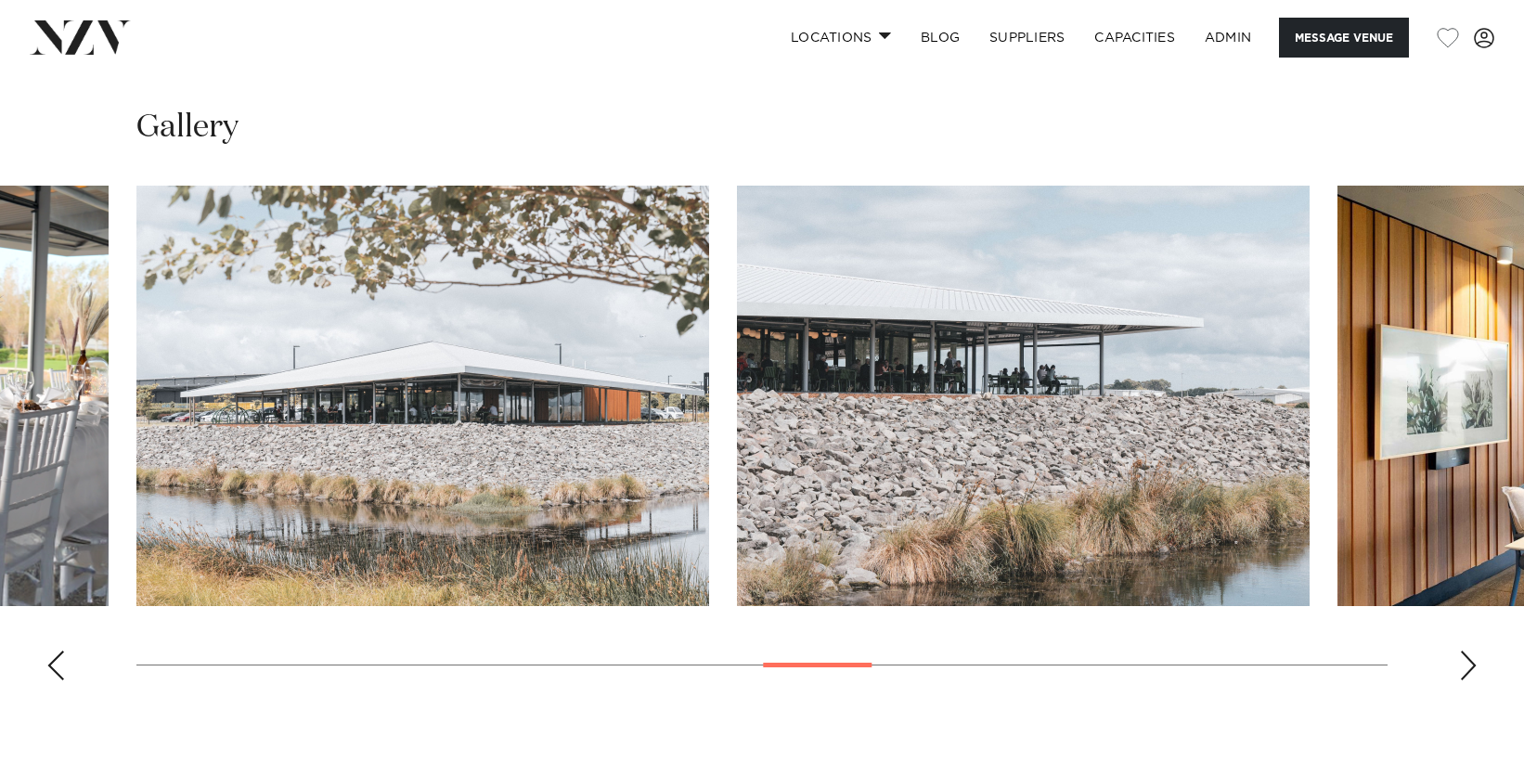
click at [55, 664] on div "Previous slide" at bounding box center [55, 666] width 19 height 30
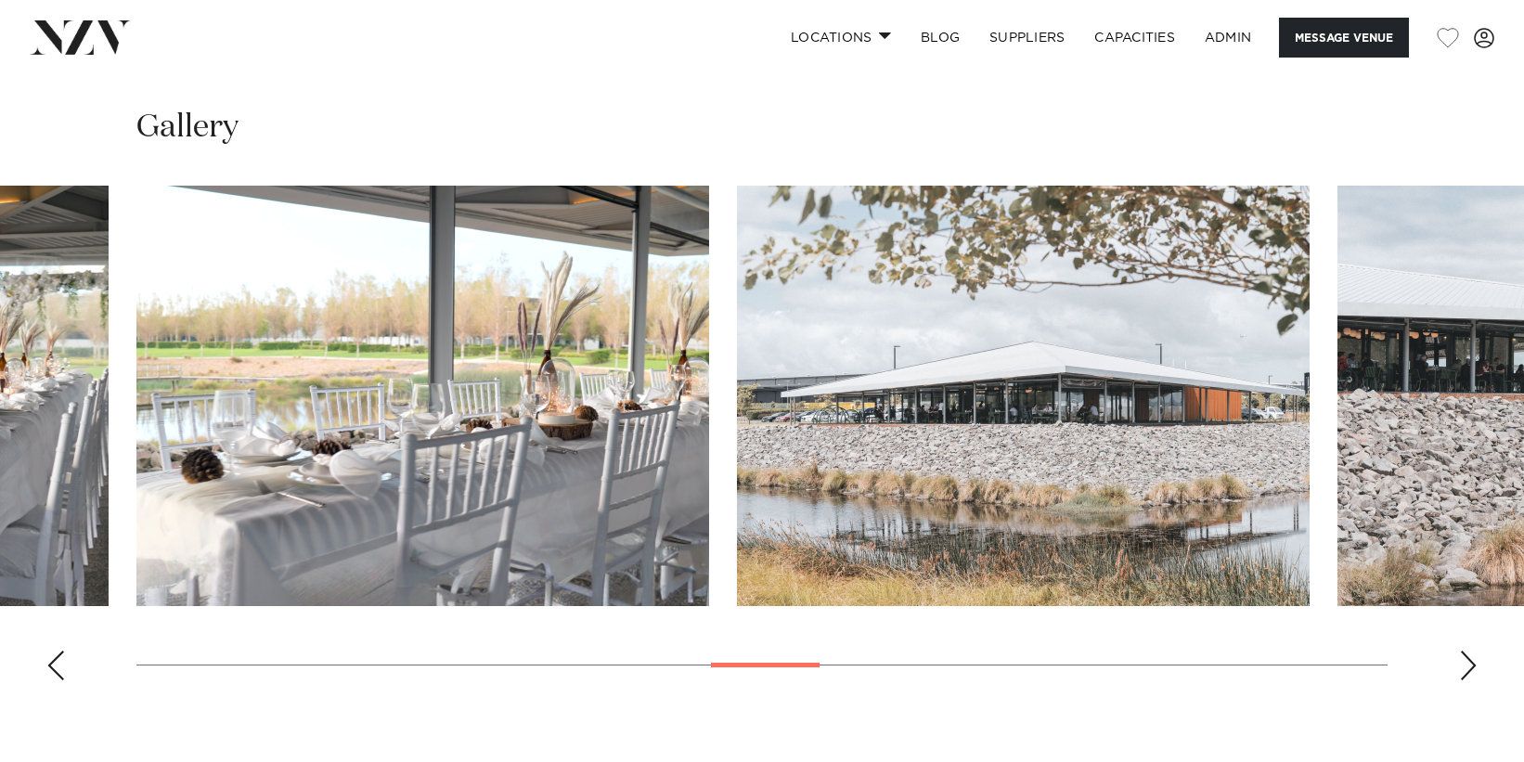
click at [55, 664] on div "Previous slide" at bounding box center [55, 666] width 19 height 30
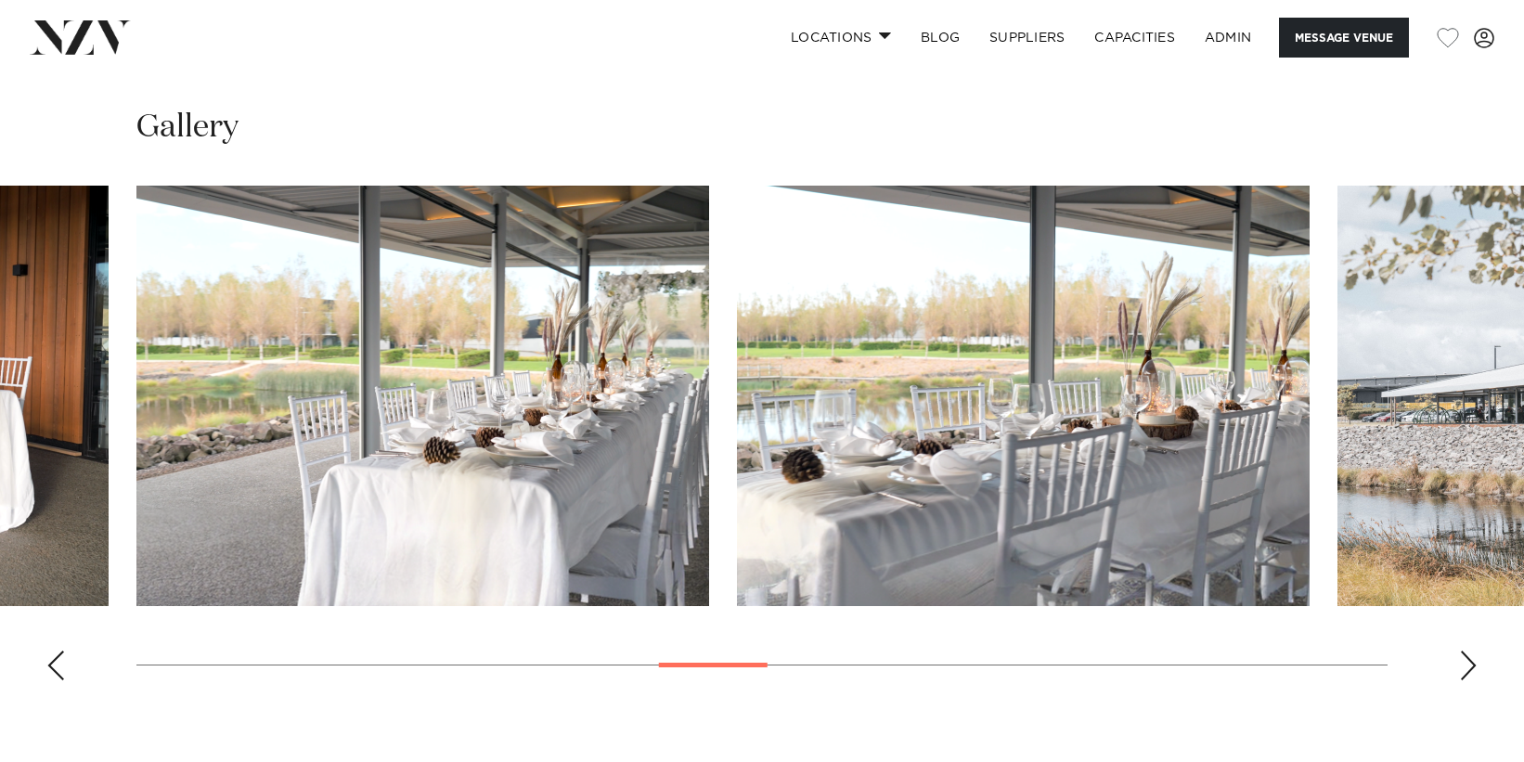
click at [55, 664] on div "Previous slide" at bounding box center [55, 666] width 19 height 30
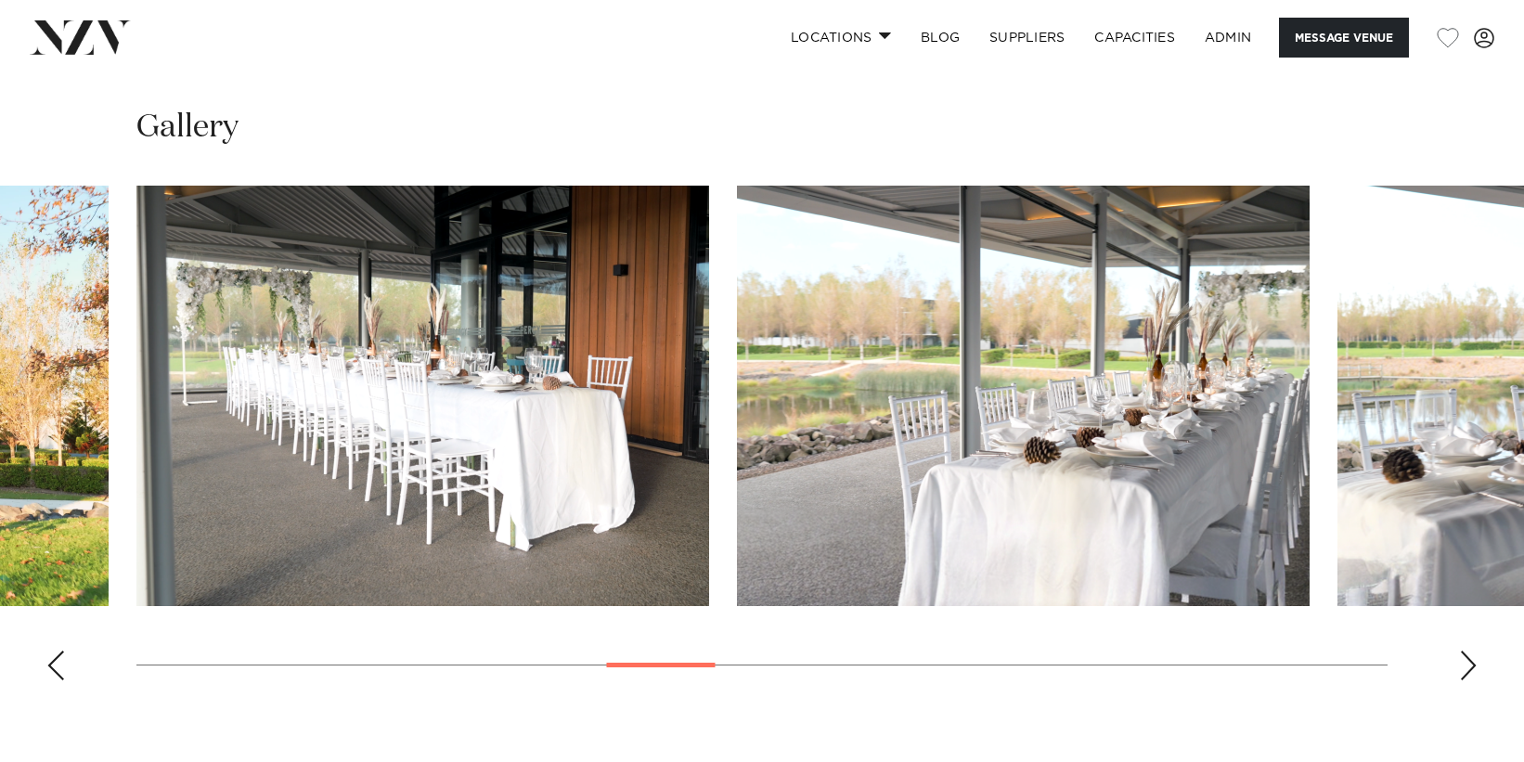
click at [55, 664] on div "Previous slide" at bounding box center [55, 666] width 19 height 30
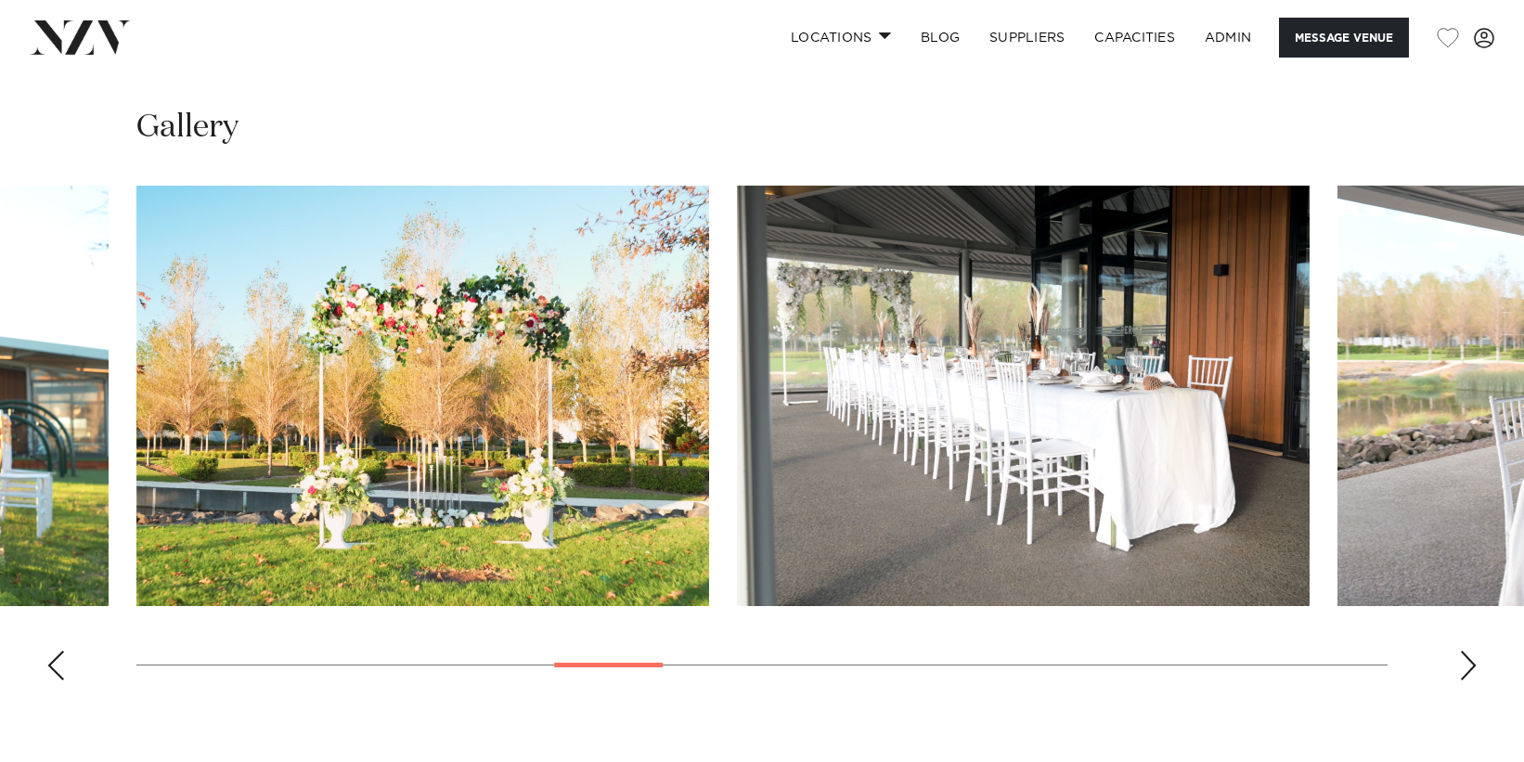
click at [55, 664] on div "Previous slide" at bounding box center [55, 666] width 19 height 30
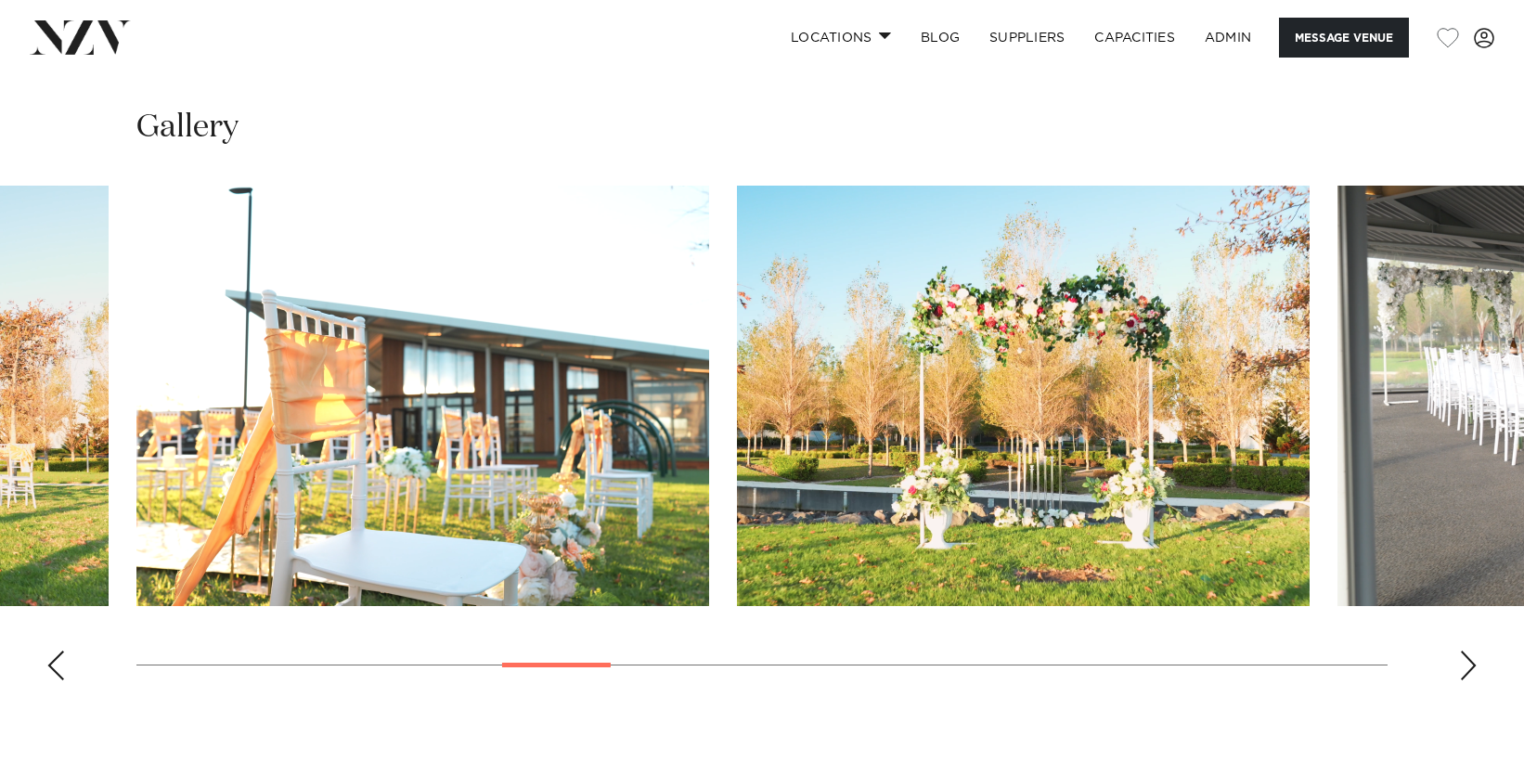
click at [55, 664] on div "Previous slide" at bounding box center [55, 666] width 19 height 30
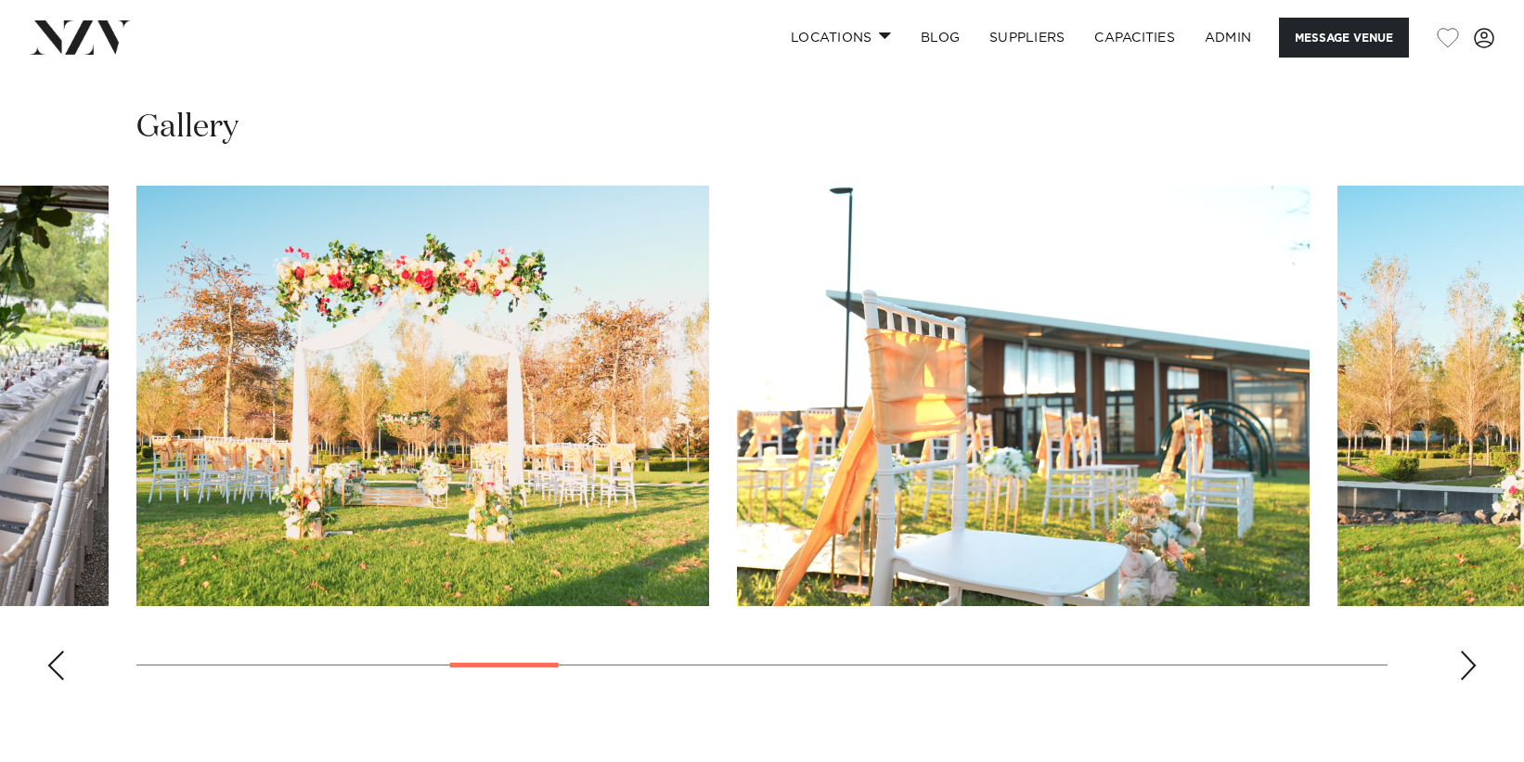
click at [55, 664] on div "Previous slide" at bounding box center [55, 666] width 19 height 30
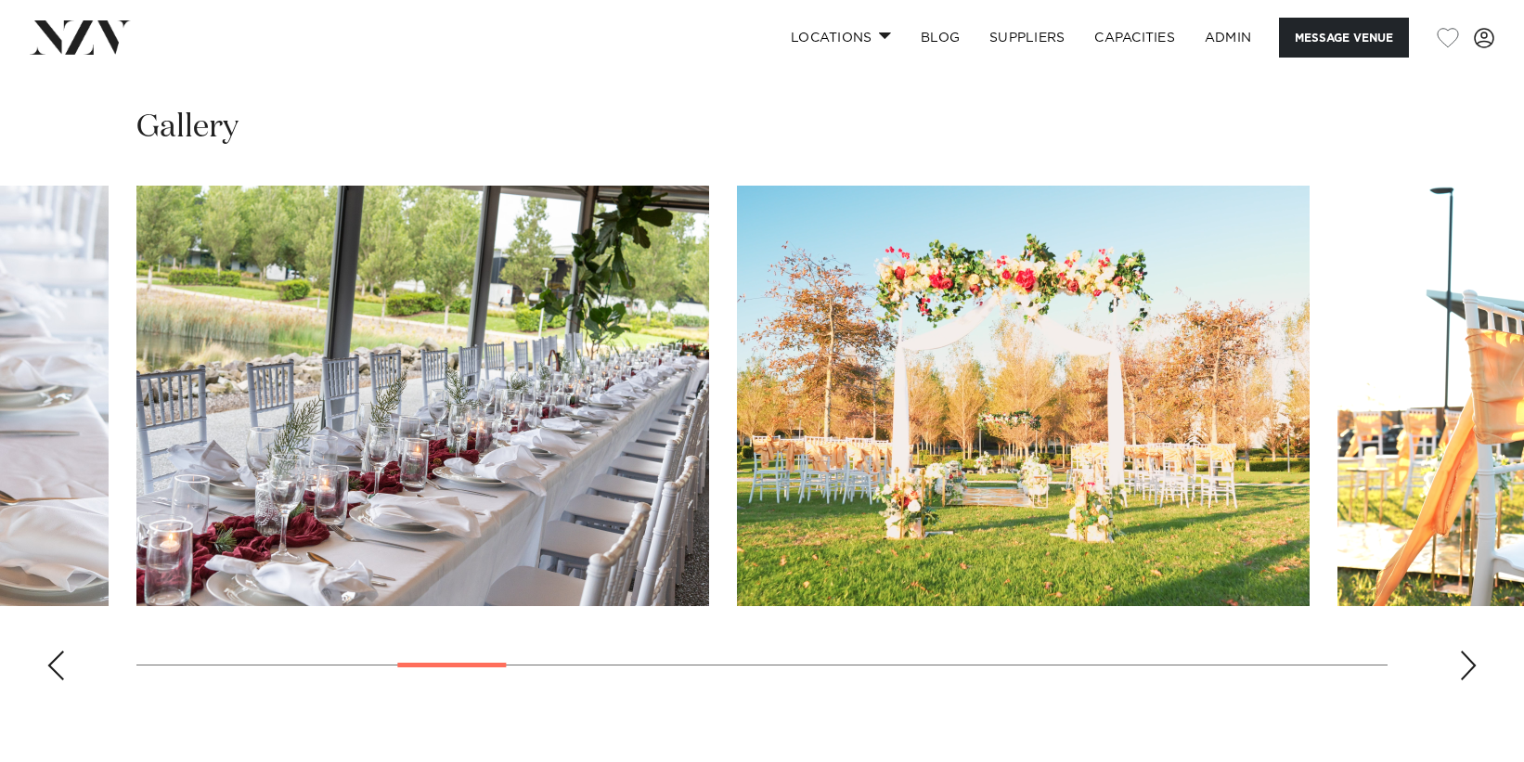
click at [55, 664] on div "Previous slide" at bounding box center [55, 666] width 19 height 30
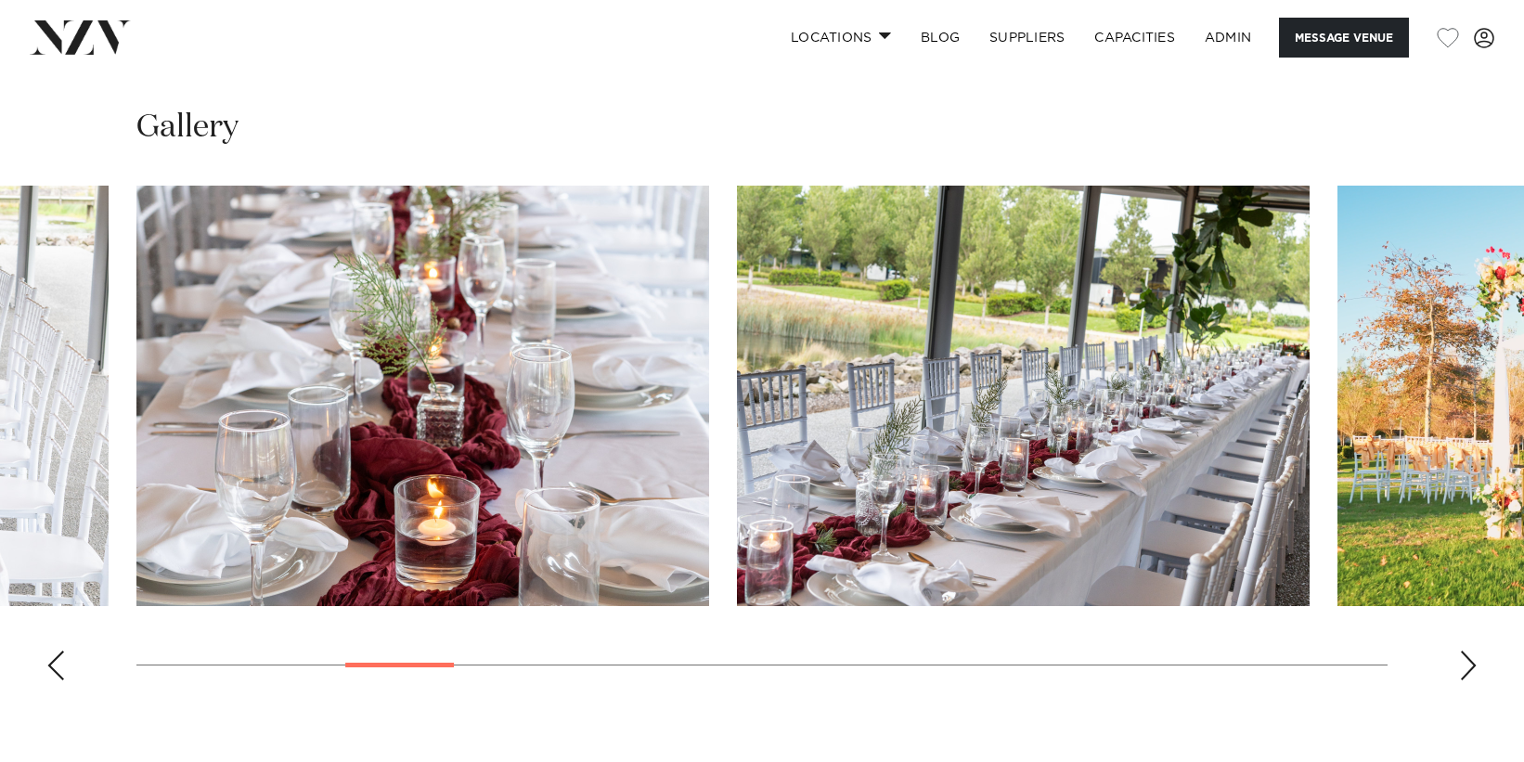
click at [55, 664] on div "Previous slide" at bounding box center [55, 666] width 19 height 30
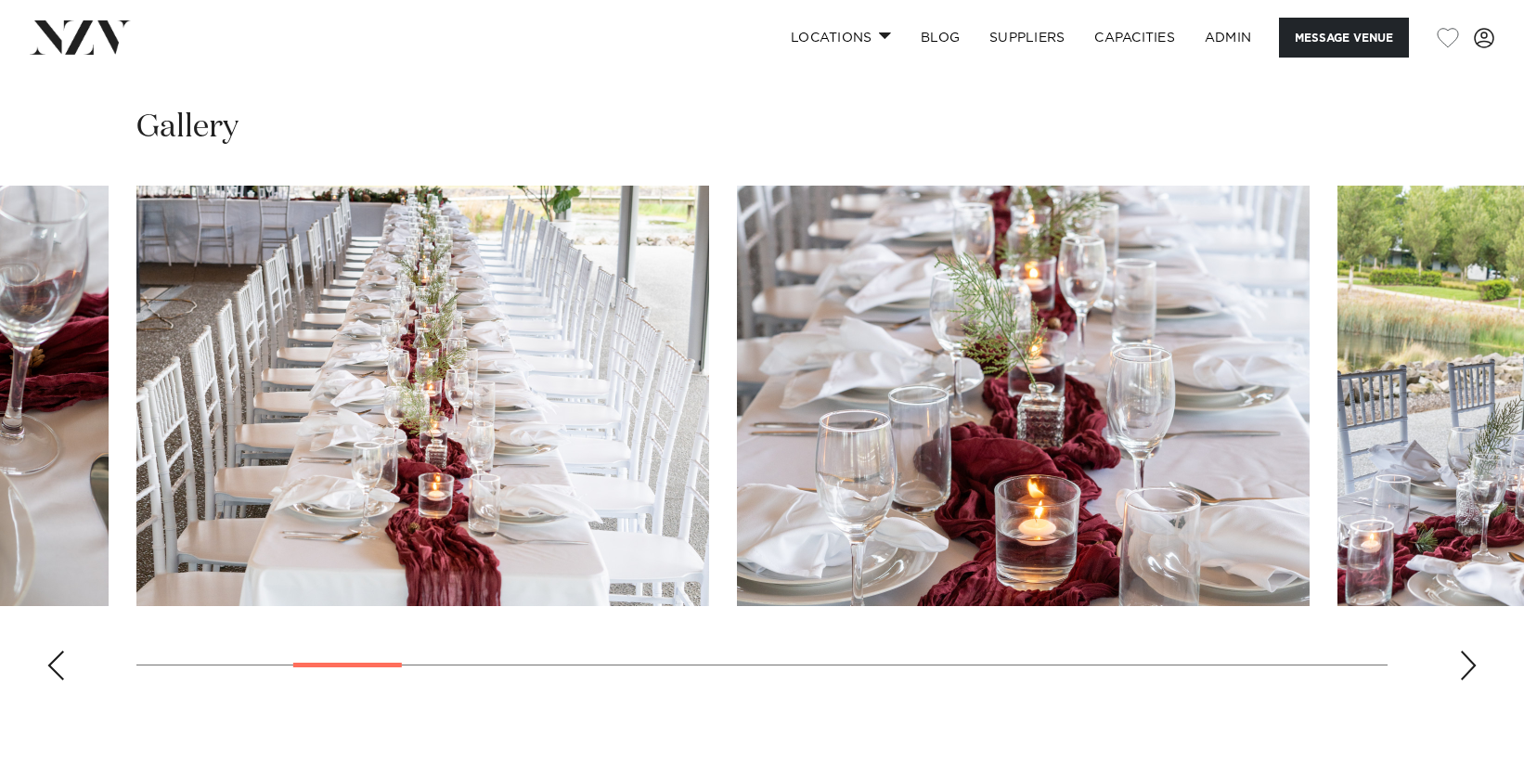
click at [55, 664] on div "Previous slide" at bounding box center [55, 666] width 19 height 30
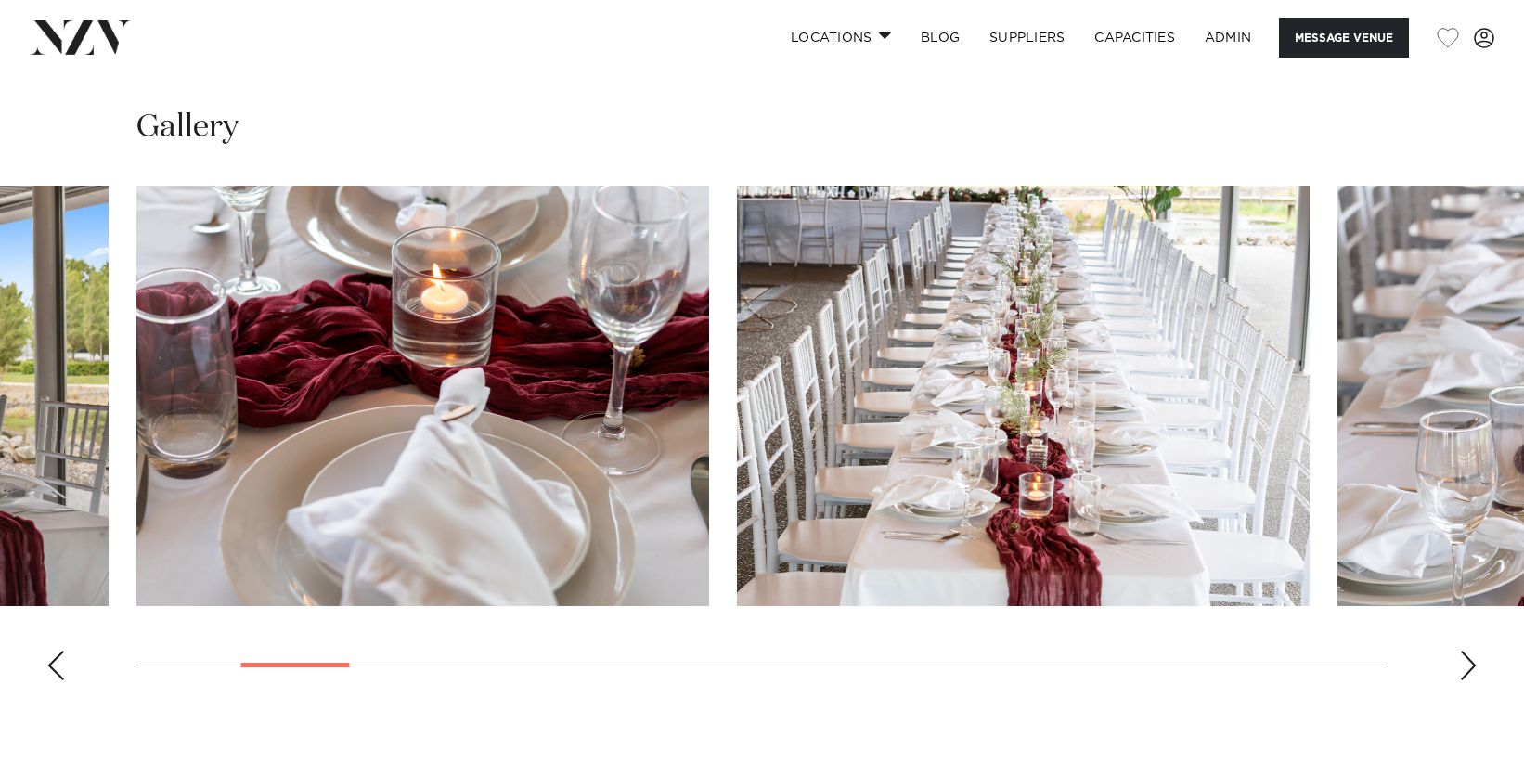
click at [55, 664] on div "Previous slide" at bounding box center [55, 666] width 19 height 30
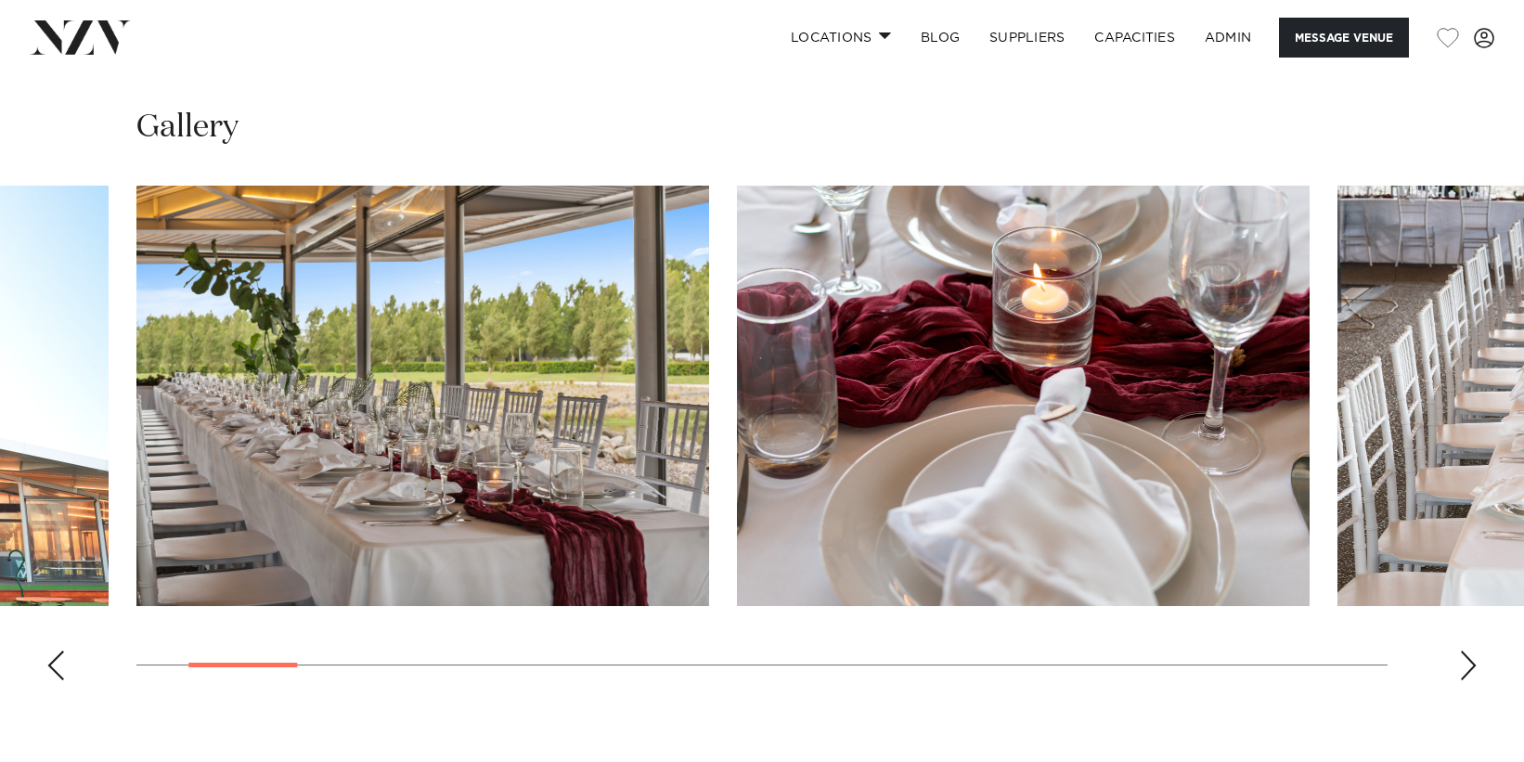
click at [55, 664] on div "Previous slide" at bounding box center [55, 666] width 19 height 30
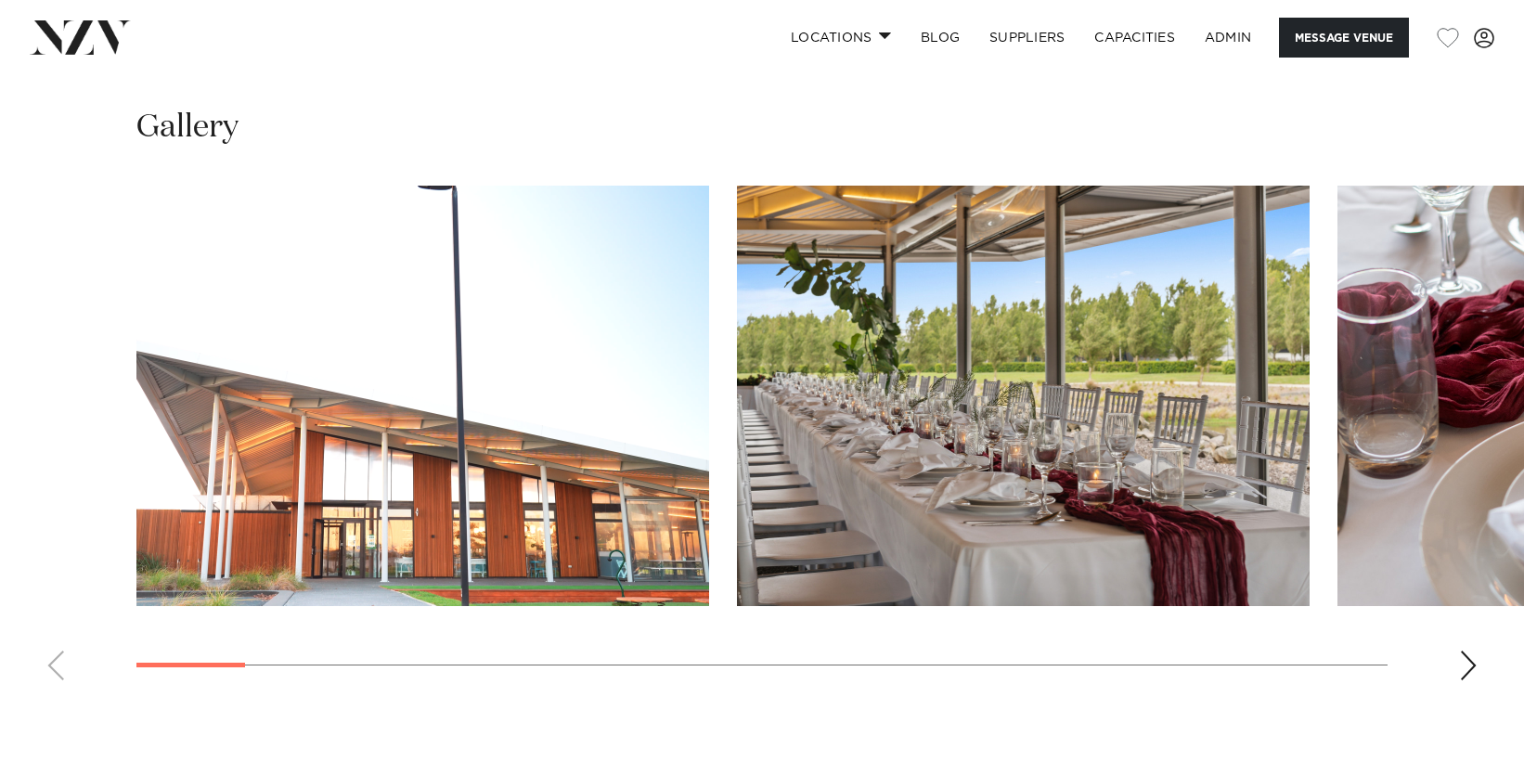
click at [55, 664] on swiper-container at bounding box center [762, 440] width 1524 height 509
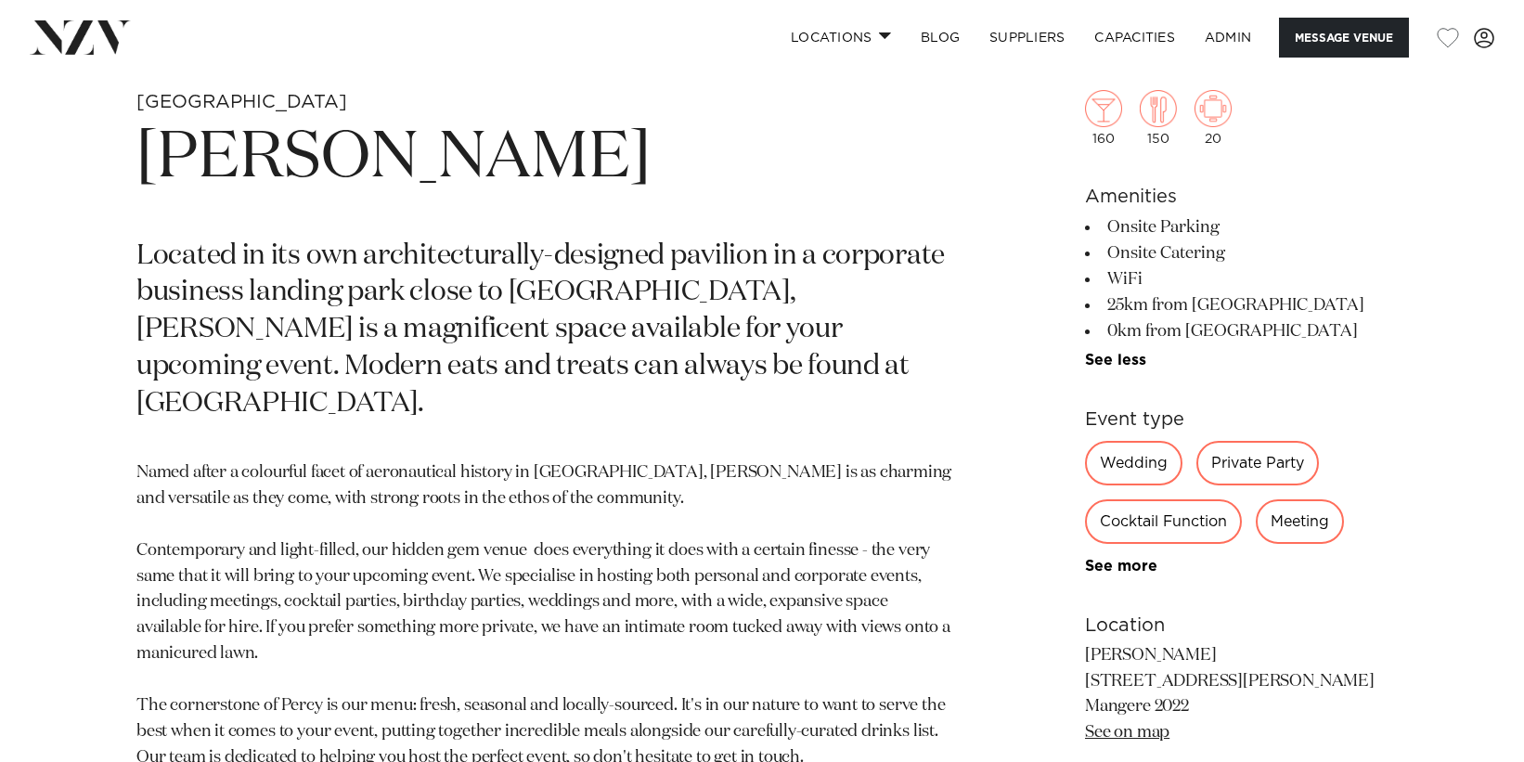
scroll to position [776, 0]
click at [1115, 572] on link "See more" at bounding box center [1157, 564] width 145 height 15
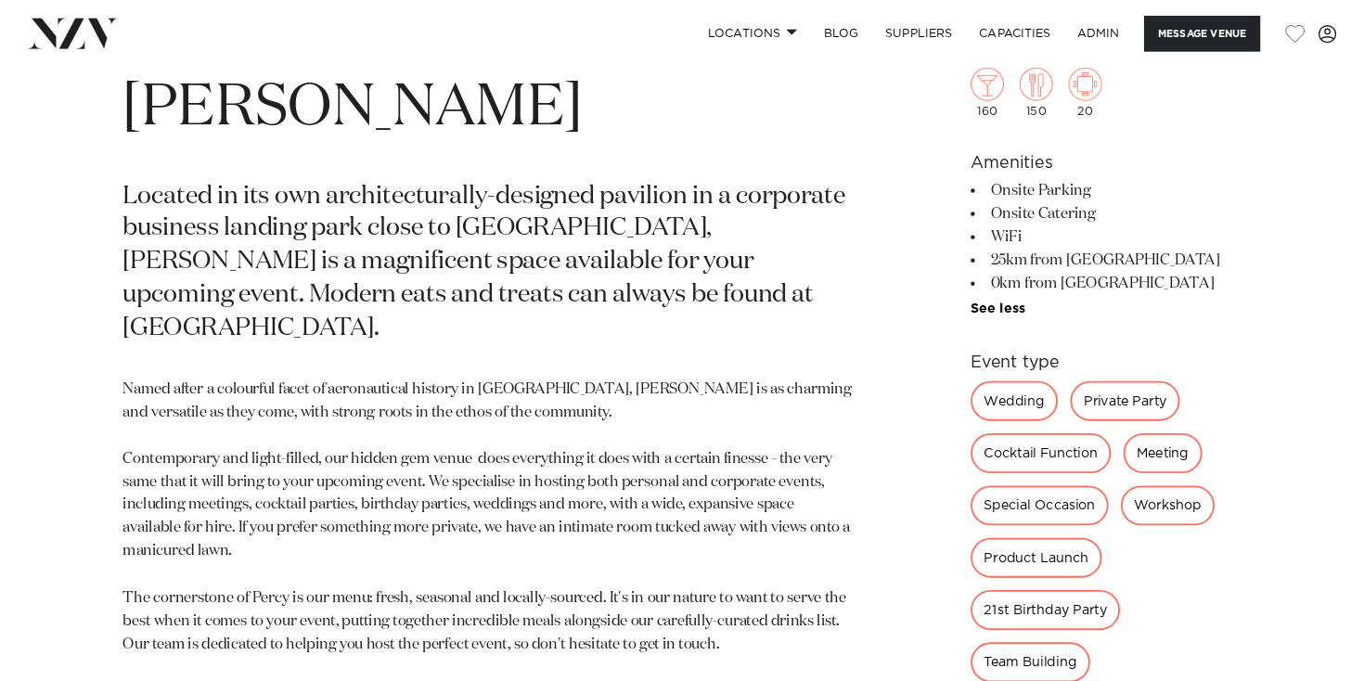
scroll to position [737, 0]
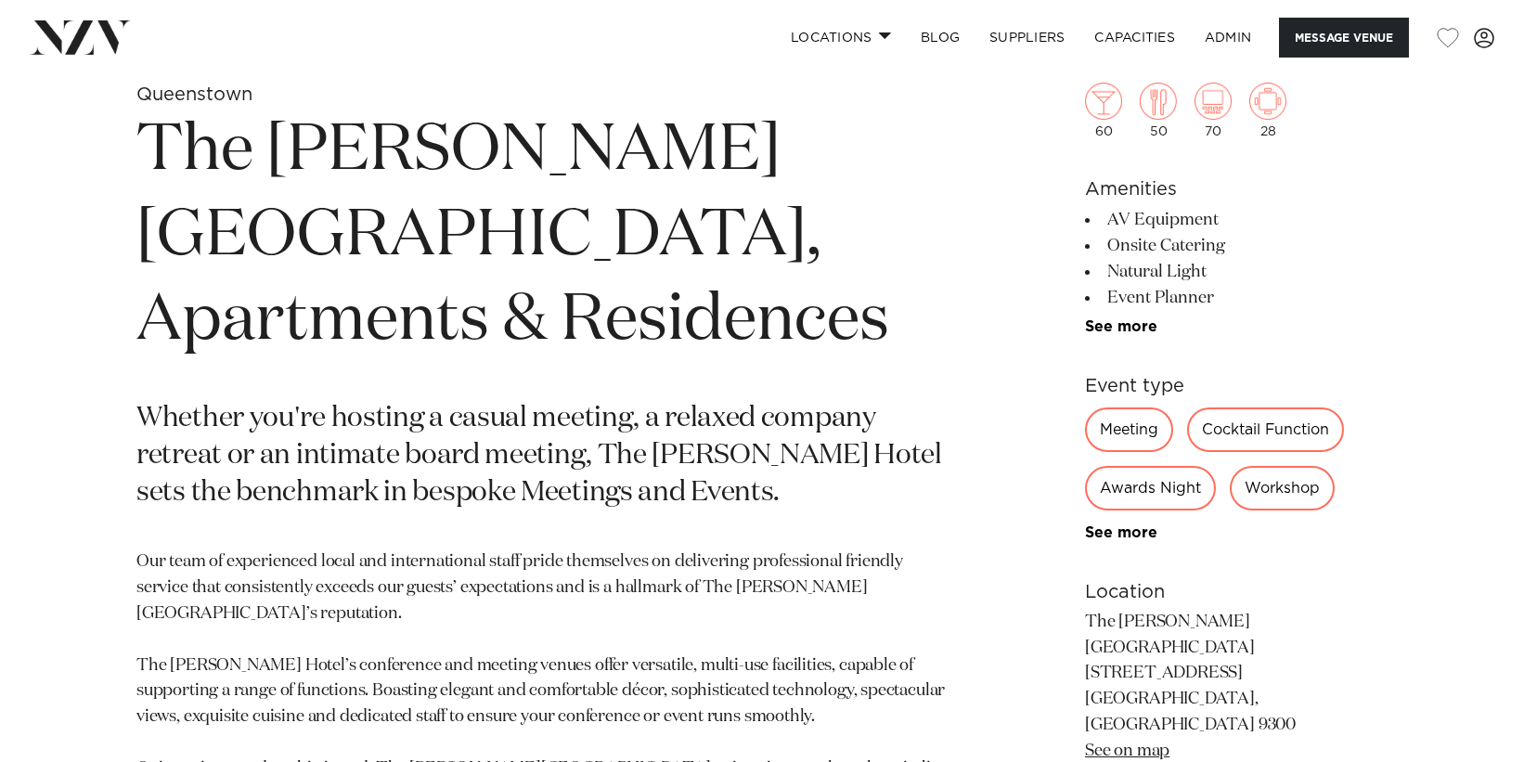
scroll to position [782, 0]
click at [1148, 323] on link "See more" at bounding box center [1157, 325] width 145 height 15
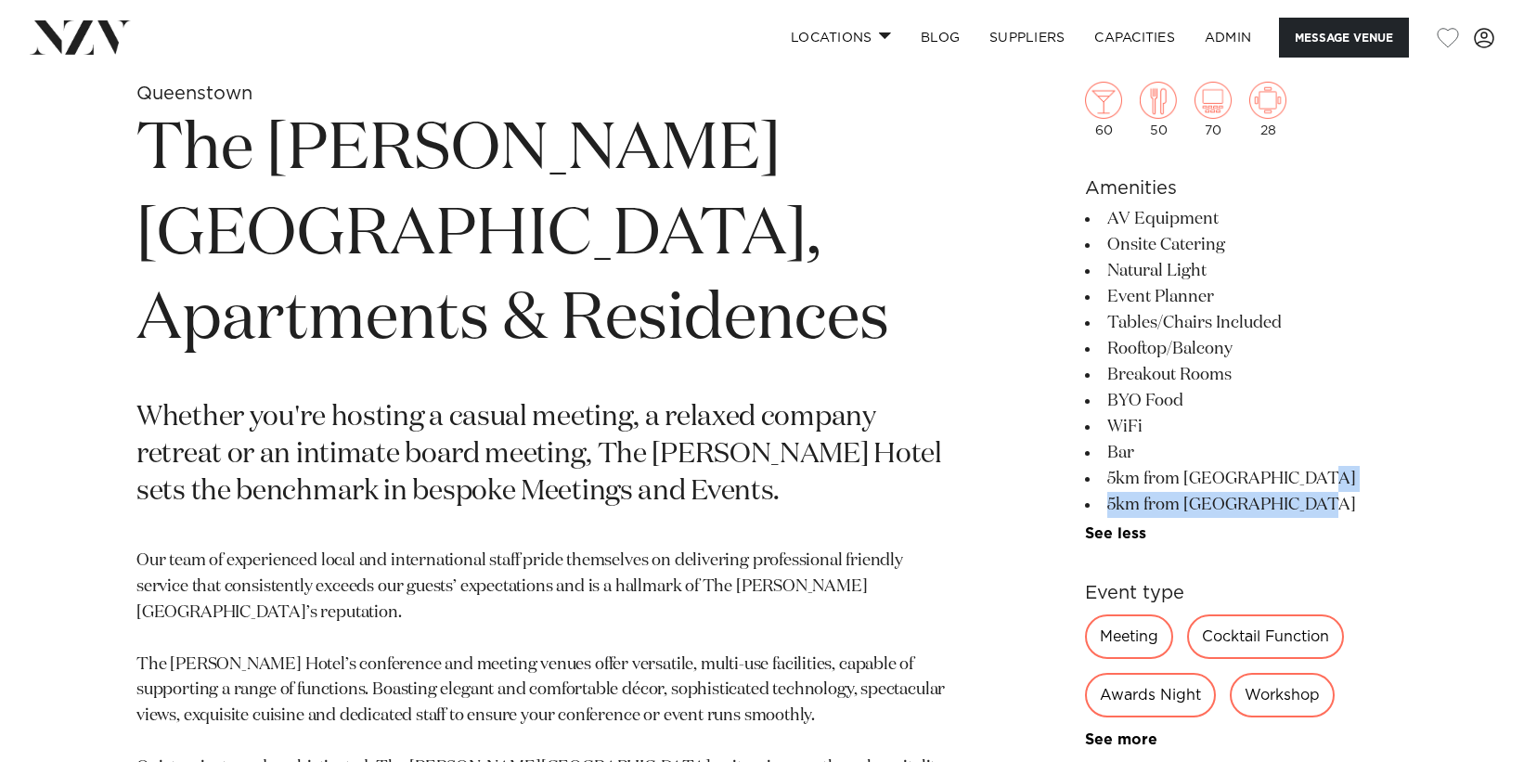
drag, startPoint x: 1161, startPoint y: 487, endPoint x: 1170, endPoint y: 517, distance: 31.1
click at [1170, 517] on ul "AV Equipment Onsite Catering Natural Light Event Planner Tables/Chairs Included…" at bounding box center [1236, 374] width 303 height 336
drag, startPoint x: 1169, startPoint y: 515, endPoint x: 1150, endPoint y: 509, distance: 20.3
click at [1167, 515] on li "5km from [GEOGRAPHIC_DATA]" at bounding box center [1236, 505] width 303 height 26
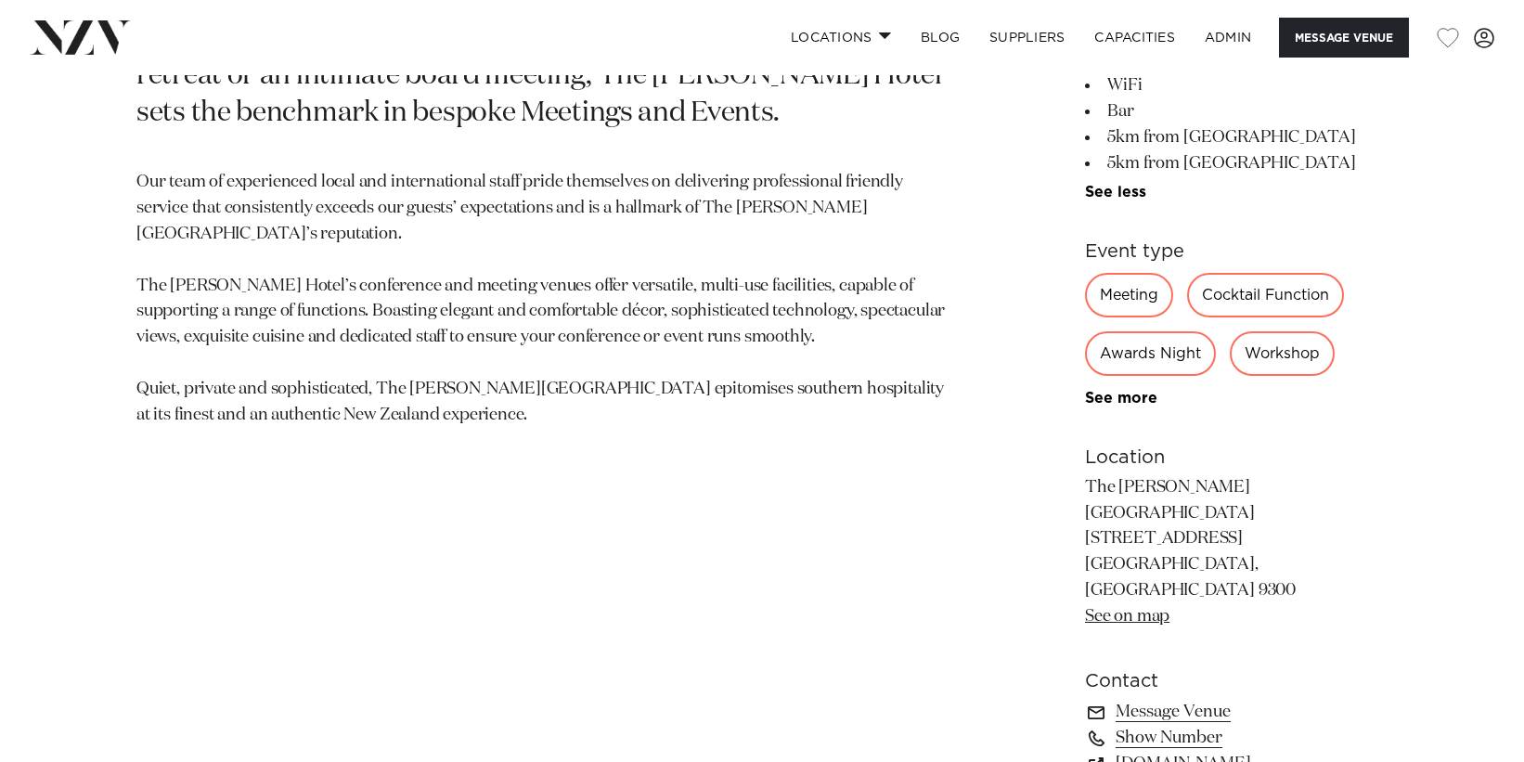
scroll to position [1154, 0]
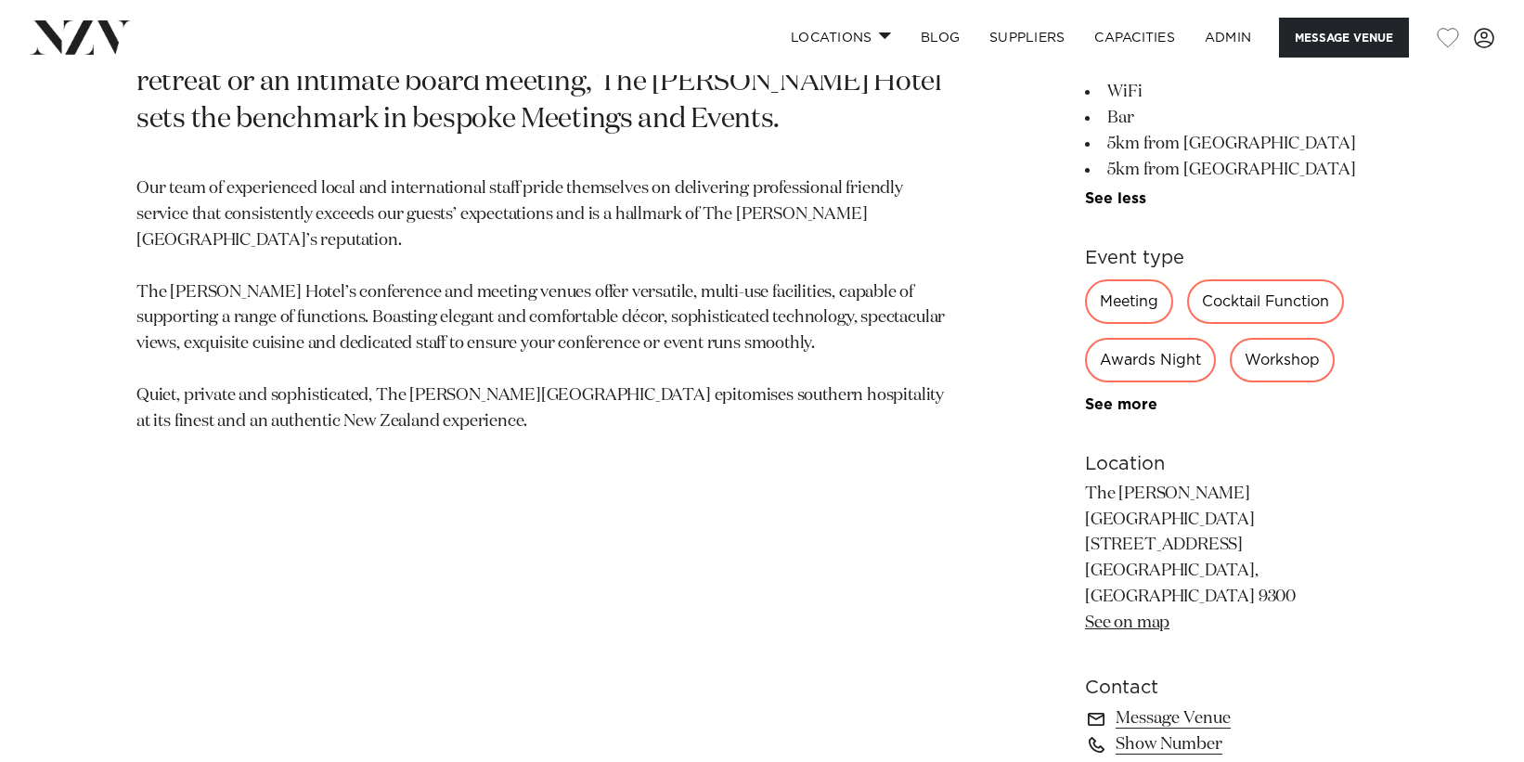
click at [1137, 614] on link "See on map" at bounding box center [1127, 622] width 84 height 17
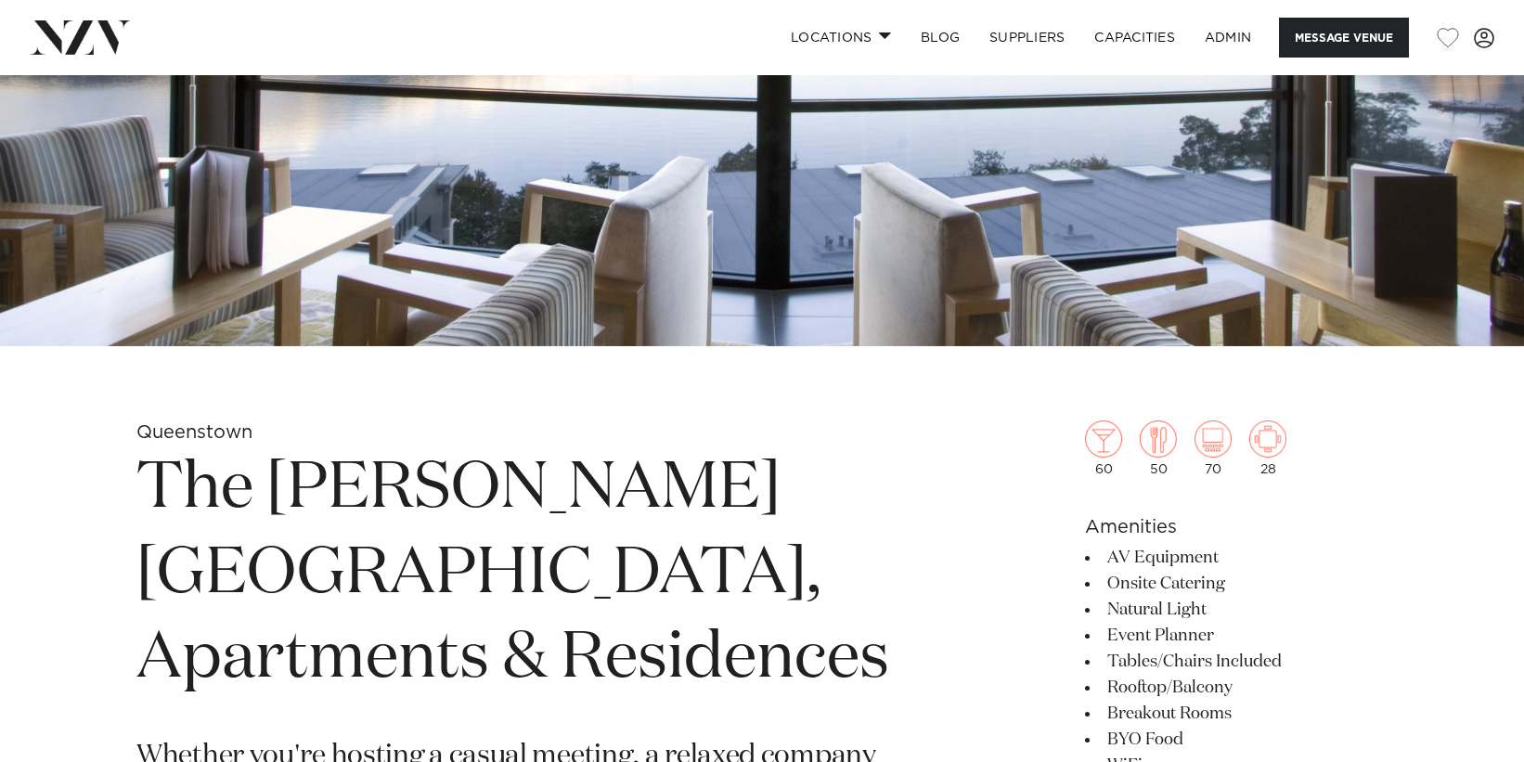
scroll to position [0, 0]
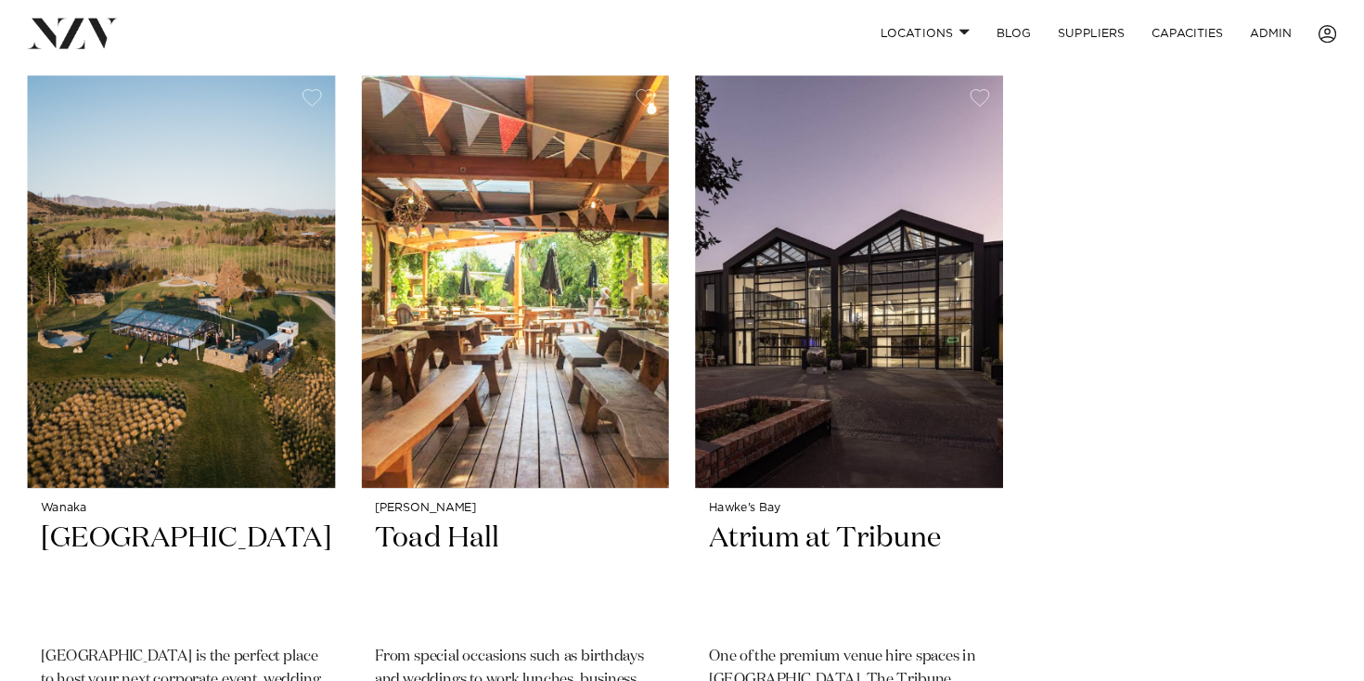
scroll to position [16608, 0]
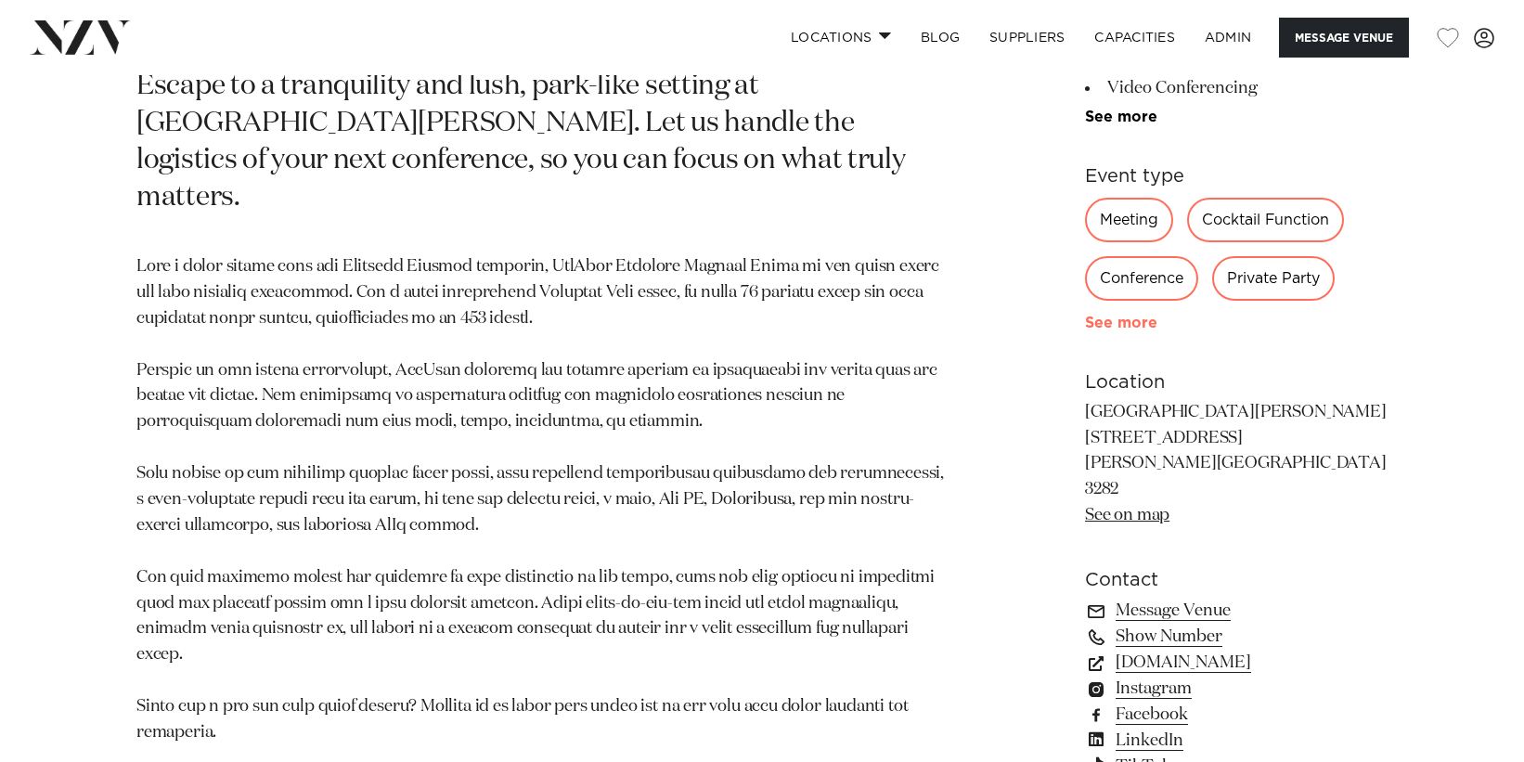
scroll to position [1027, 0]
click at [1130, 319] on link "See more" at bounding box center [1157, 323] width 145 height 15
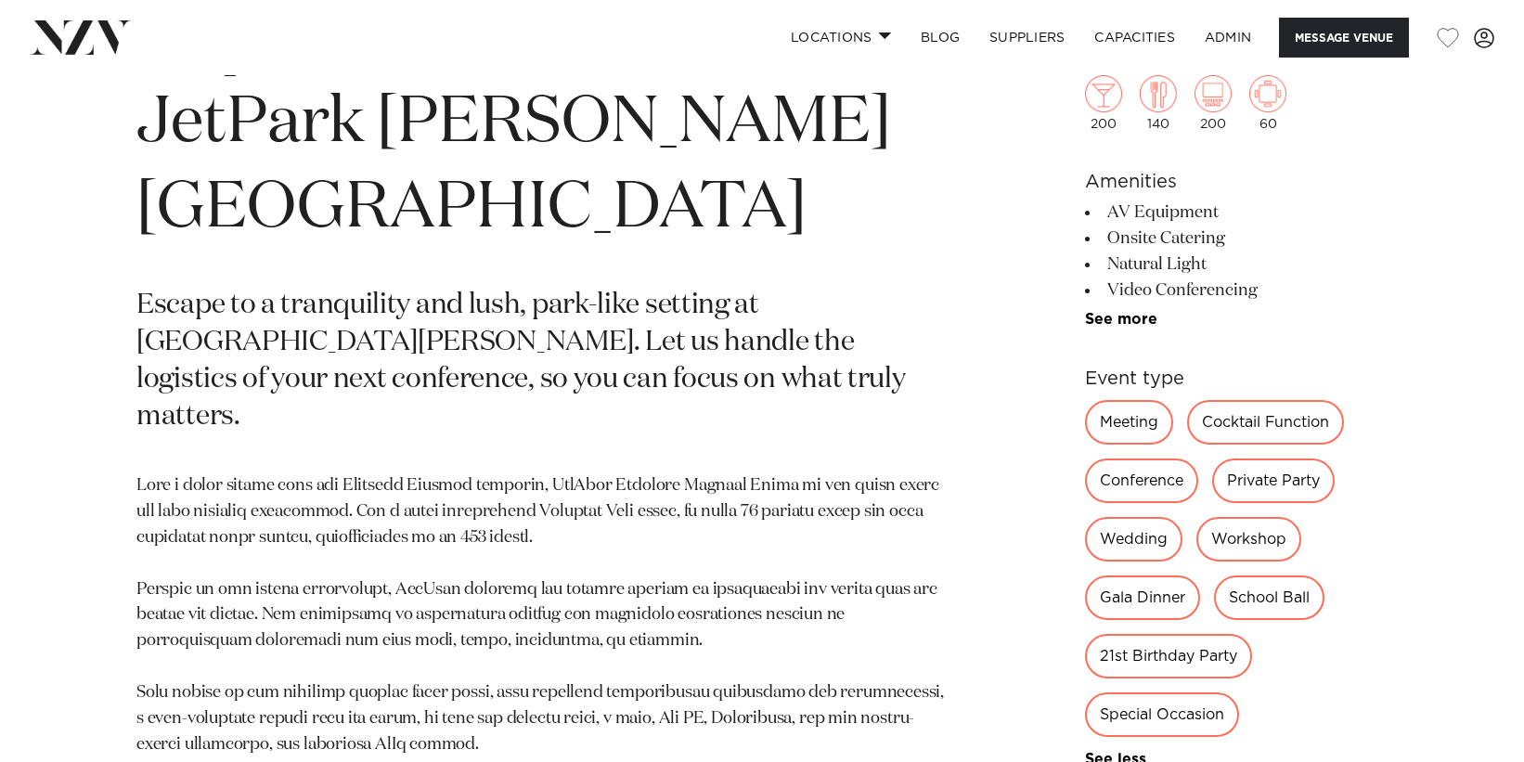
scroll to position [767, 0]
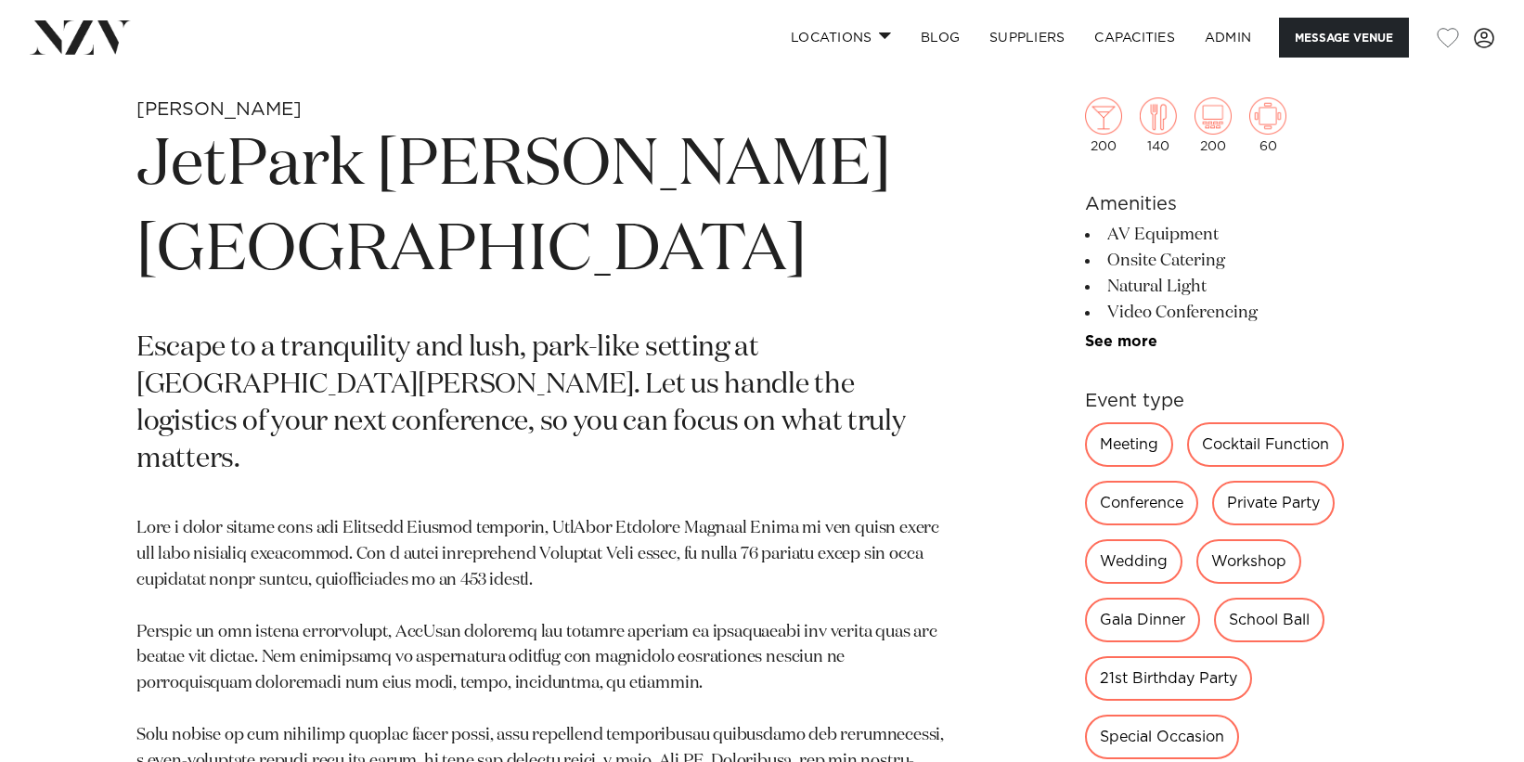
drag, startPoint x: 1114, startPoint y: 308, endPoint x: 1116, endPoint y: 330, distance: 22.4
click at [1115, 315] on li "Video Conferencing" at bounding box center [1236, 313] width 303 height 26
click at [1116, 330] on ul "AV Equipment Onsite Catering Natural Light Video Conferencing Tech Support Brea…" at bounding box center [1236, 286] width 303 height 128
click at [1115, 339] on link "See more" at bounding box center [1157, 341] width 145 height 15
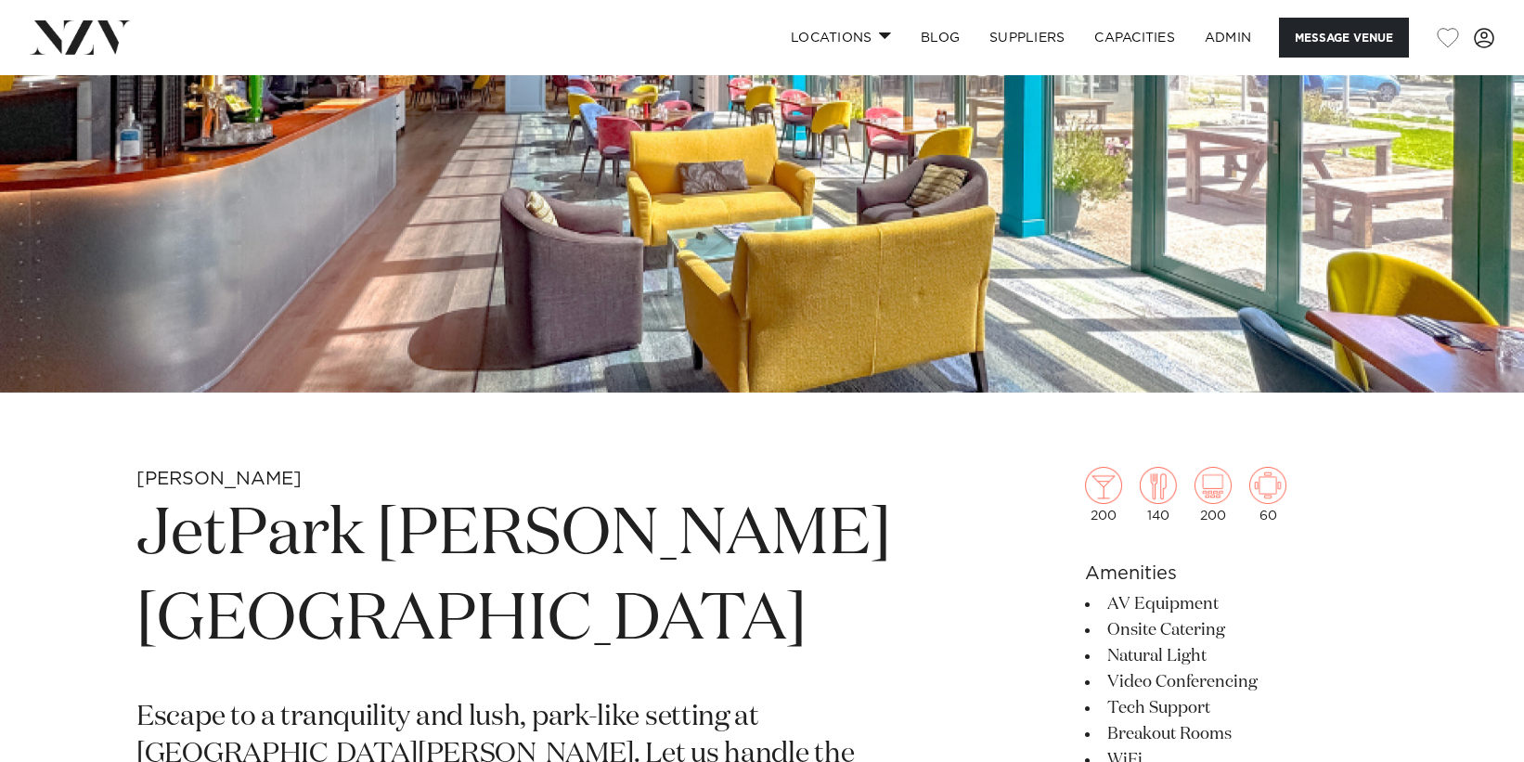
scroll to position [0, 0]
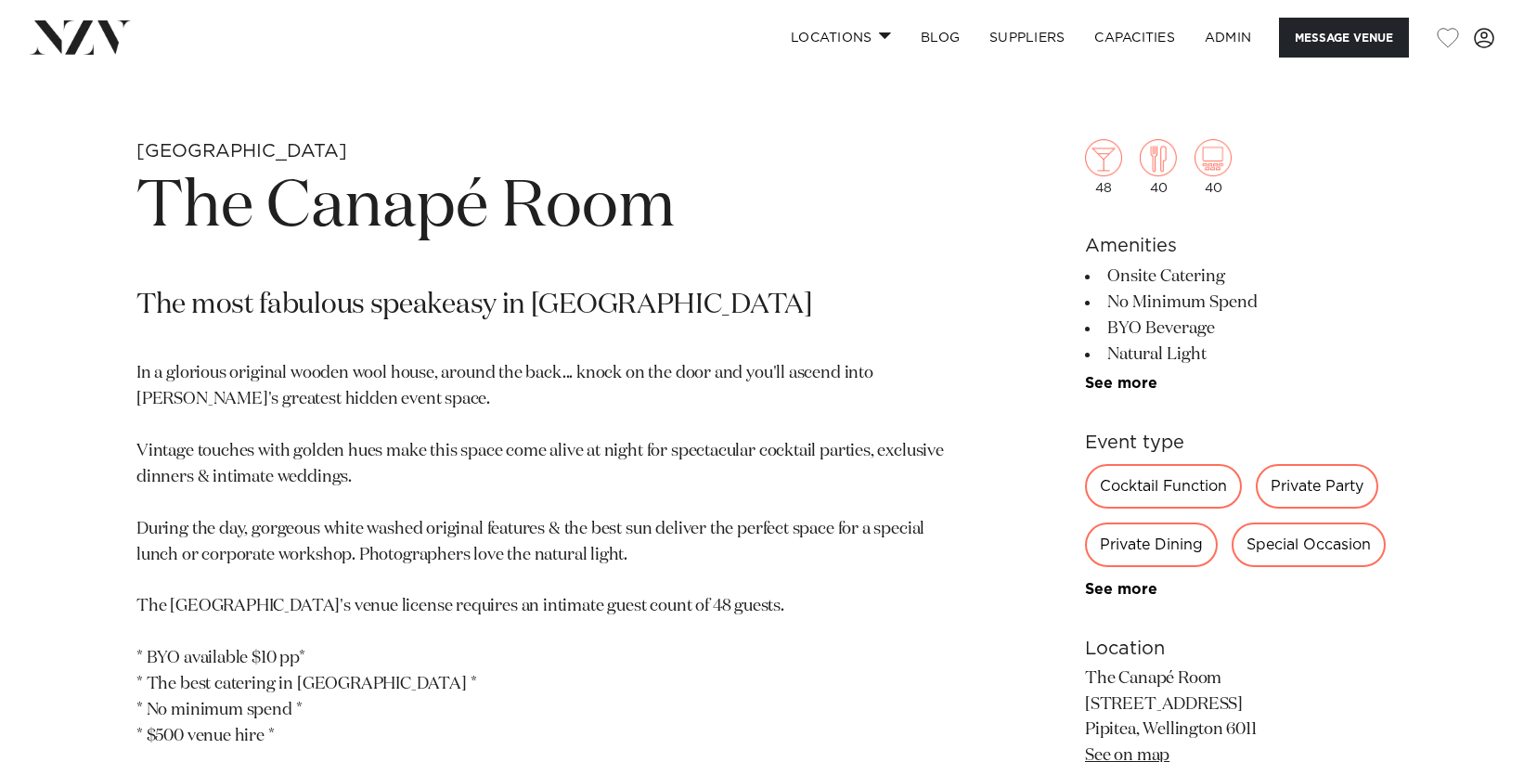
scroll to position [728, 0]
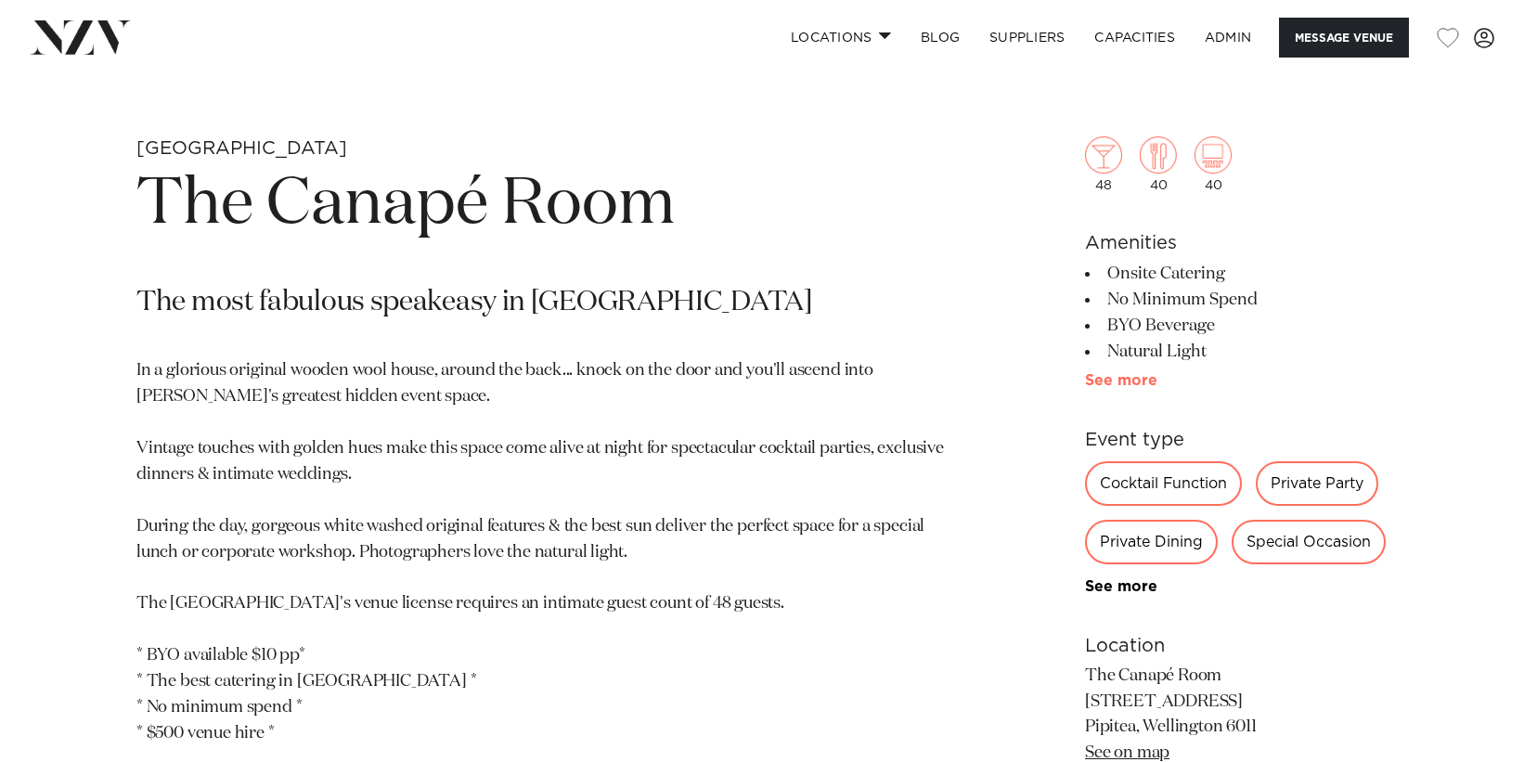
click at [1123, 379] on link "See more" at bounding box center [1157, 380] width 145 height 15
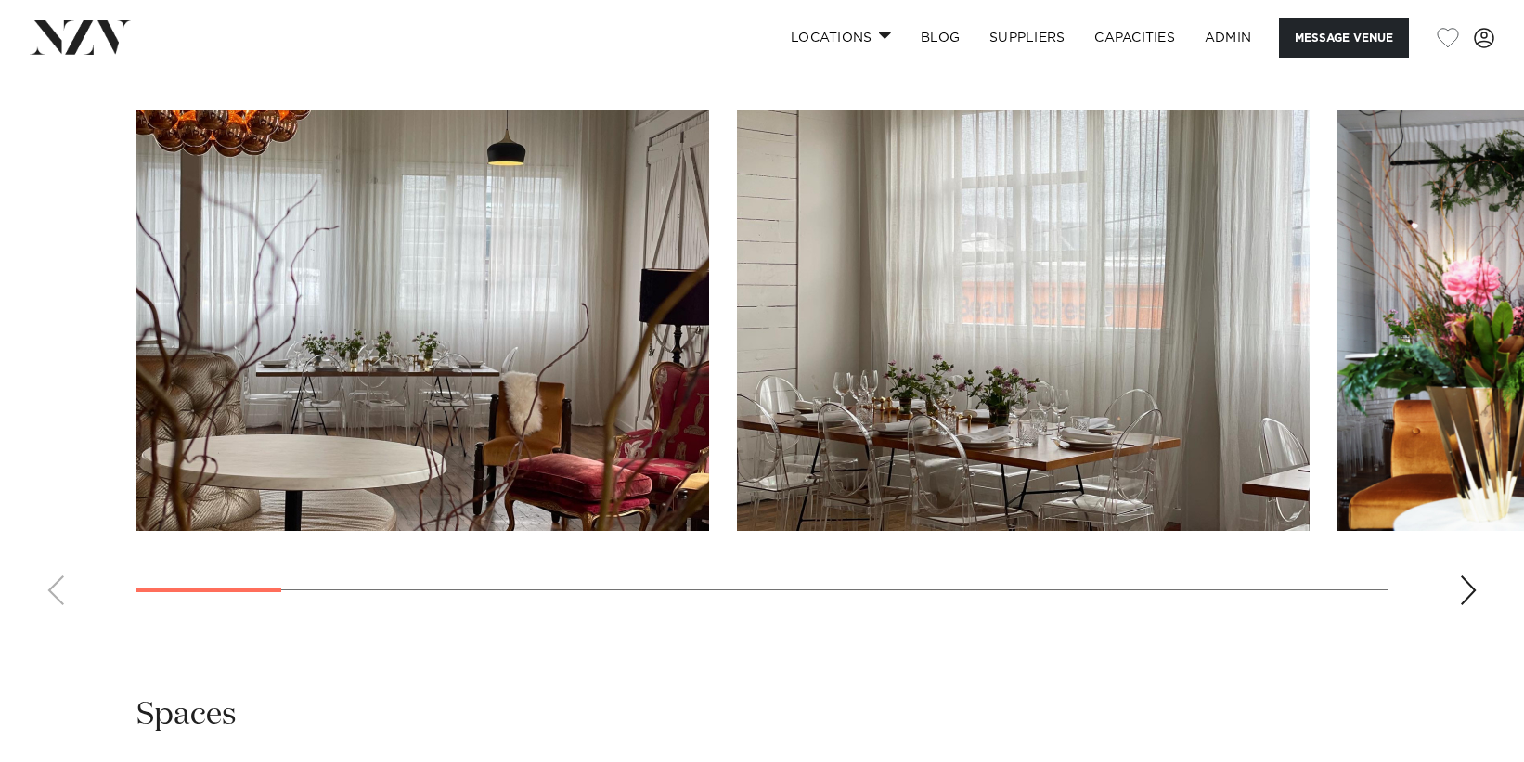
scroll to position [1913, 0]
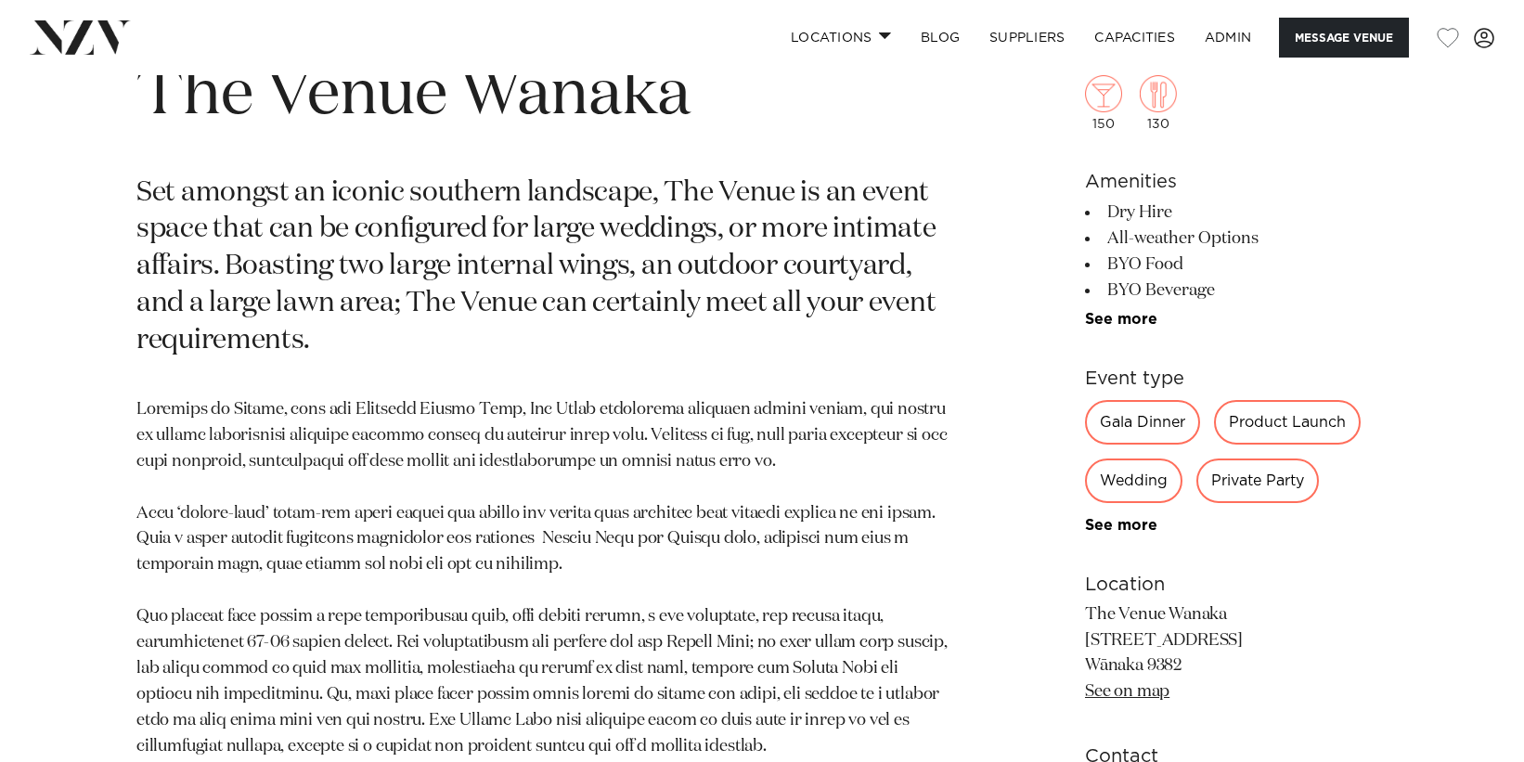
scroll to position [831, 0]
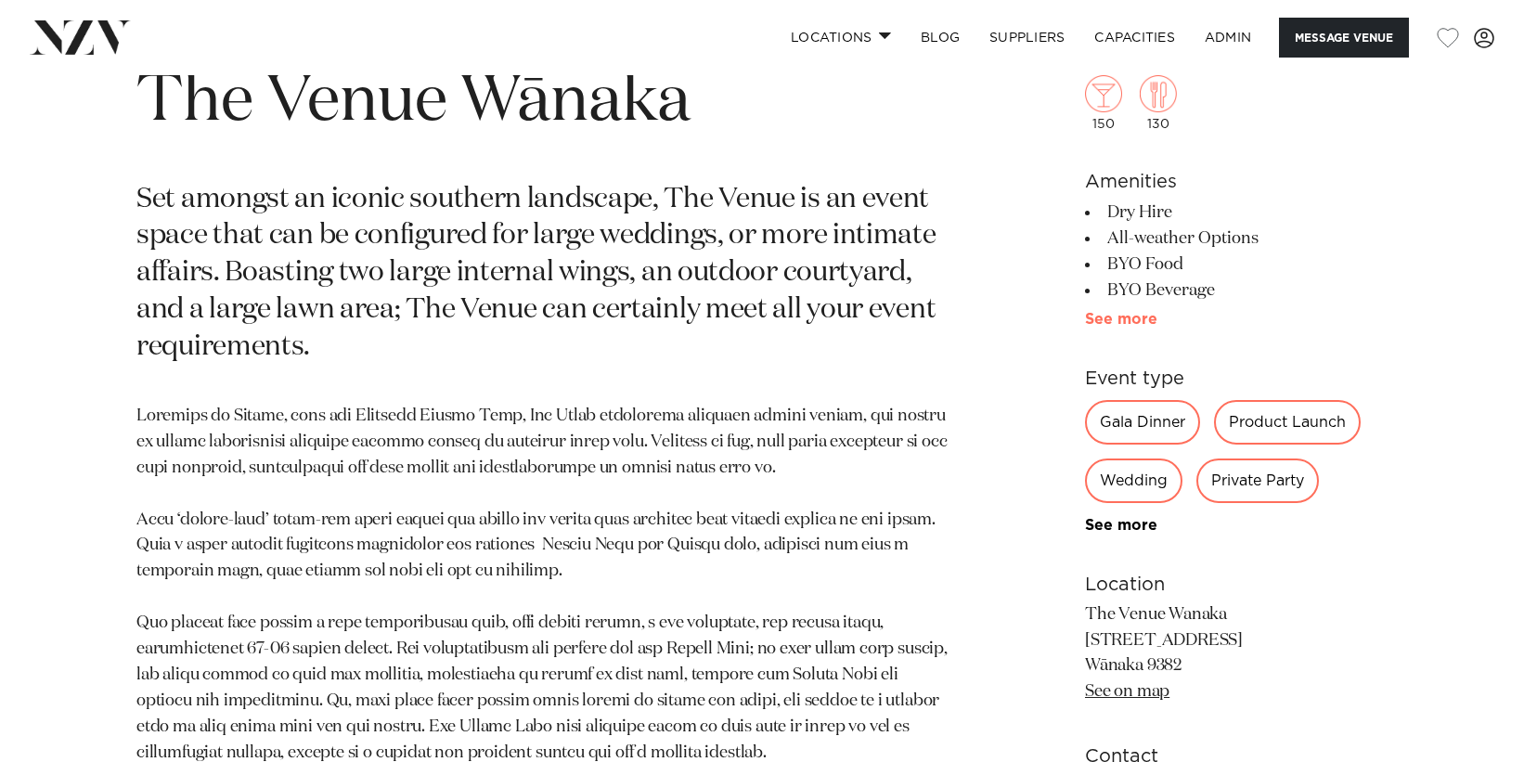
click at [1128, 323] on link "See more" at bounding box center [1157, 319] width 145 height 15
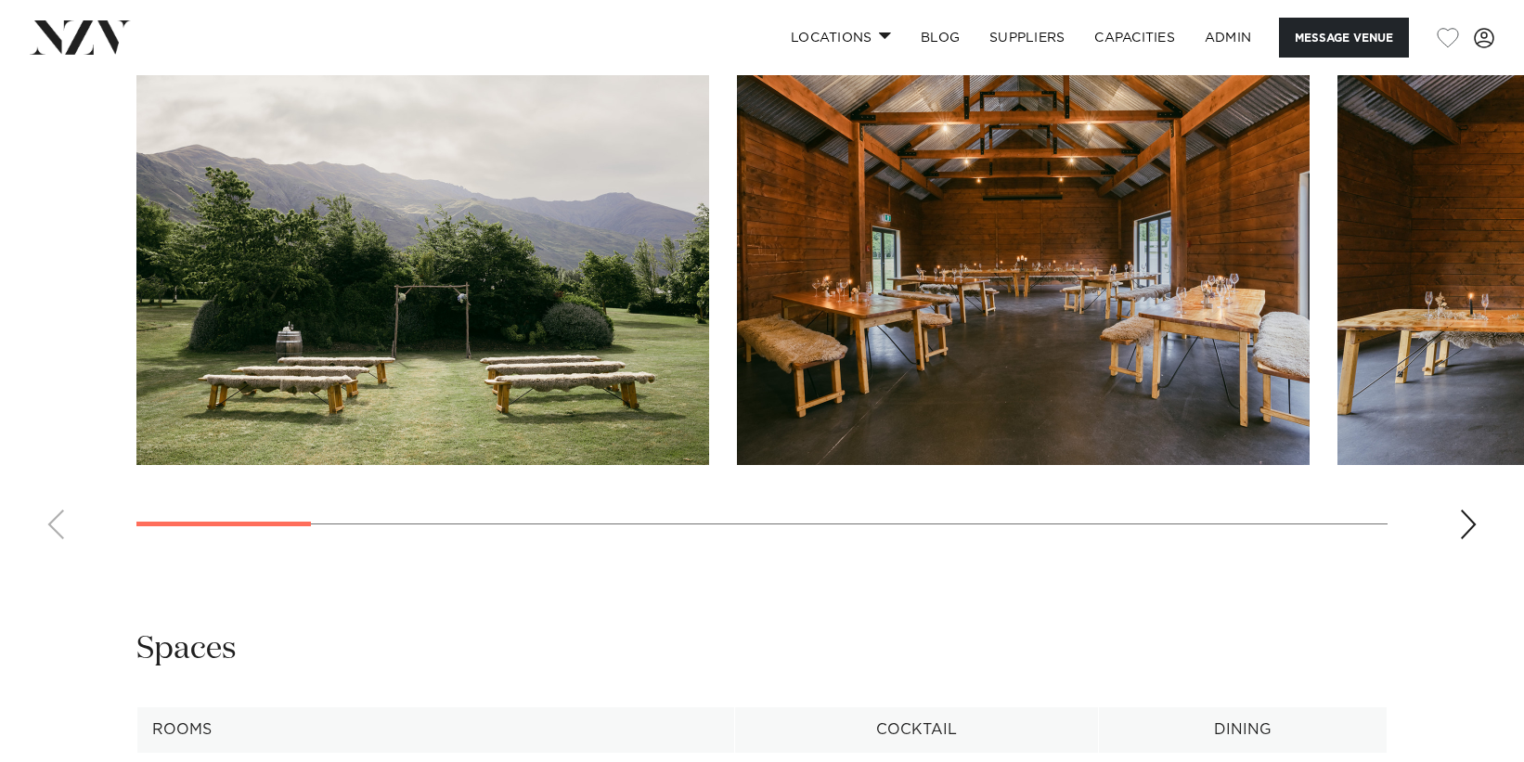
scroll to position [1999, 0]
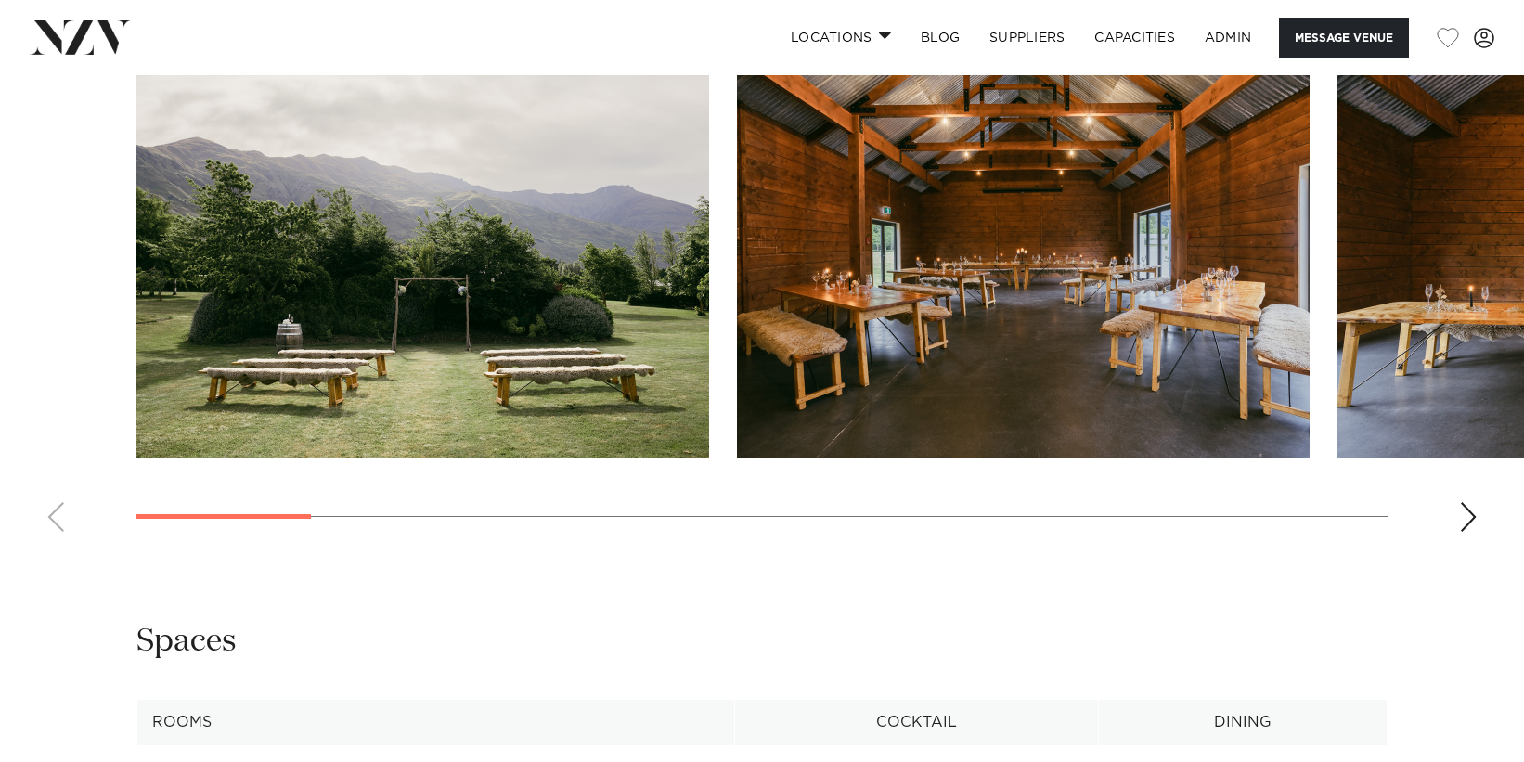
click at [1465, 513] on div "Next slide" at bounding box center [1468, 517] width 19 height 30
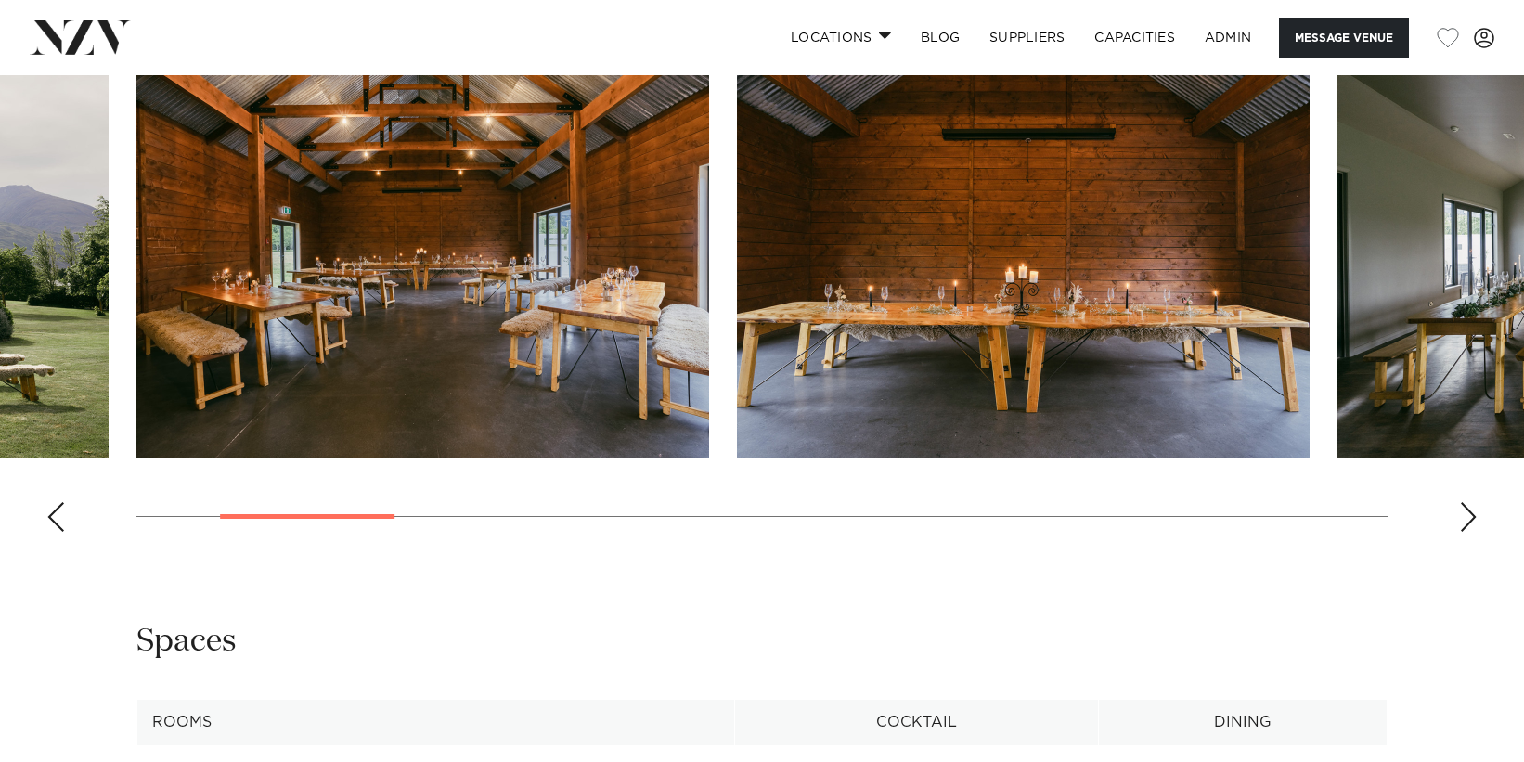
click at [1465, 513] on div "Next slide" at bounding box center [1468, 517] width 19 height 30
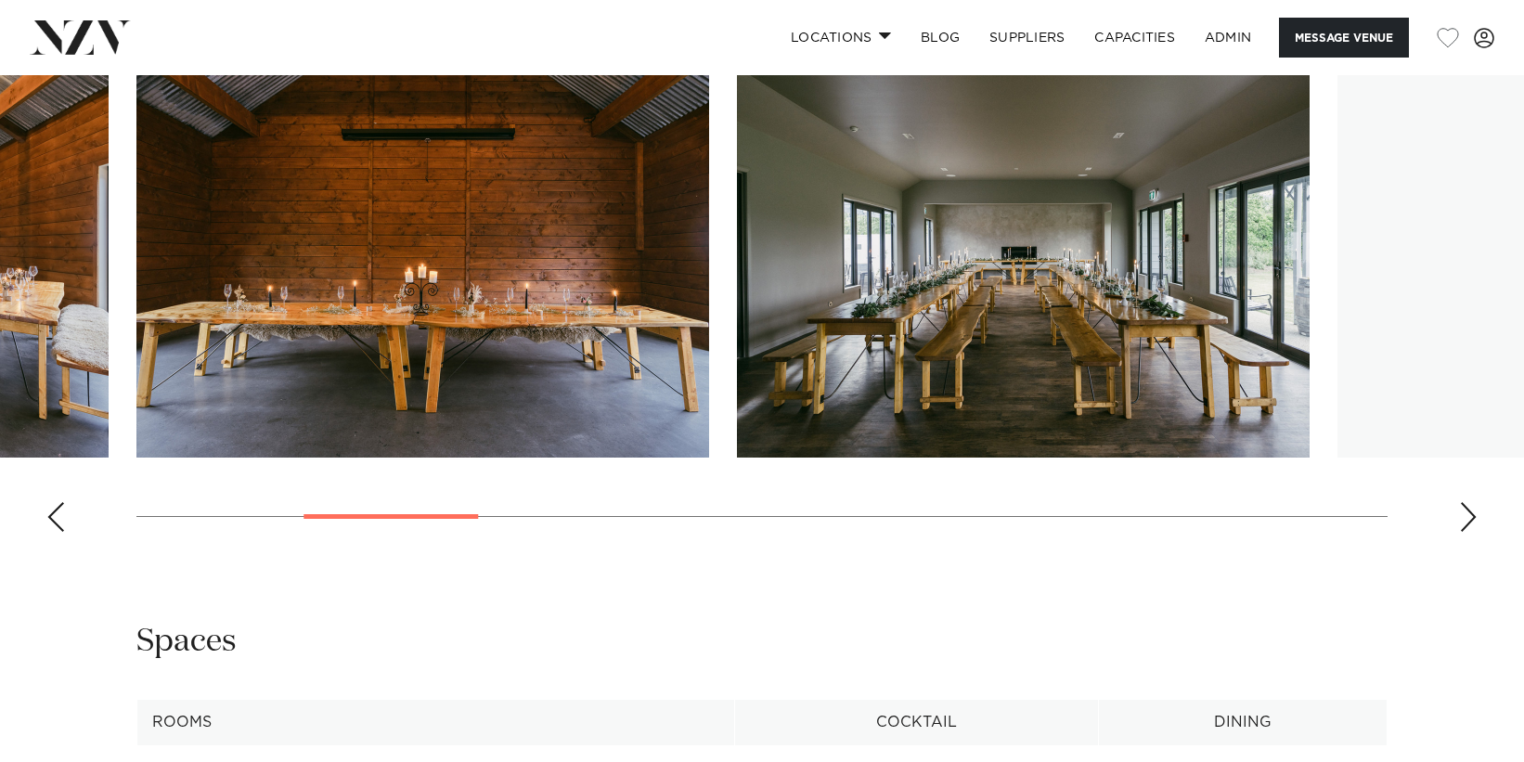
click at [1465, 513] on div "Next slide" at bounding box center [1468, 517] width 19 height 30
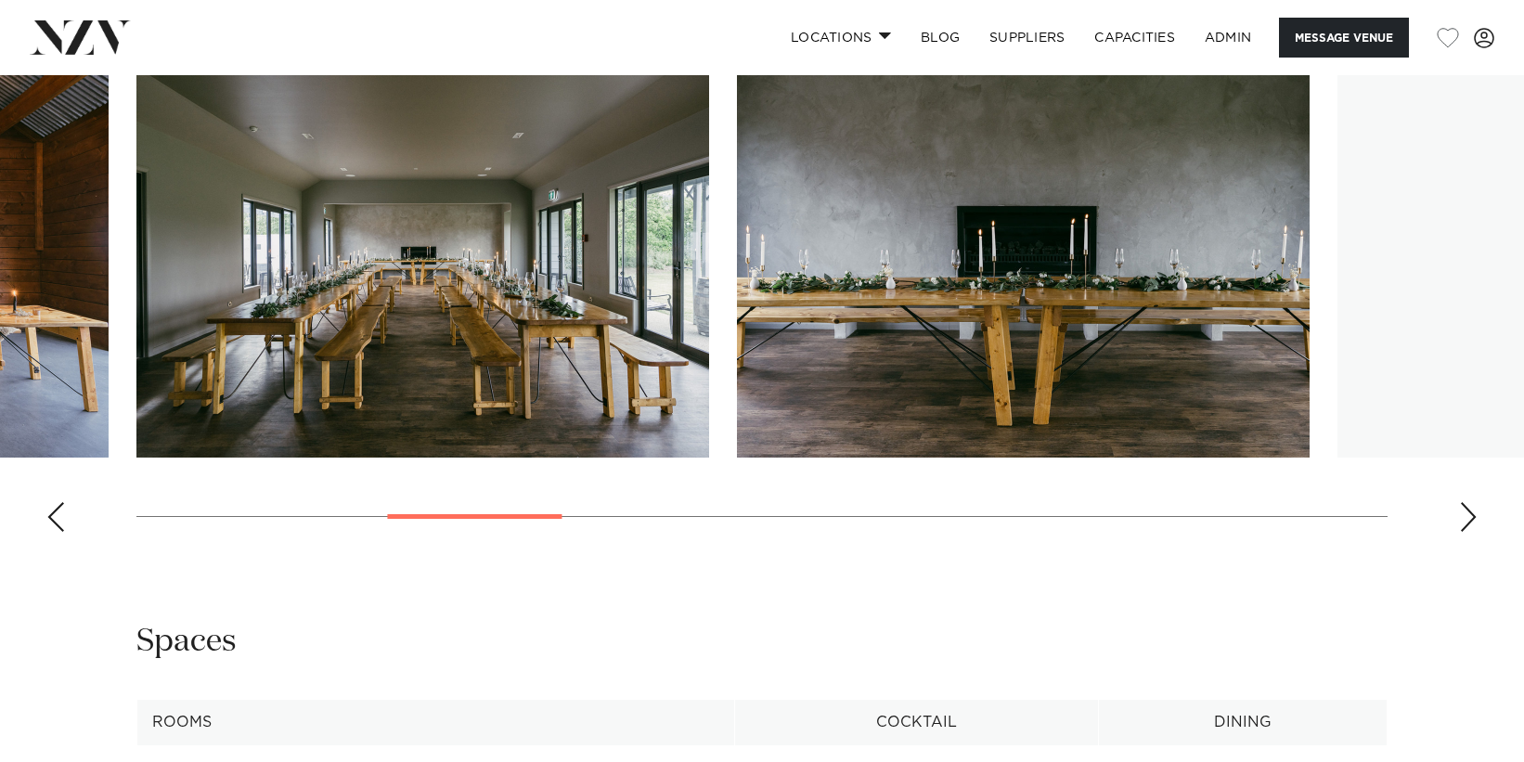
click at [1465, 513] on div "Next slide" at bounding box center [1468, 517] width 19 height 30
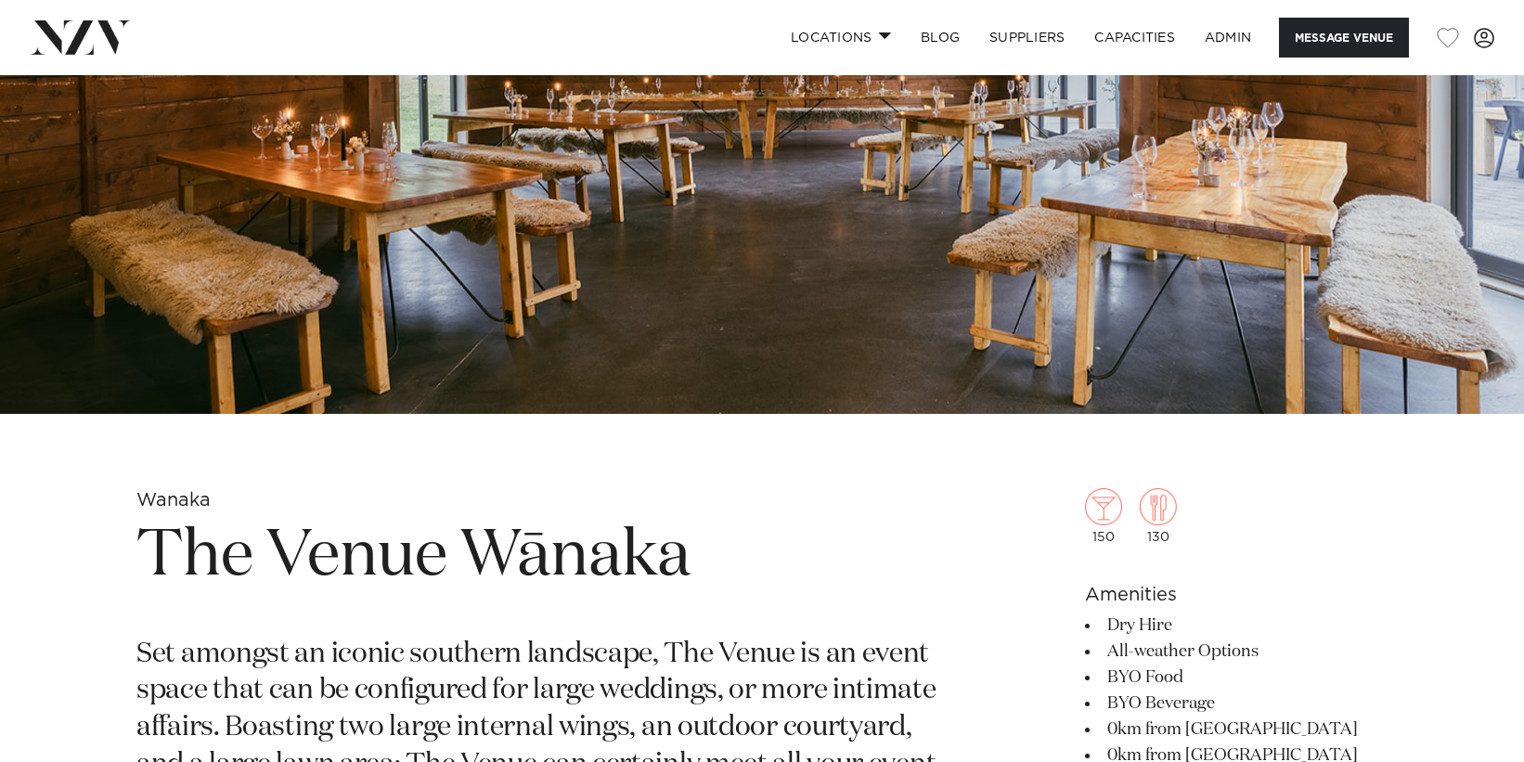
scroll to position [264, 0]
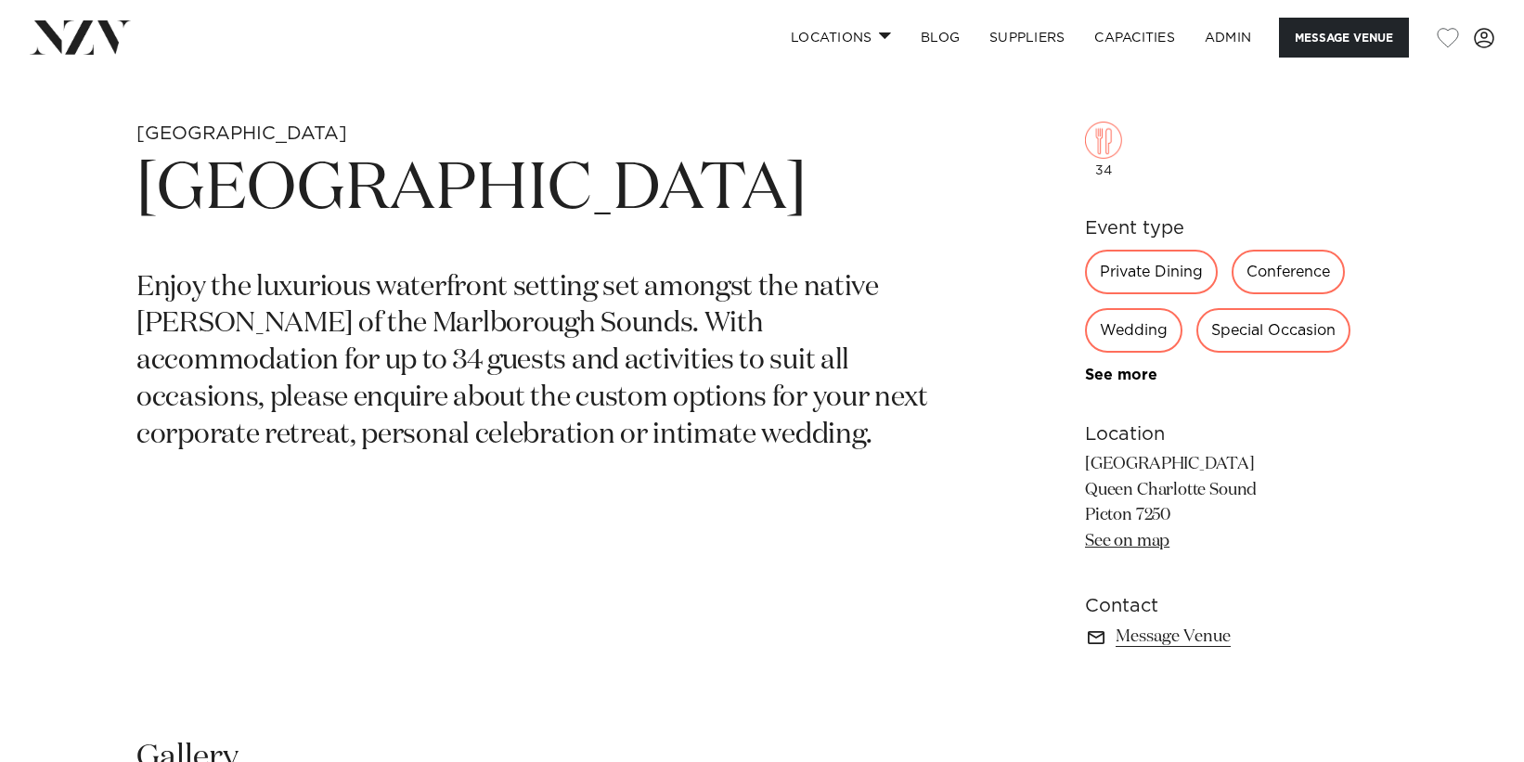
scroll to position [744, 0]
click at [1122, 367] on link "See more" at bounding box center [1157, 373] width 145 height 15
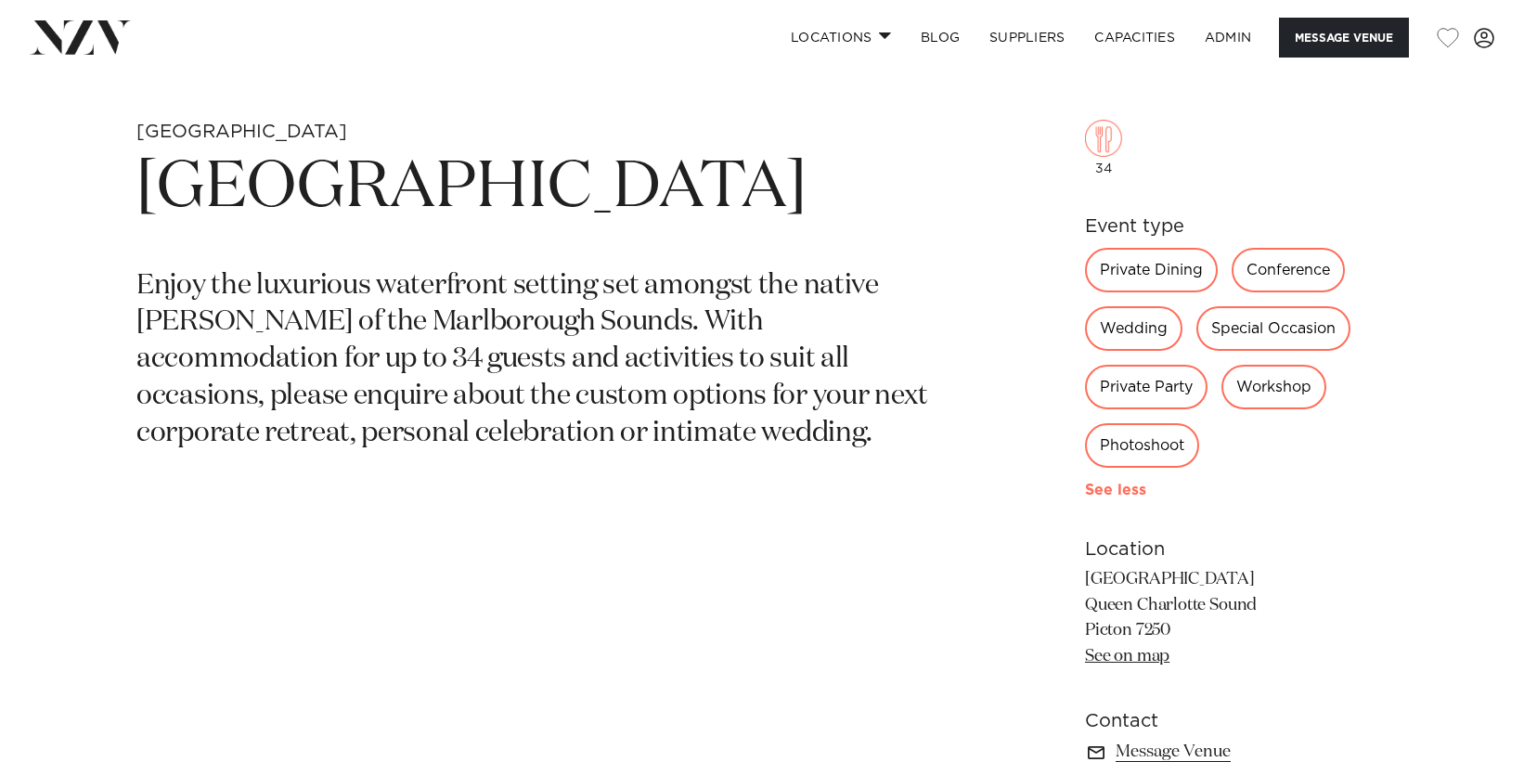
click at [1121, 486] on link "See more" at bounding box center [1152, 490] width 134 height 15
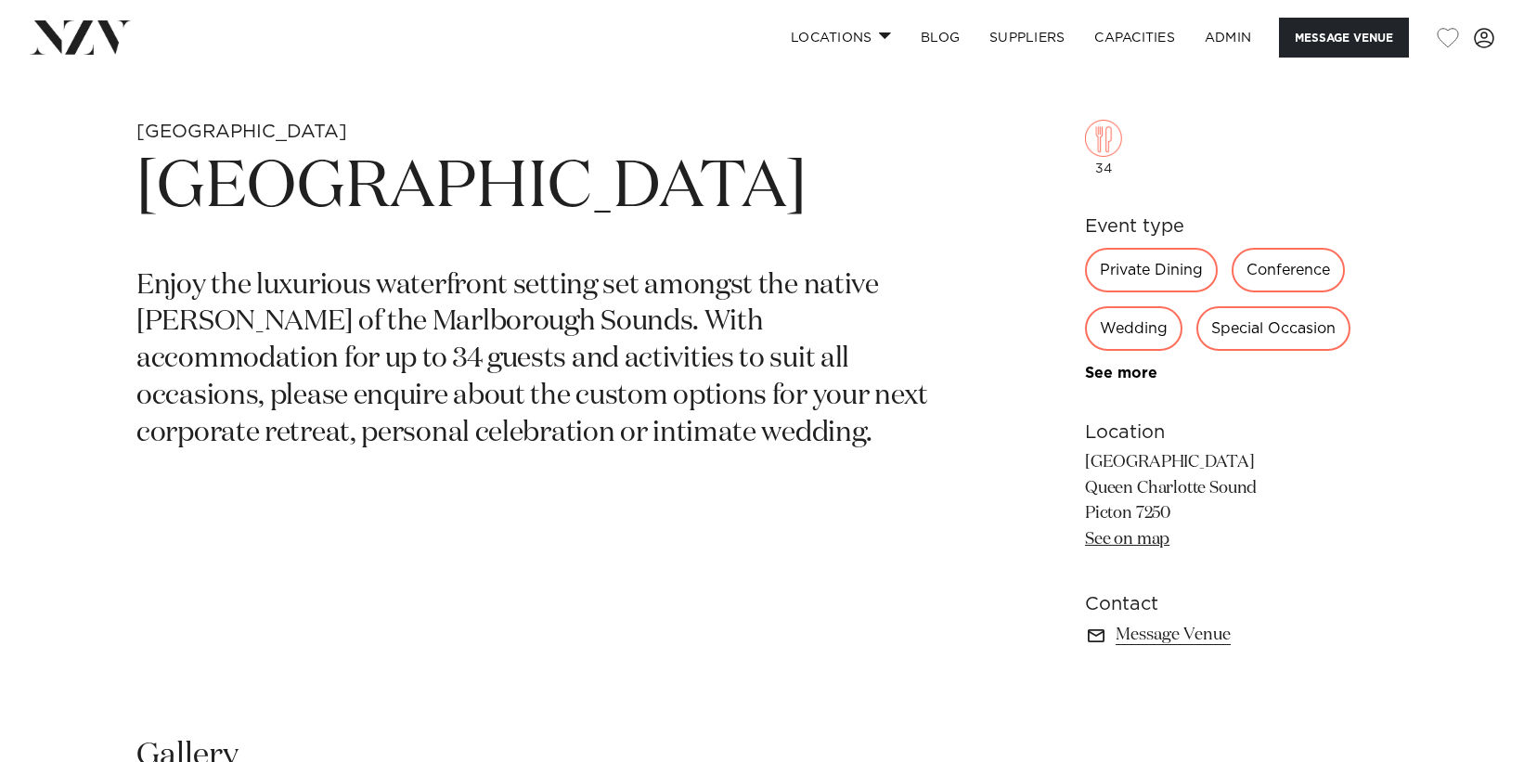
click at [1119, 543] on link "See on map" at bounding box center [1127, 539] width 84 height 17
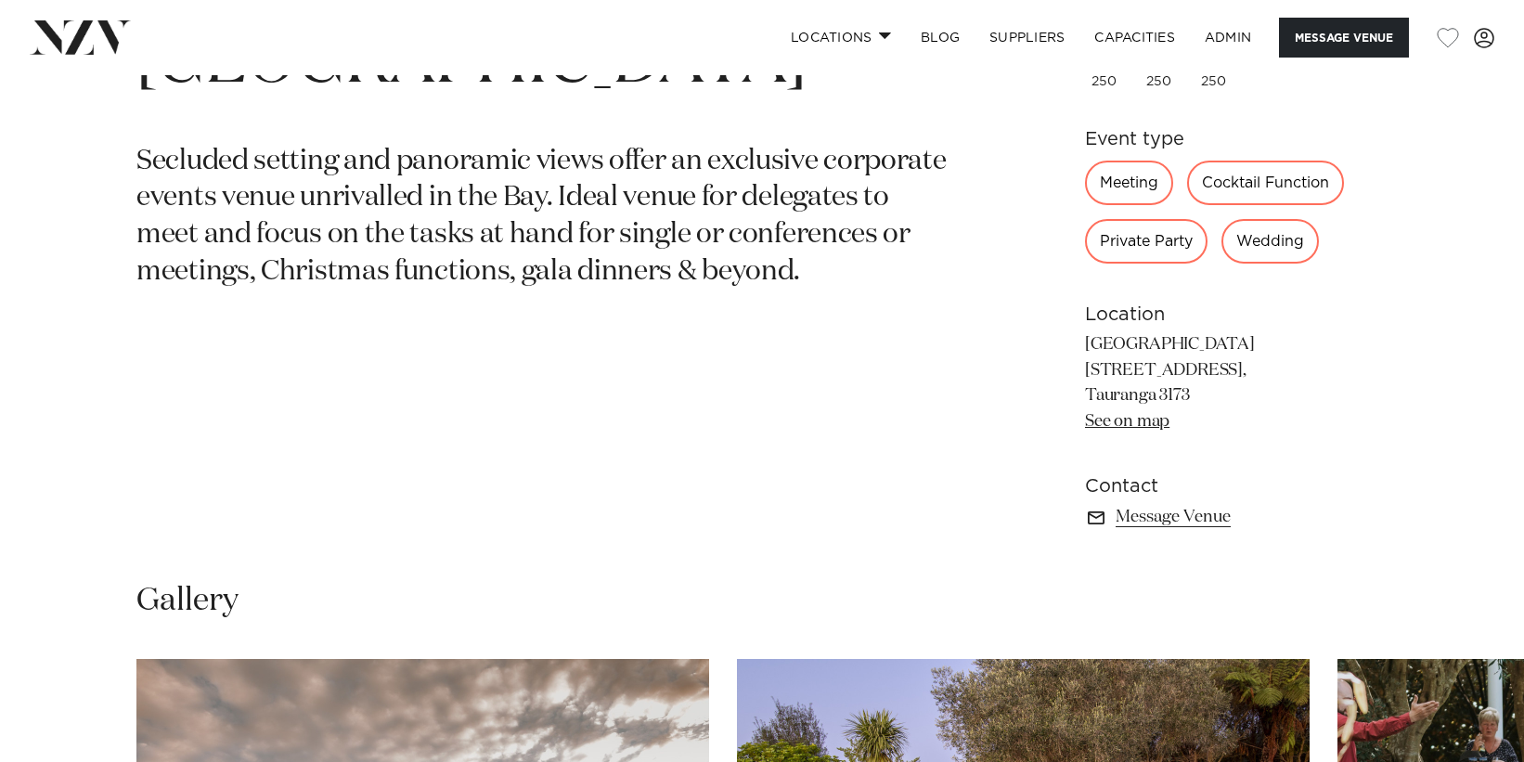
scroll to position [870, 0]
click at [1155, 428] on link "See on map" at bounding box center [1127, 420] width 84 height 17
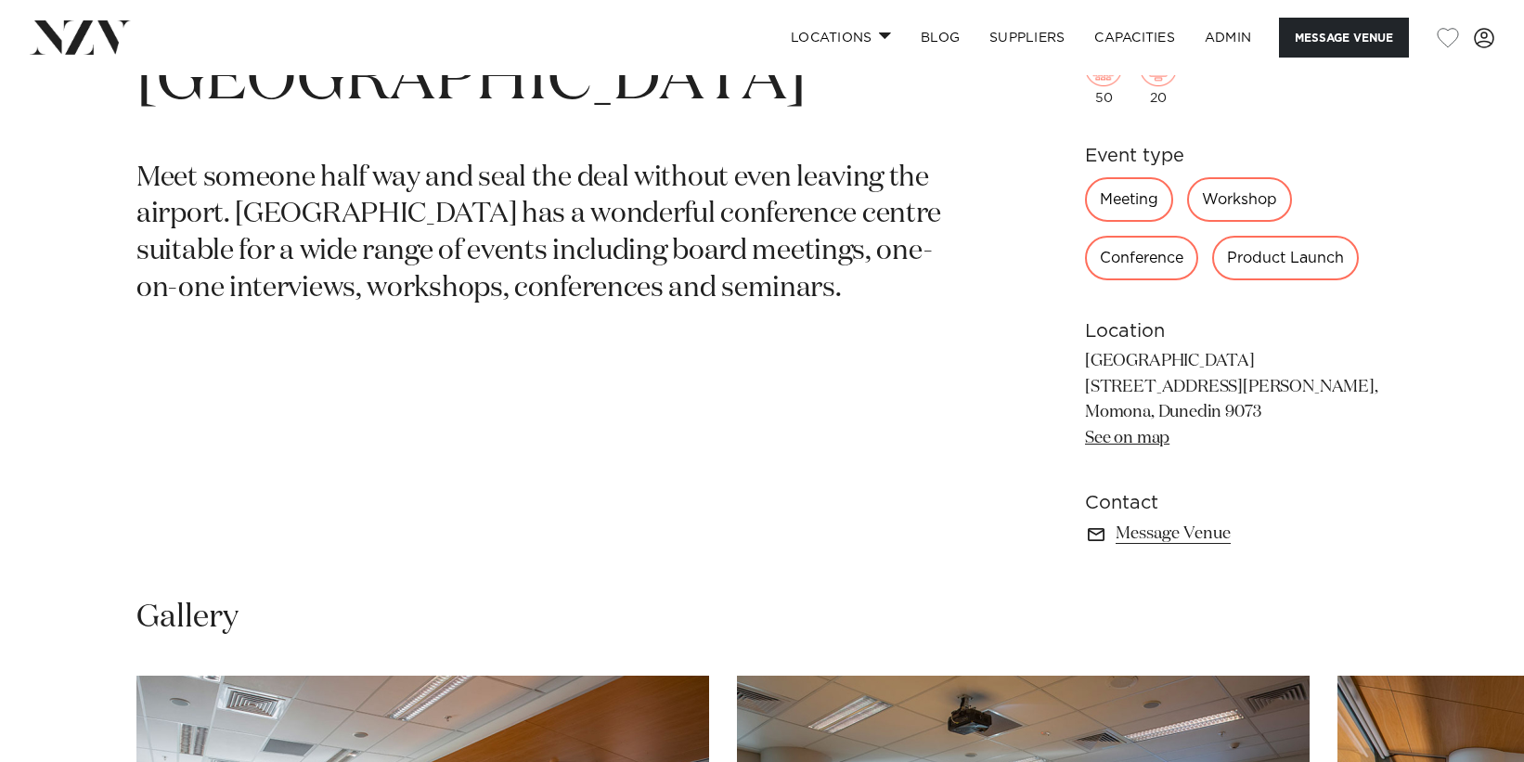
scroll to position [854, 0]
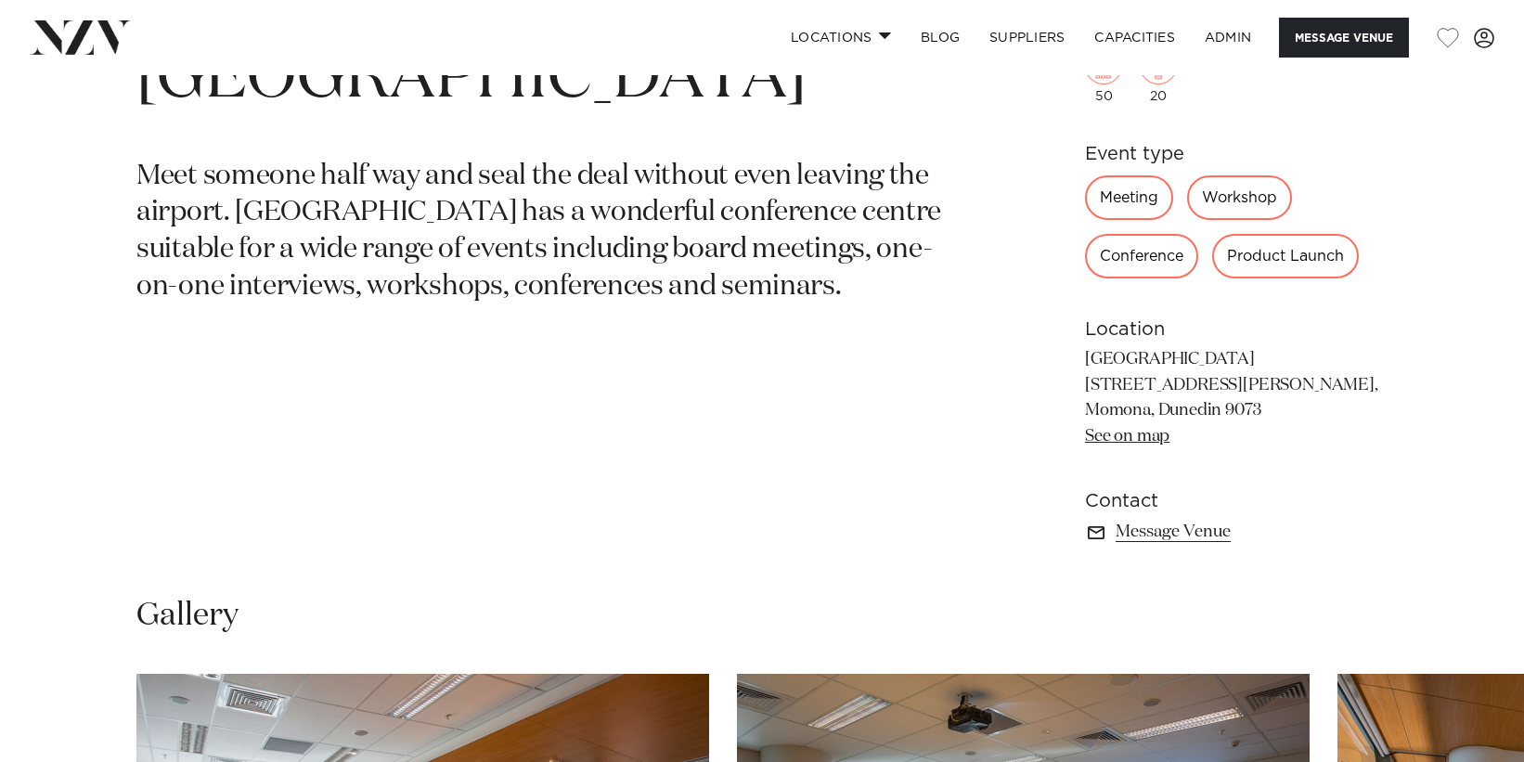
click at [1135, 445] on link "See on map" at bounding box center [1127, 436] width 84 height 17
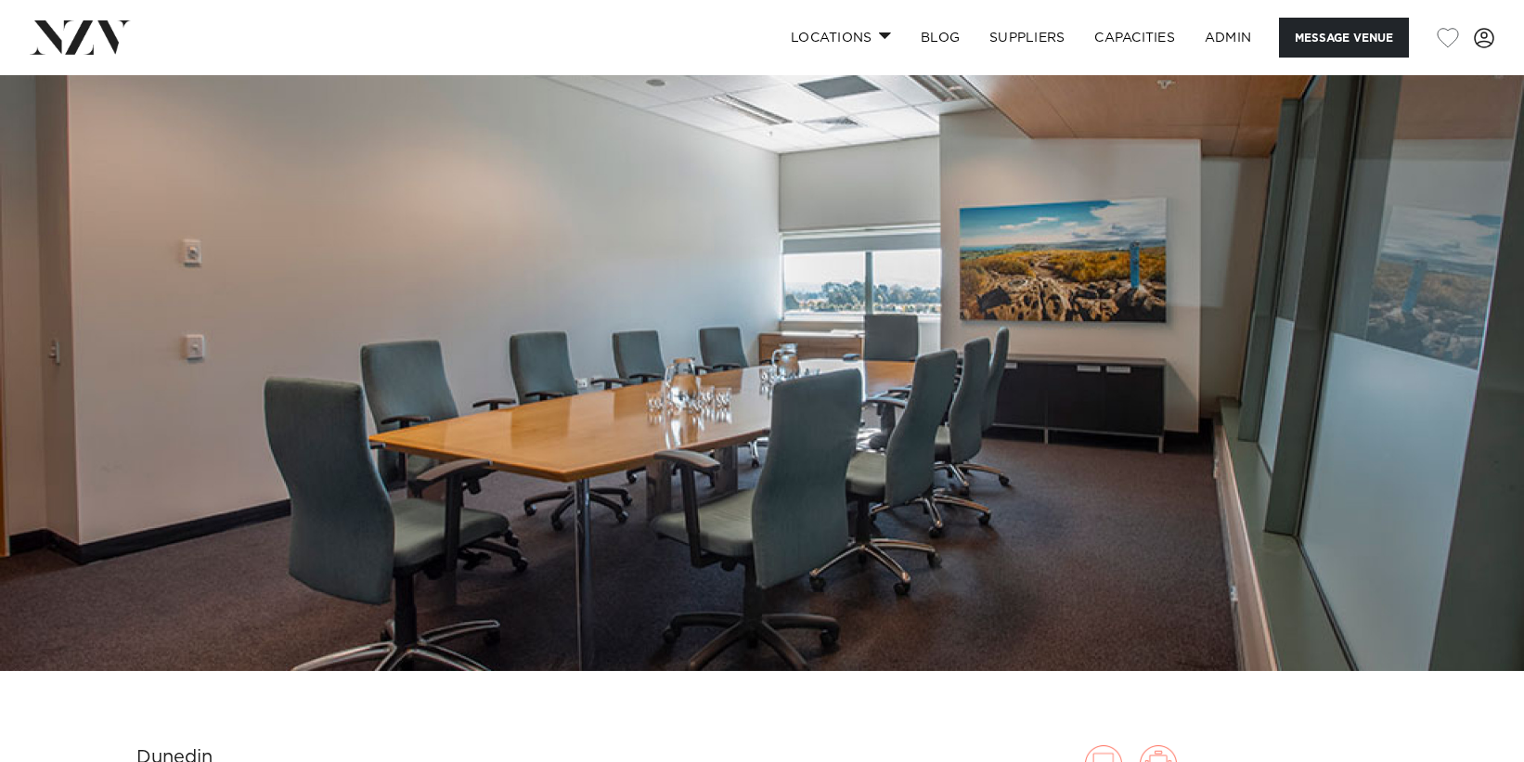
scroll to position [0, 0]
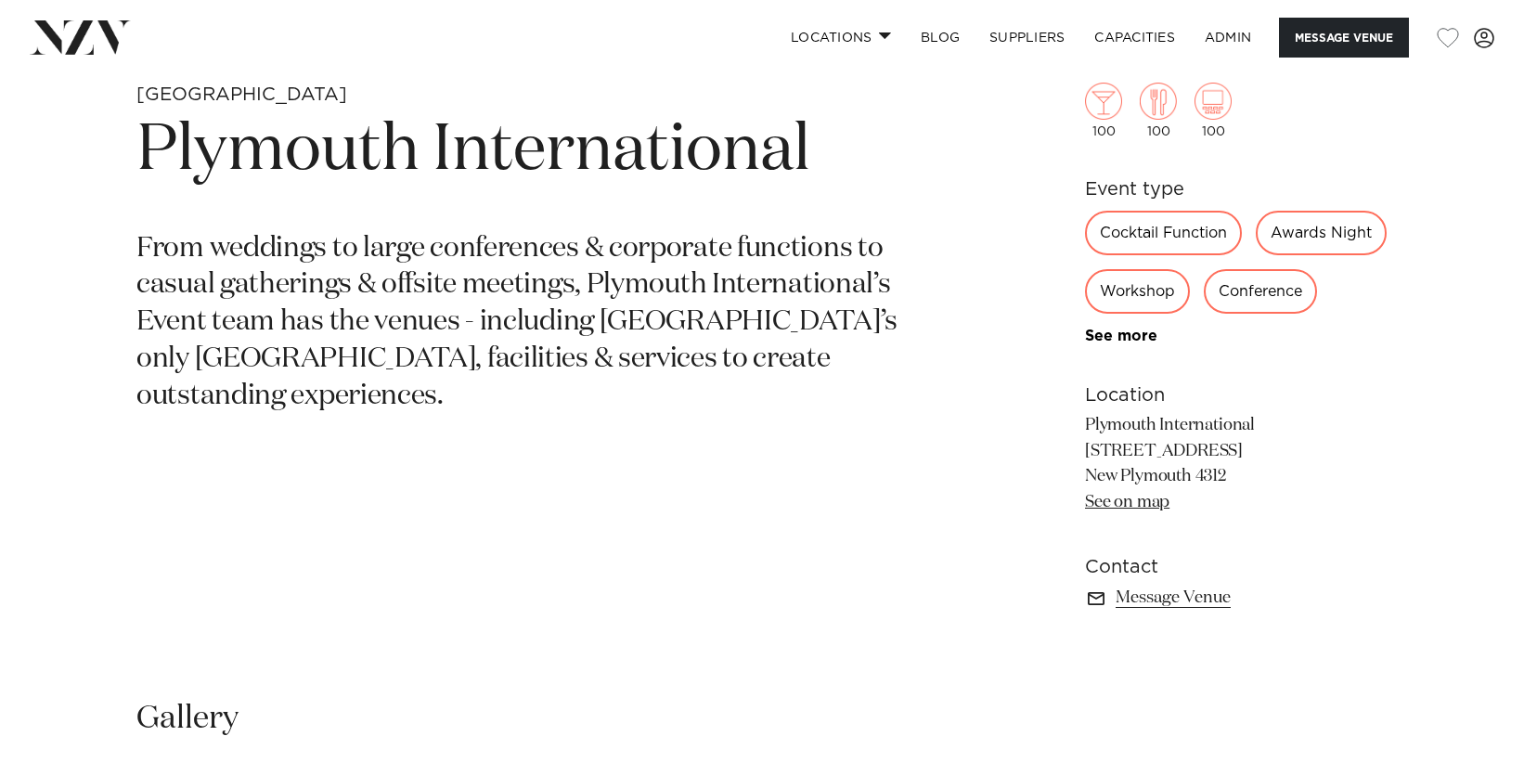
scroll to position [856, 0]
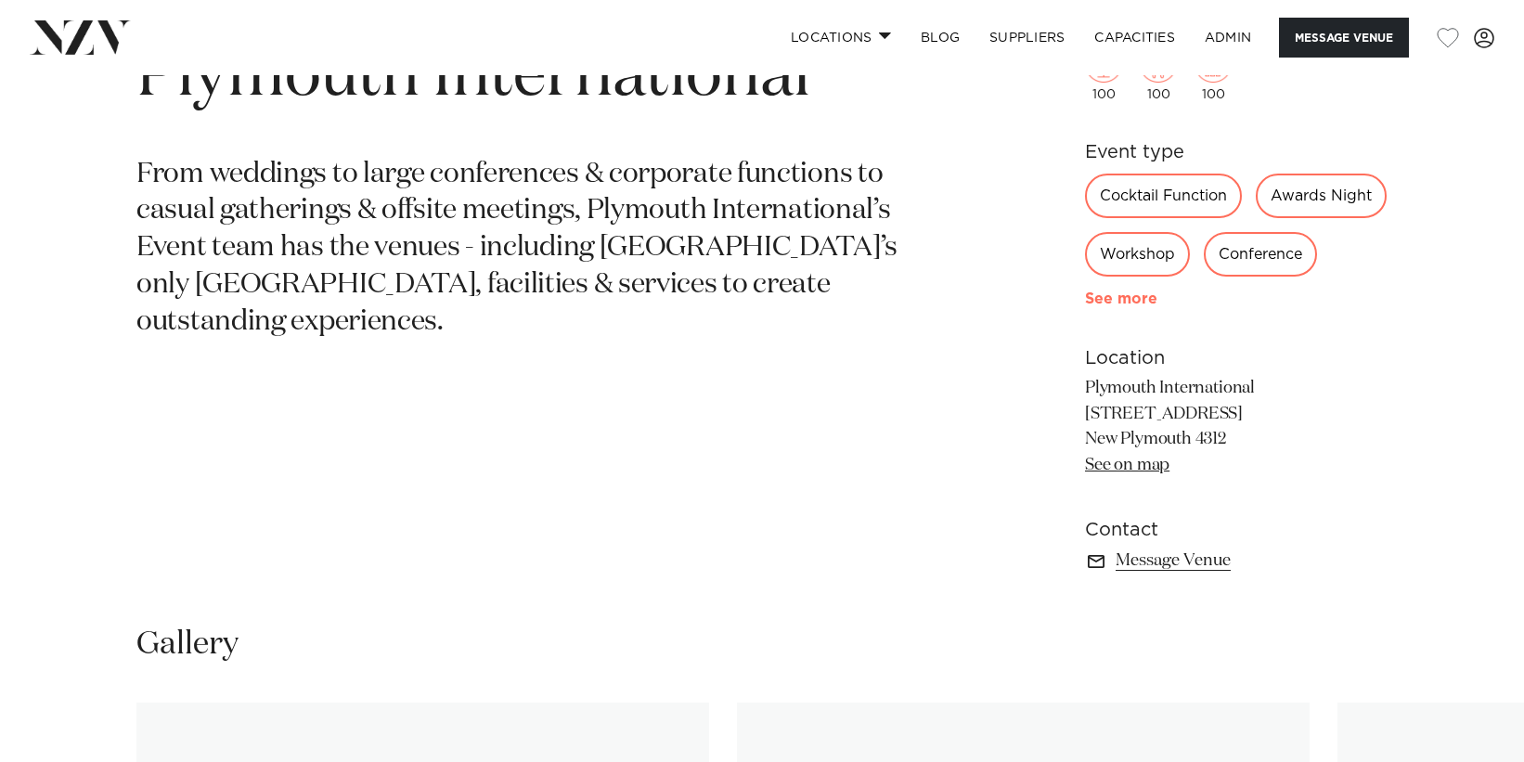
click at [1131, 306] on link "See more" at bounding box center [1157, 298] width 145 height 15
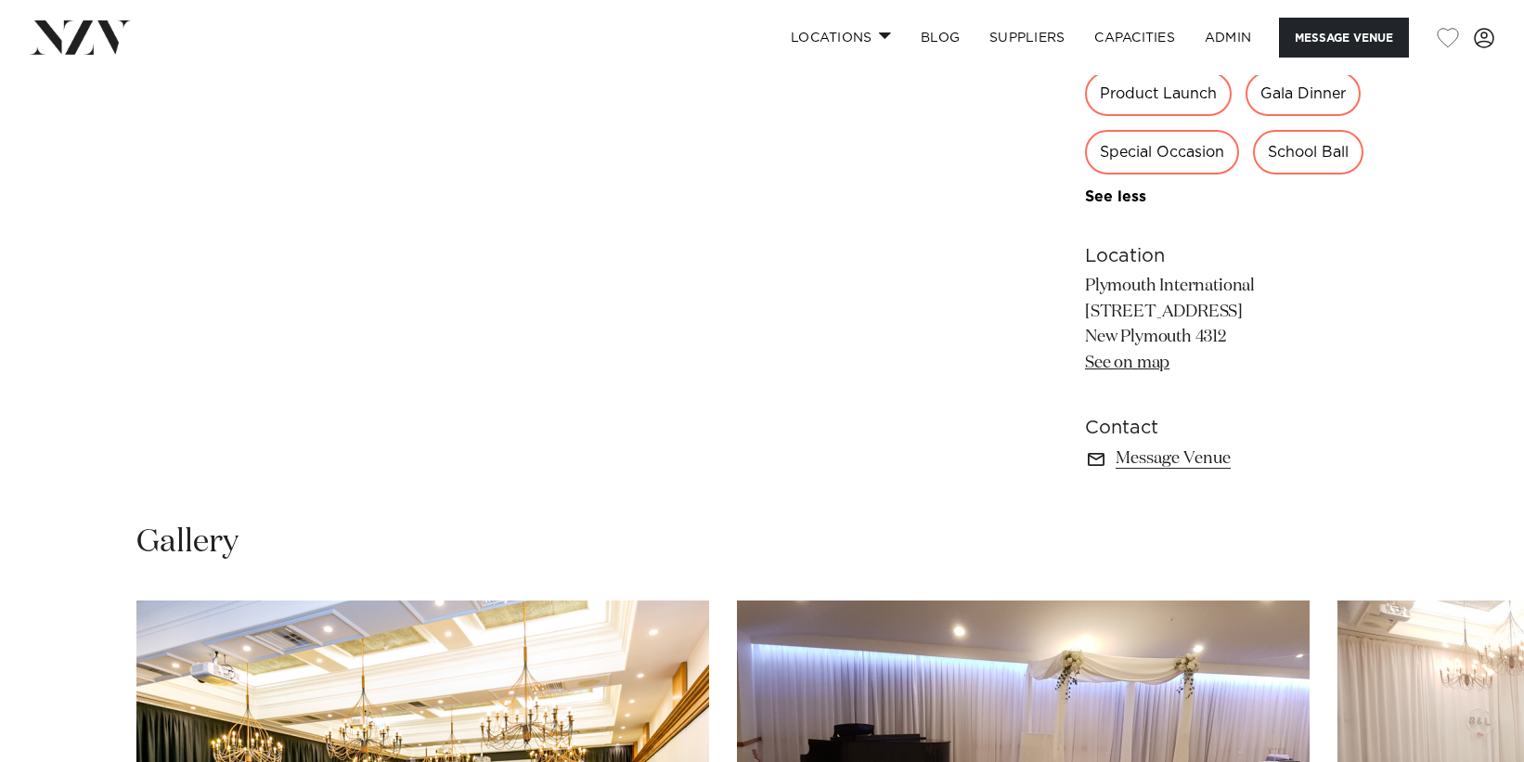
scroll to position [1183, 0]
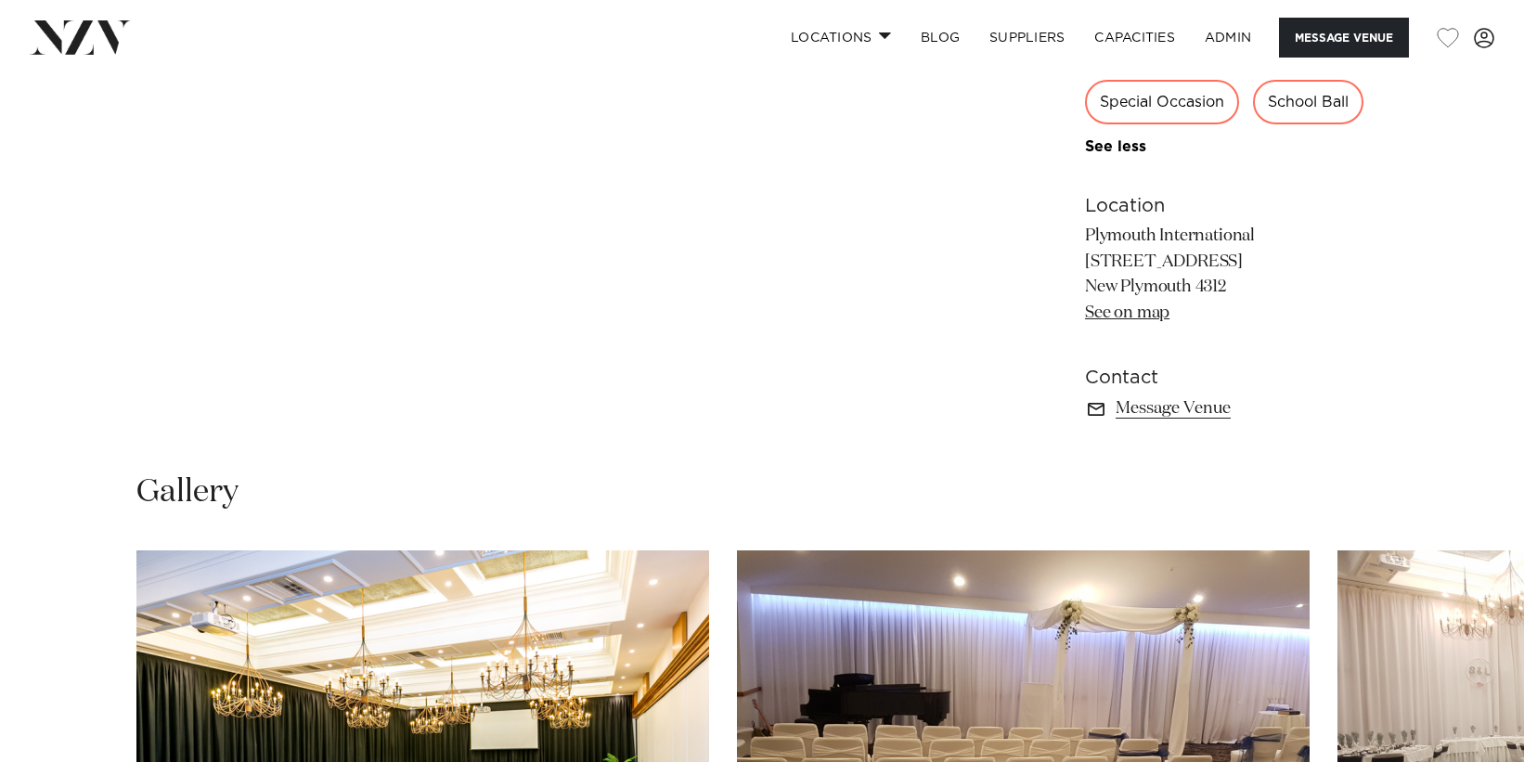
click at [1117, 328] on p "Plymouth International [STREET_ADDRESS] [GEOGRAPHIC_DATA] 4312 See on map" at bounding box center [1236, 276] width 303 height 104
click at [1114, 321] on link "See on map" at bounding box center [1127, 312] width 84 height 17
